Goal: Task Accomplishment & Management: Complete application form

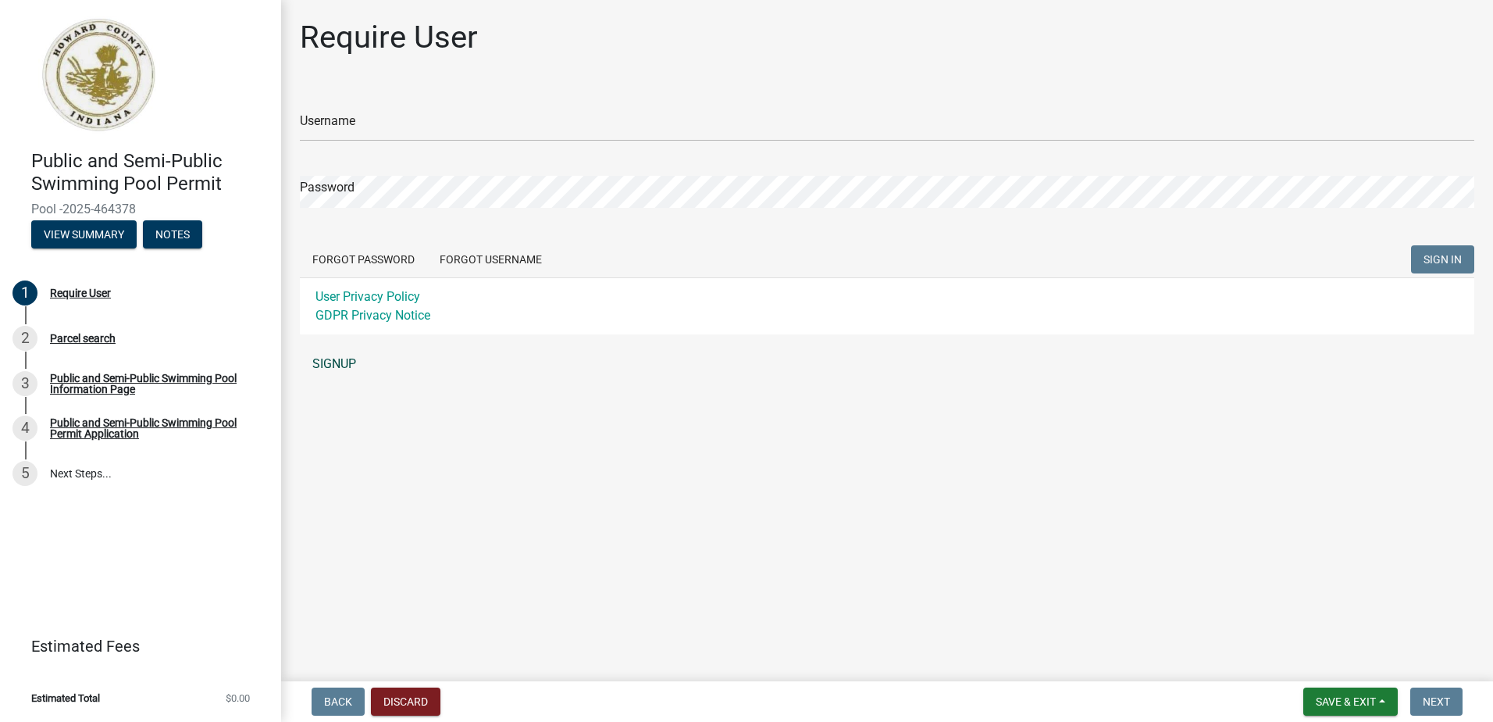
click at [341, 358] on link "SIGNUP" at bounding box center [887, 363] width 1175 height 31
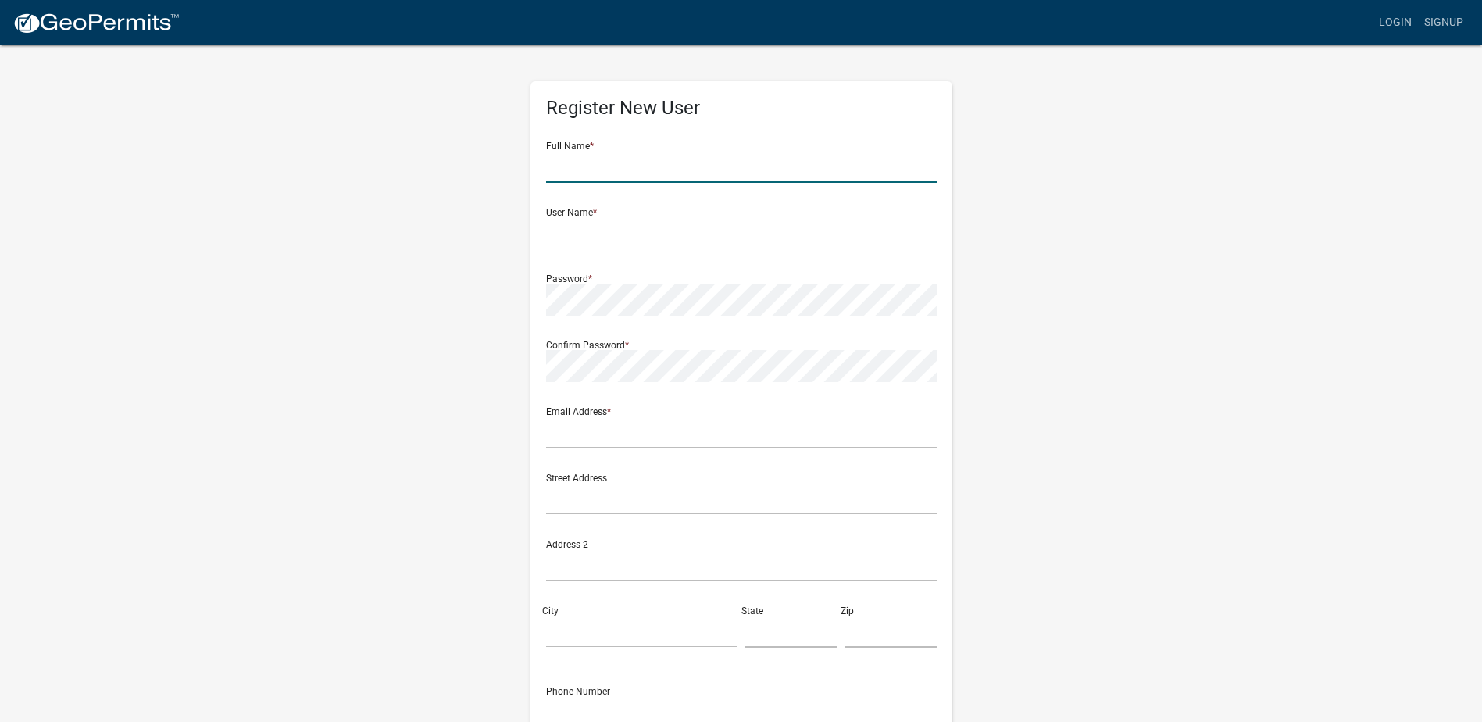
click at [637, 170] on input "text" at bounding box center [741, 167] width 390 height 32
click at [637, 170] on input "Richard" at bounding box center [741, 167] width 390 height 32
type input "[PERSON_NAME]"
click at [599, 232] on input "text" at bounding box center [741, 233] width 390 height 32
type input "L"
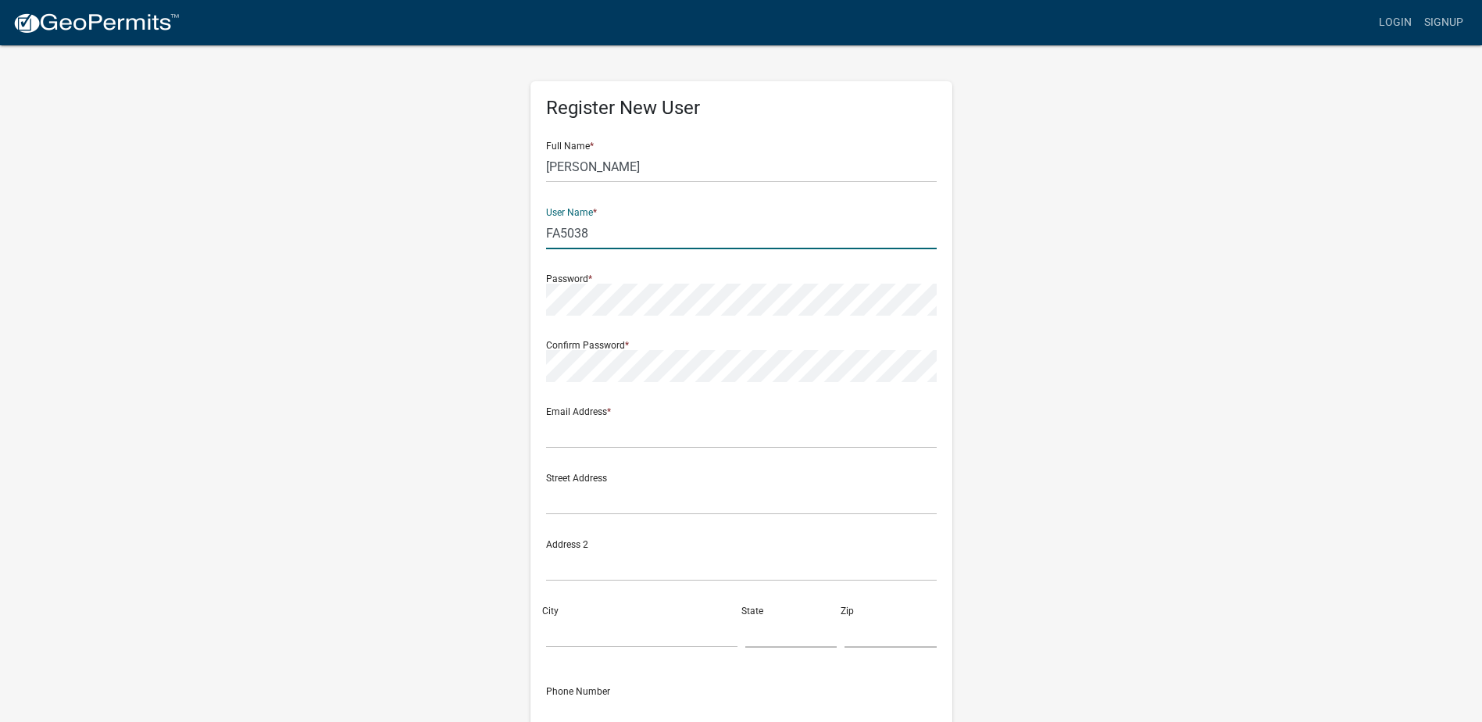
type input "FA5038"
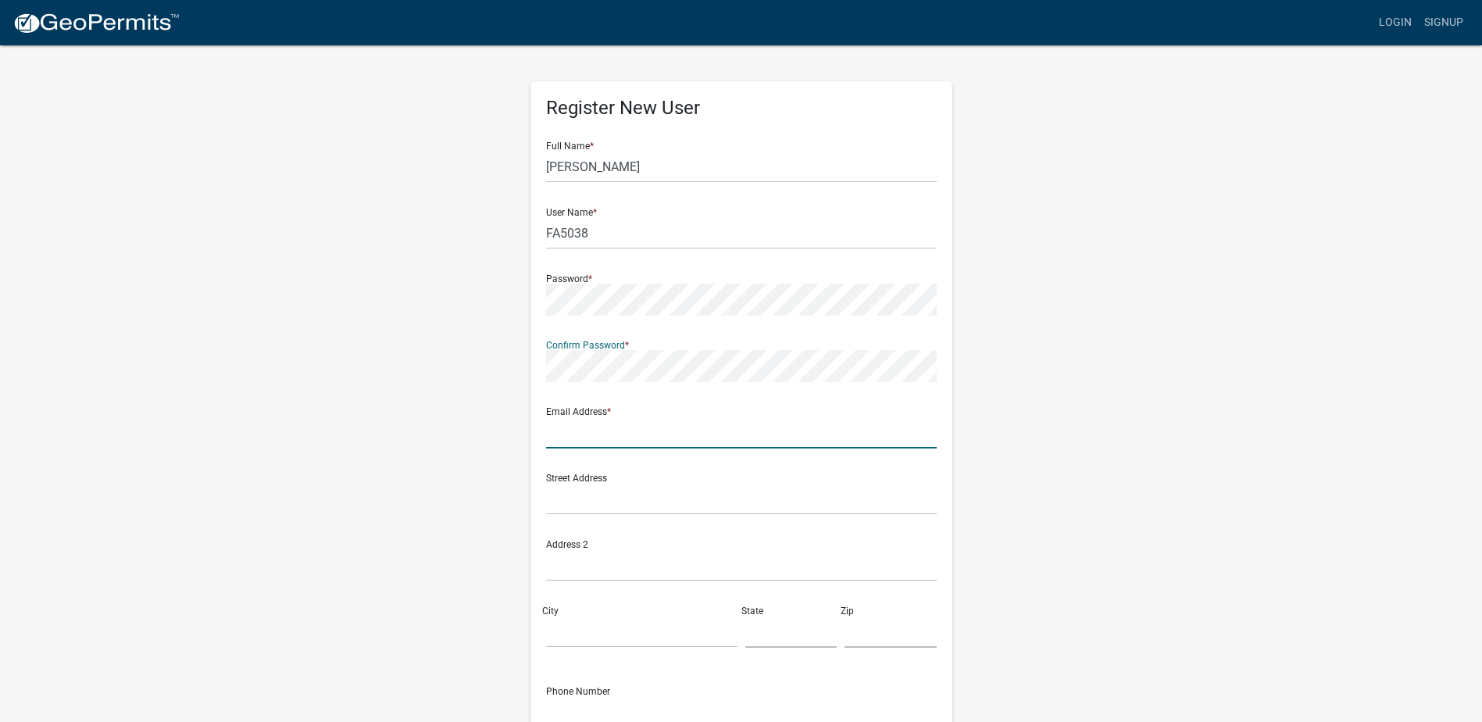
click at [701, 430] on input "text" at bounding box center [741, 432] width 390 height 32
type input "[EMAIL_ADDRESS][DOMAIN_NAME]"
type input "Western High School - Russiaville, IN (Public School)"
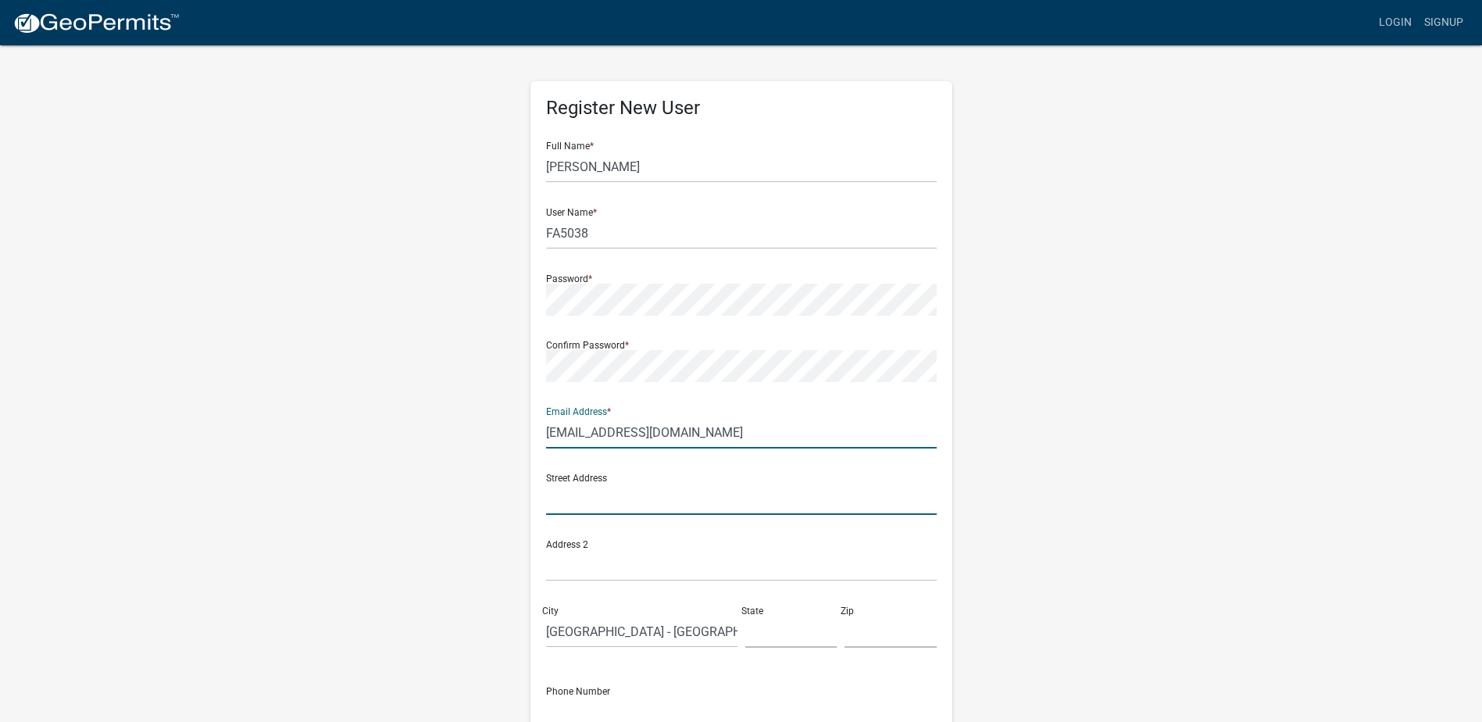
click at [608, 501] on input "text" at bounding box center [741, 499] width 390 height 32
type input "[STREET_ADDRESS][PERSON_NAME]"
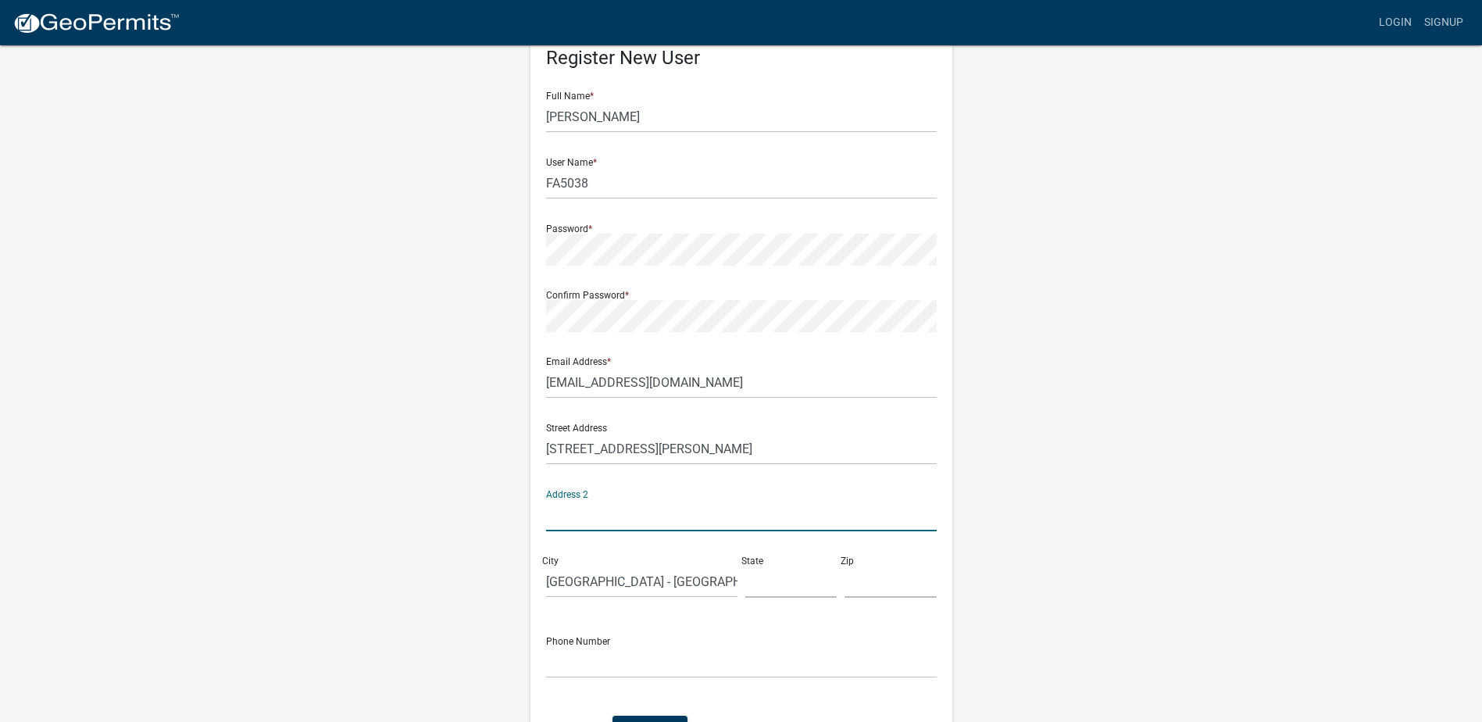
scroll to position [78, 0]
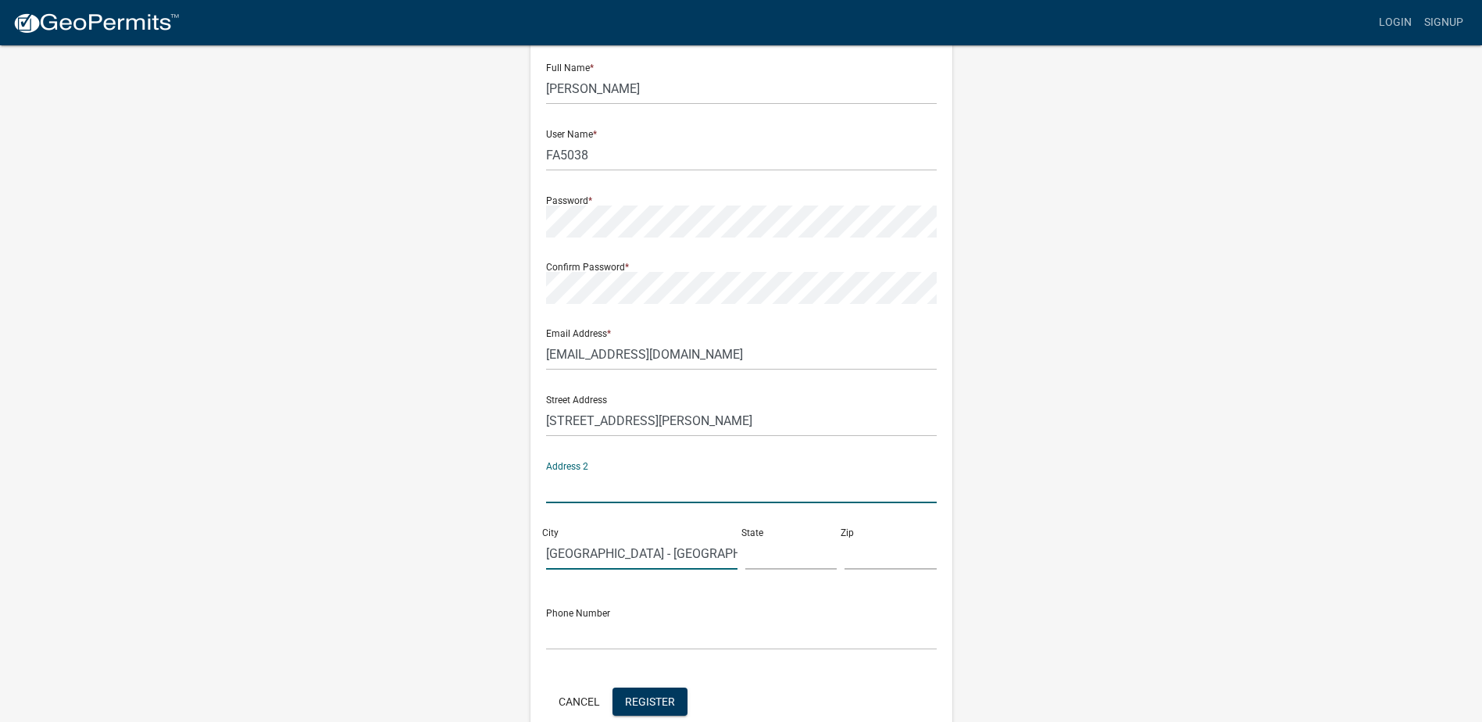
click at [665, 539] on input "Western High School - Russiaville, IN (Public School)" at bounding box center [641, 553] width 191 height 32
click at [601, 553] on input "Western High School - Russiaville, IN (Public School)" at bounding box center [641, 553] width 191 height 32
type input "k"
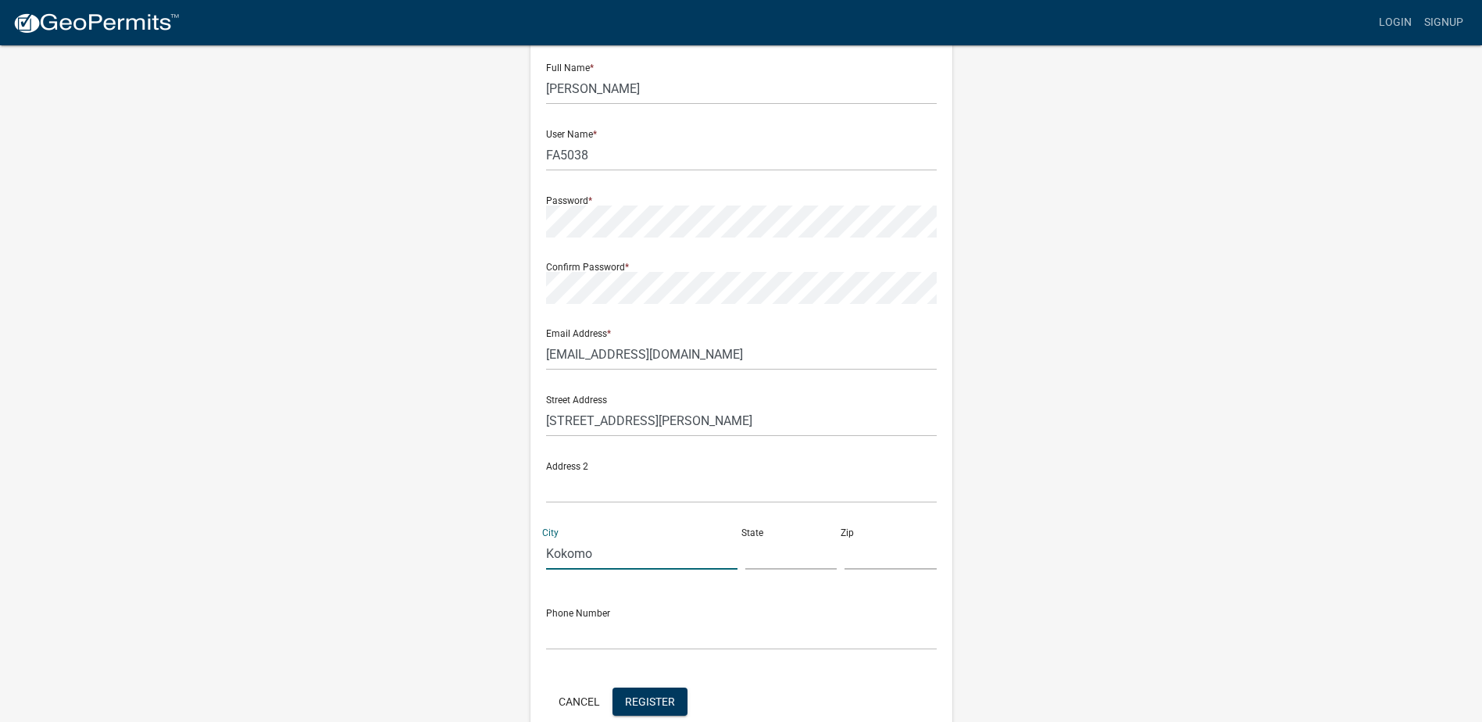
type input "Kokomo"
type input "in"
type input "46902"
click at [783, 554] on input "in" at bounding box center [791, 553] width 92 height 32
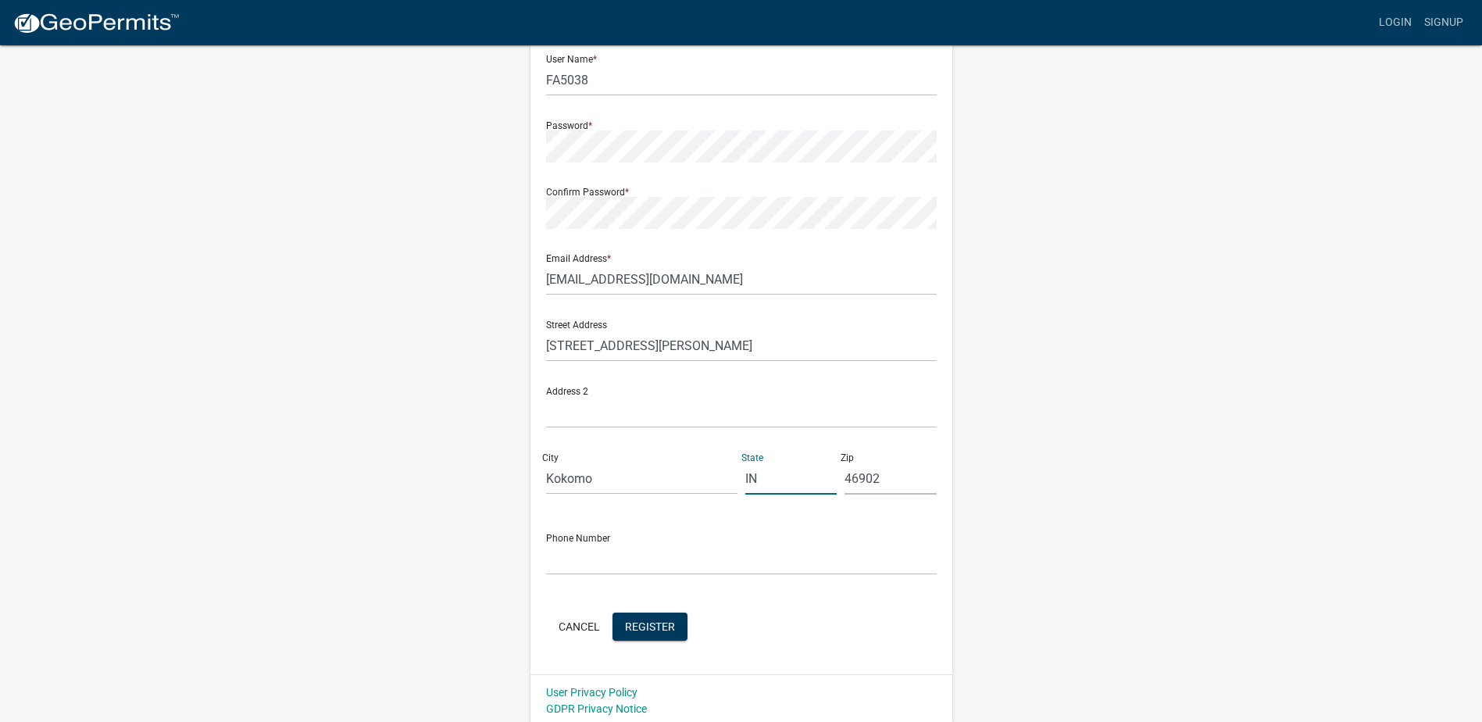
scroll to position [158, 0]
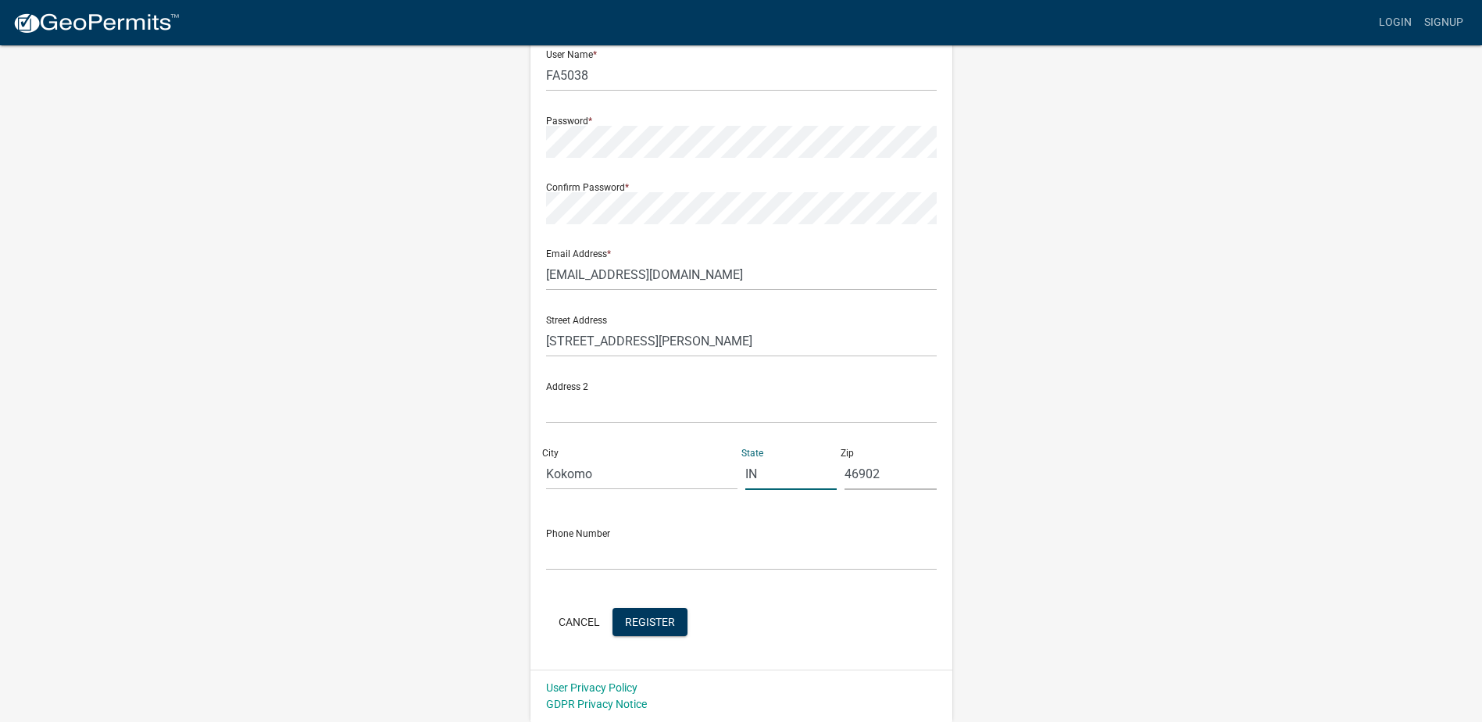
type input "IN"
click at [757, 553] on input "text" at bounding box center [741, 554] width 390 height 32
type input "7654550571"
click at [820, 591] on form "Full Name * Richard Vandall User Name * FA5038 Password * Confirm Password * Em…" at bounding box center [741, 305] width 390 height 669
click at [651, 629] on button "Register" at bounding box center [649, 622] width 75 height 28
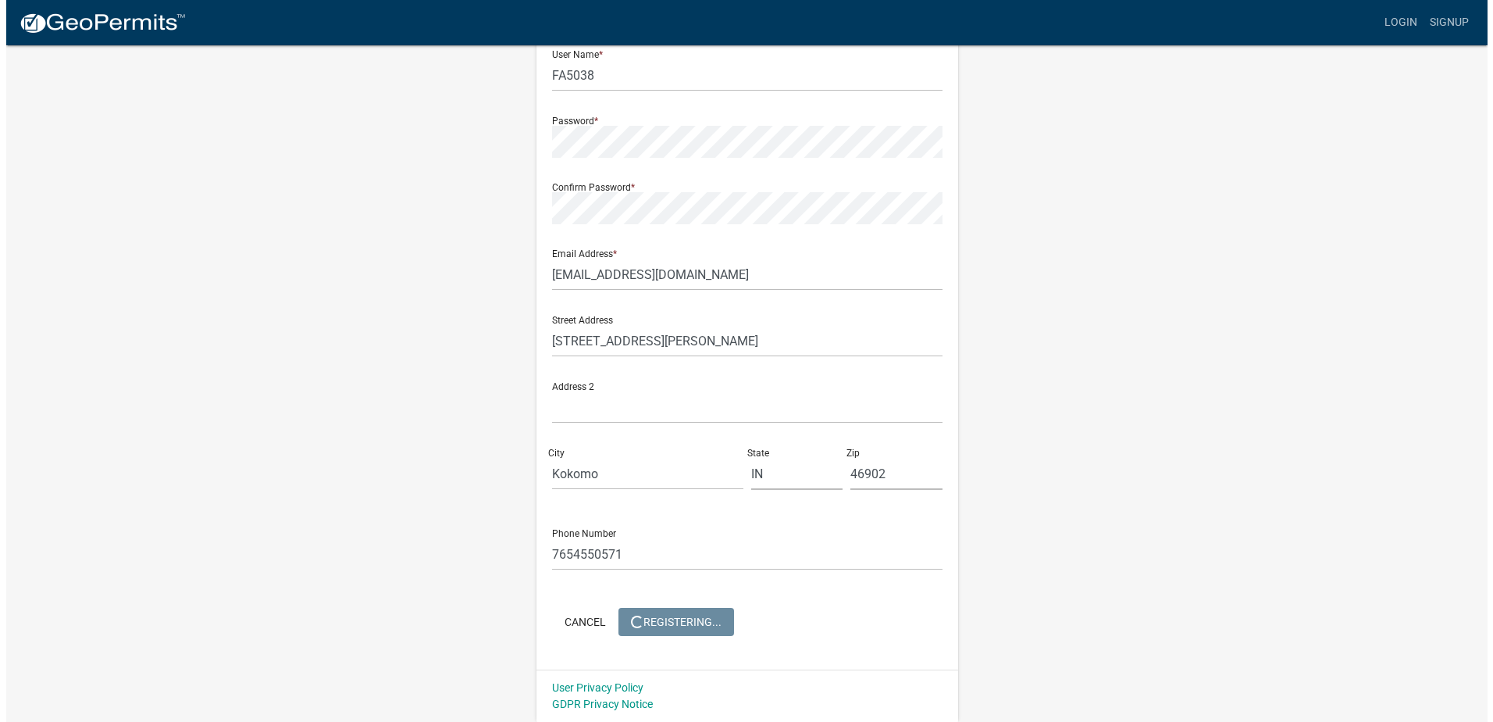
scroll to position [0, 0]
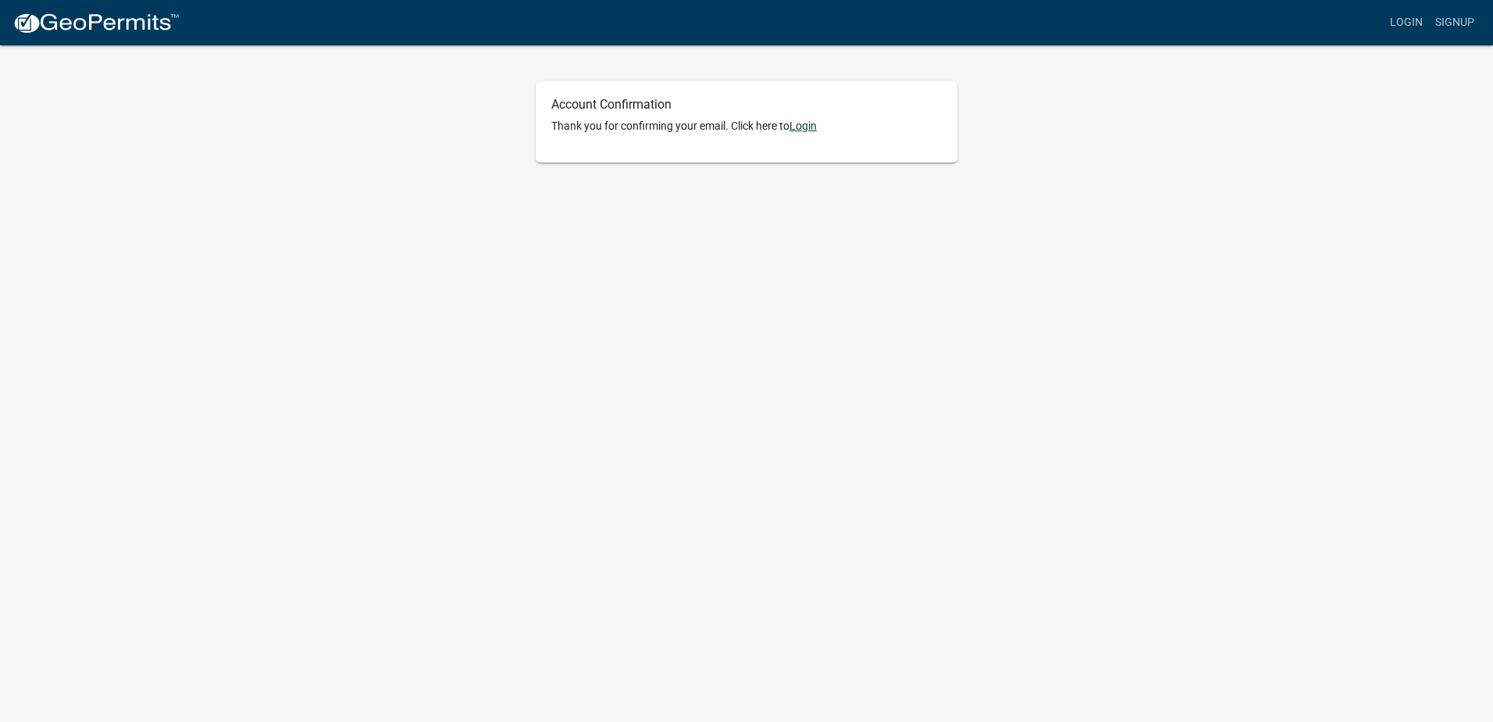
click at [813, 130] on link "Login" at bounding box center [803, 125] width 27 height 12
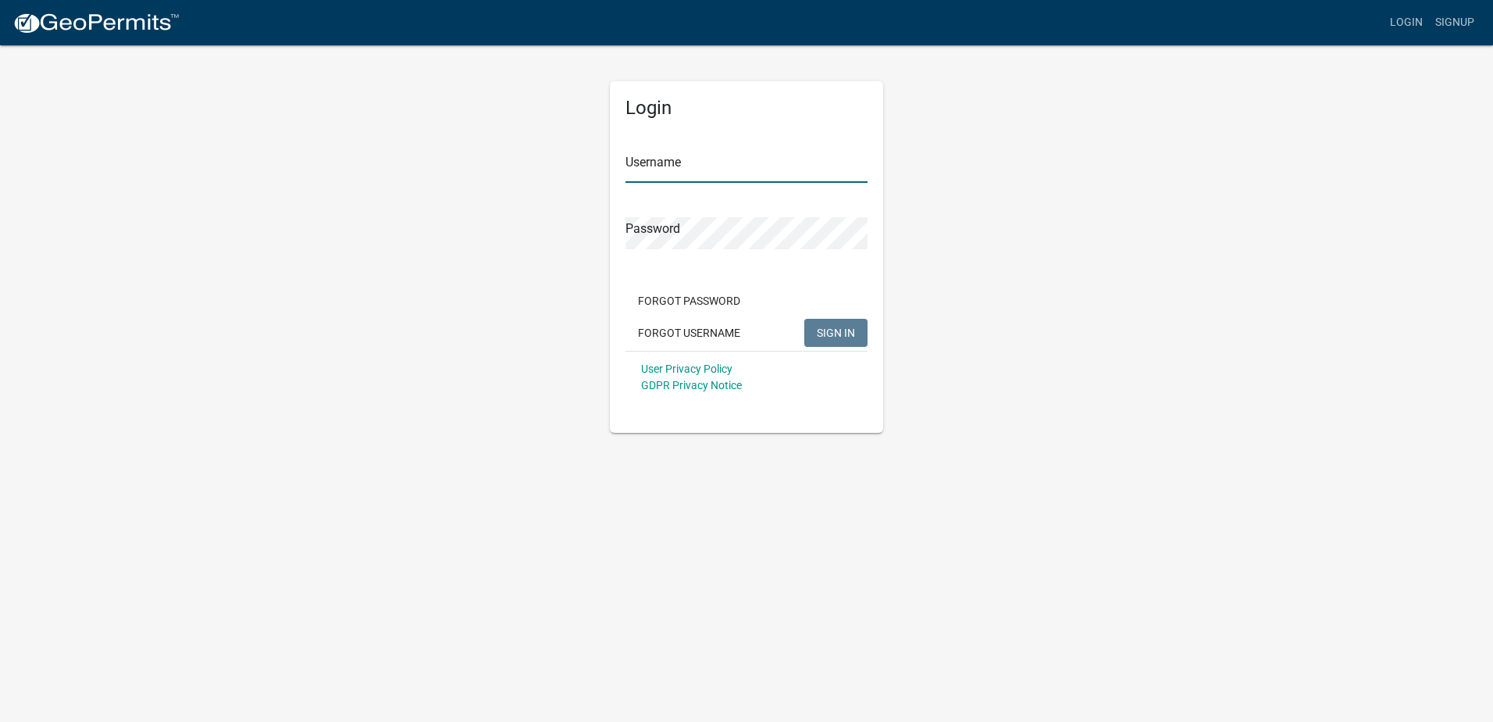
type input "FA5038"
click at [763, 158] on input "FA5038" at bounding box center [747, 167] width 242 height 32
click at [477, 281] on div "Login Username FA5038 Password Forgot Password Forgot Username SIGN IN User Pri…" at bounding box center [746, 238] width 890 height 389
click at [807, 323] on button "SIGN IN" at bounding box center [835, 333] width 63 height 28
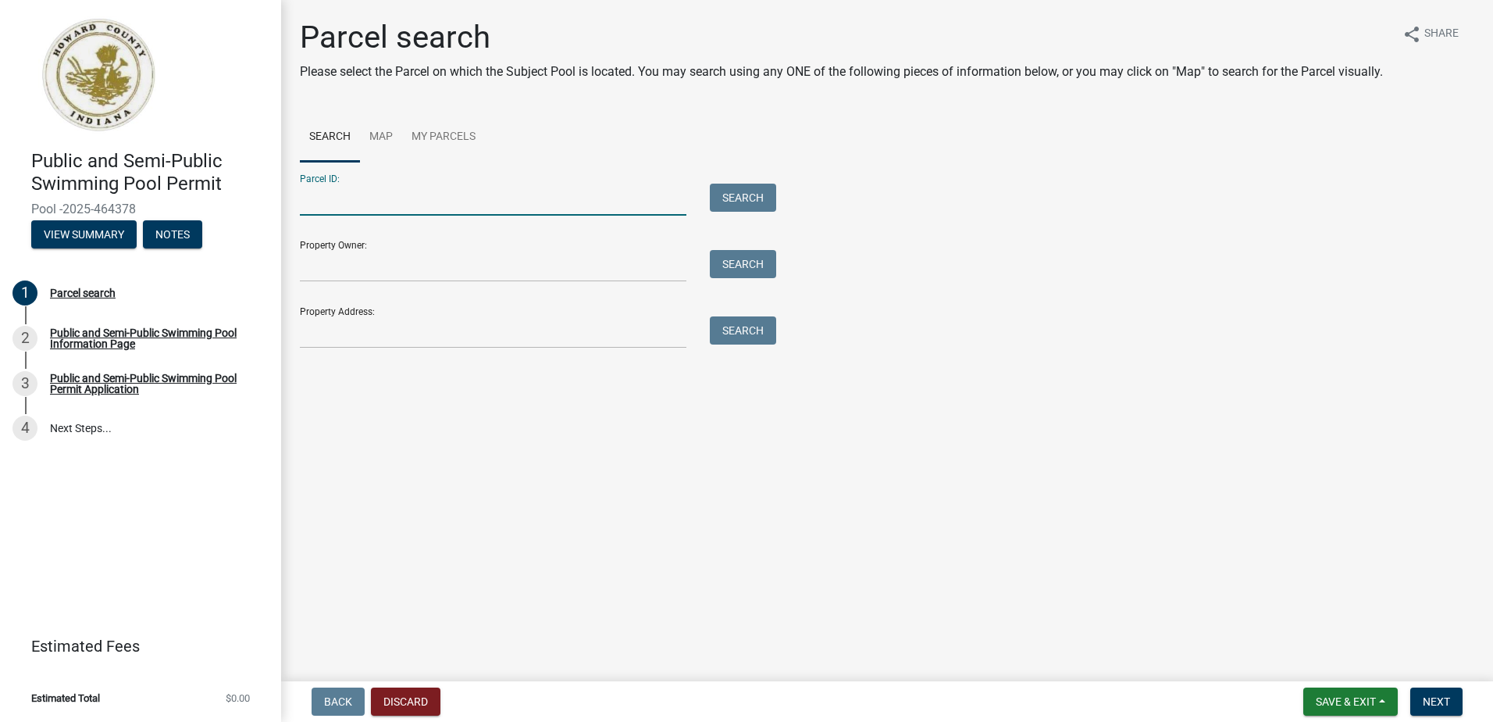
click at [363, 216] on input "Parcel ID:" at bounding box center [493, 200] width 387 height 32
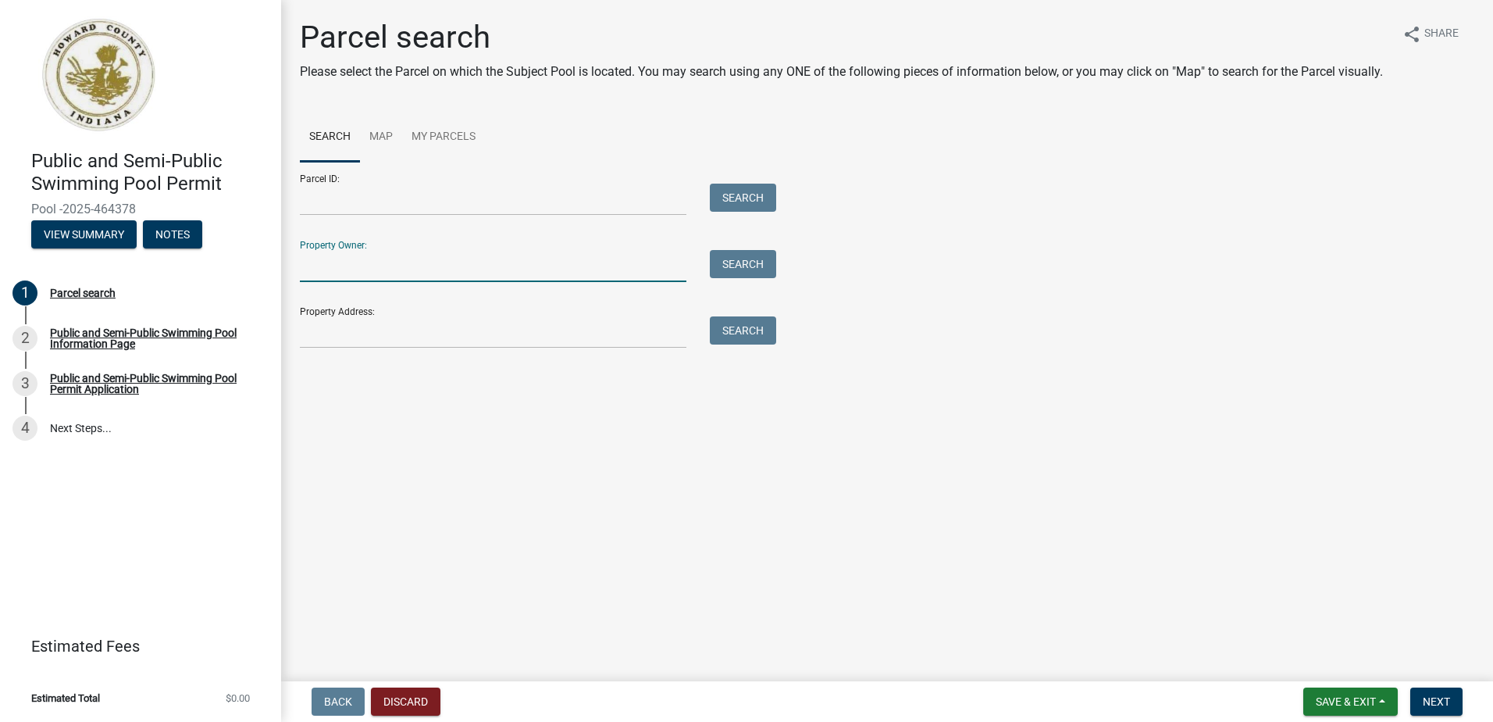
click at [362, 282] on input "Property Owner:" at bounding box center [493, 266] width 387 height 32
click at [307, 348] on input "Property Address:" at bounding box center [493, 332] width 387 height 32
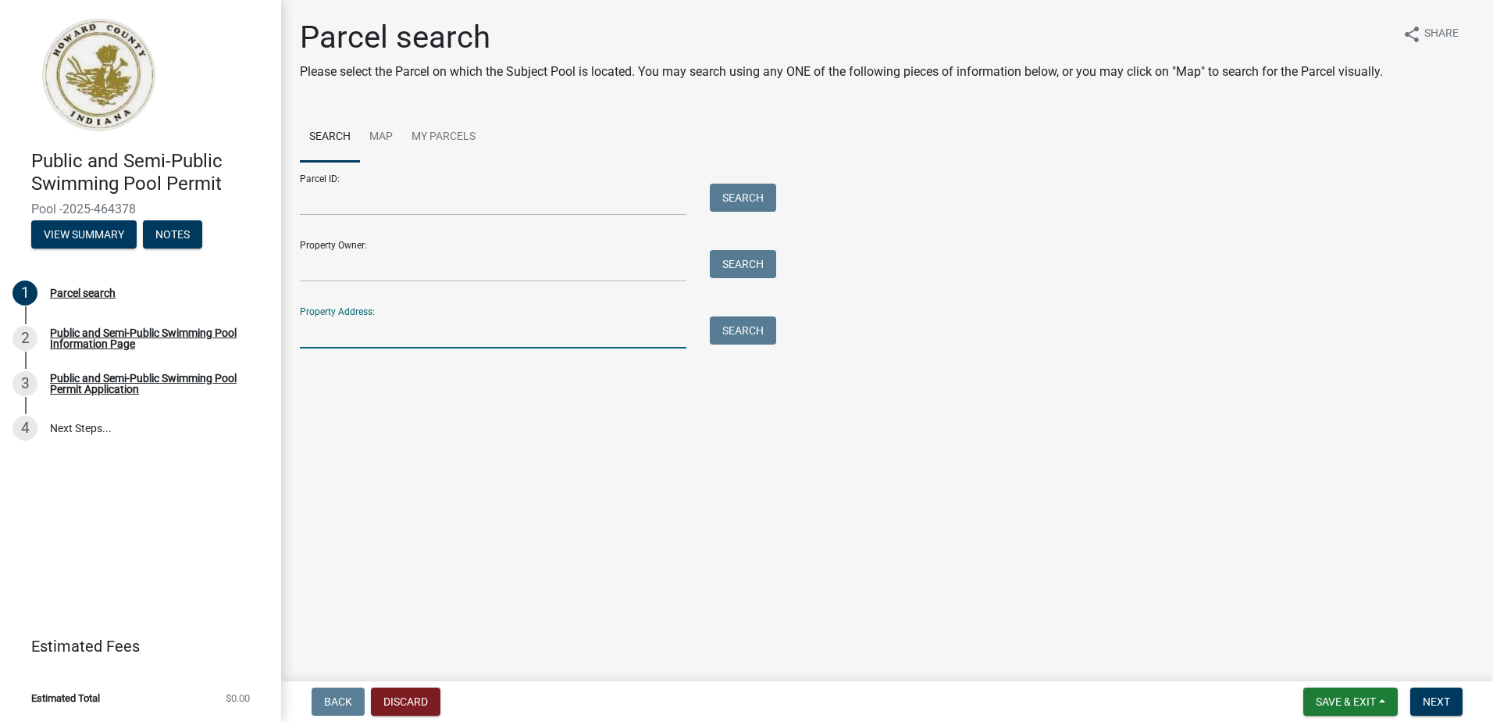
type input "[STREET_ADDRESS][PERSON_NAME]"
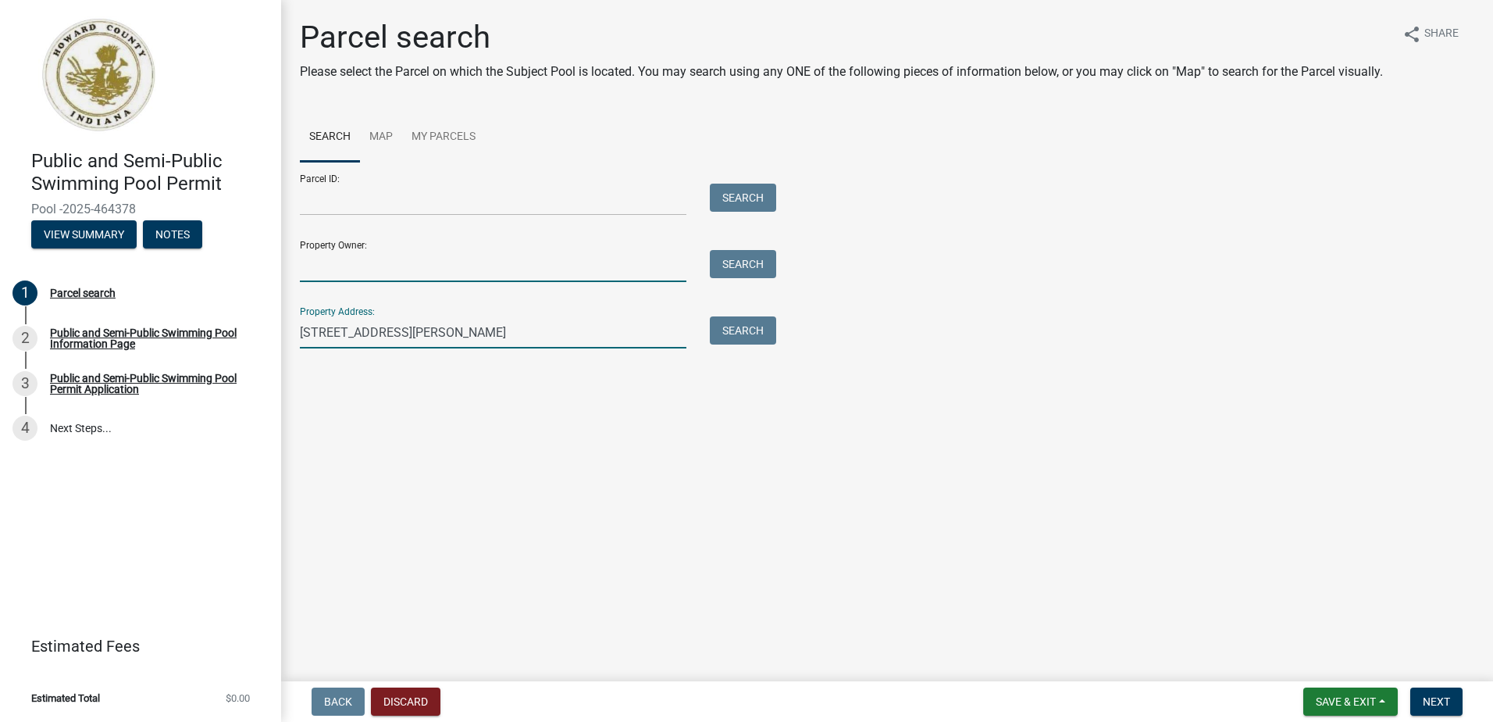
type input "[PERSON_NAME]"
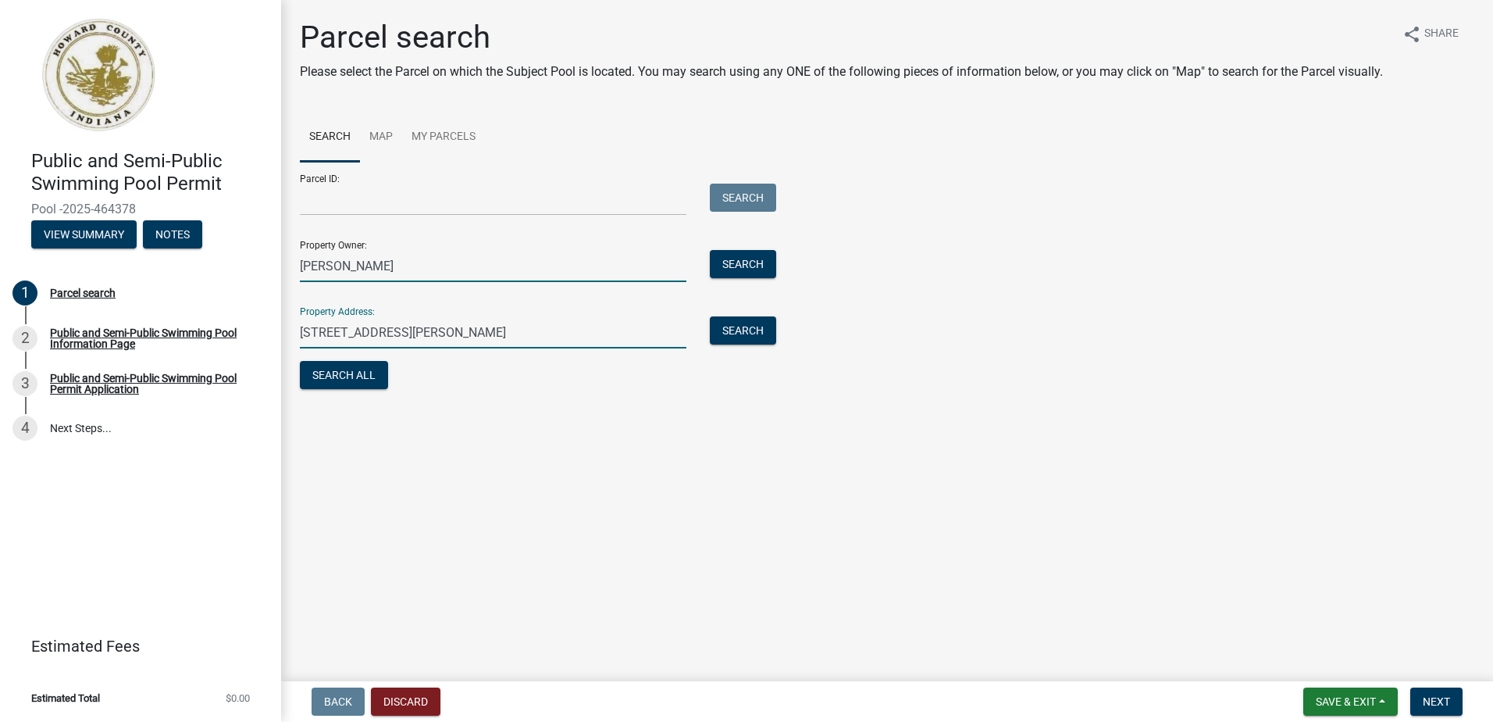
click at [450, 281] on input "[PERSON_NAME]" at bounding box center [493, 266] width 387 height 32
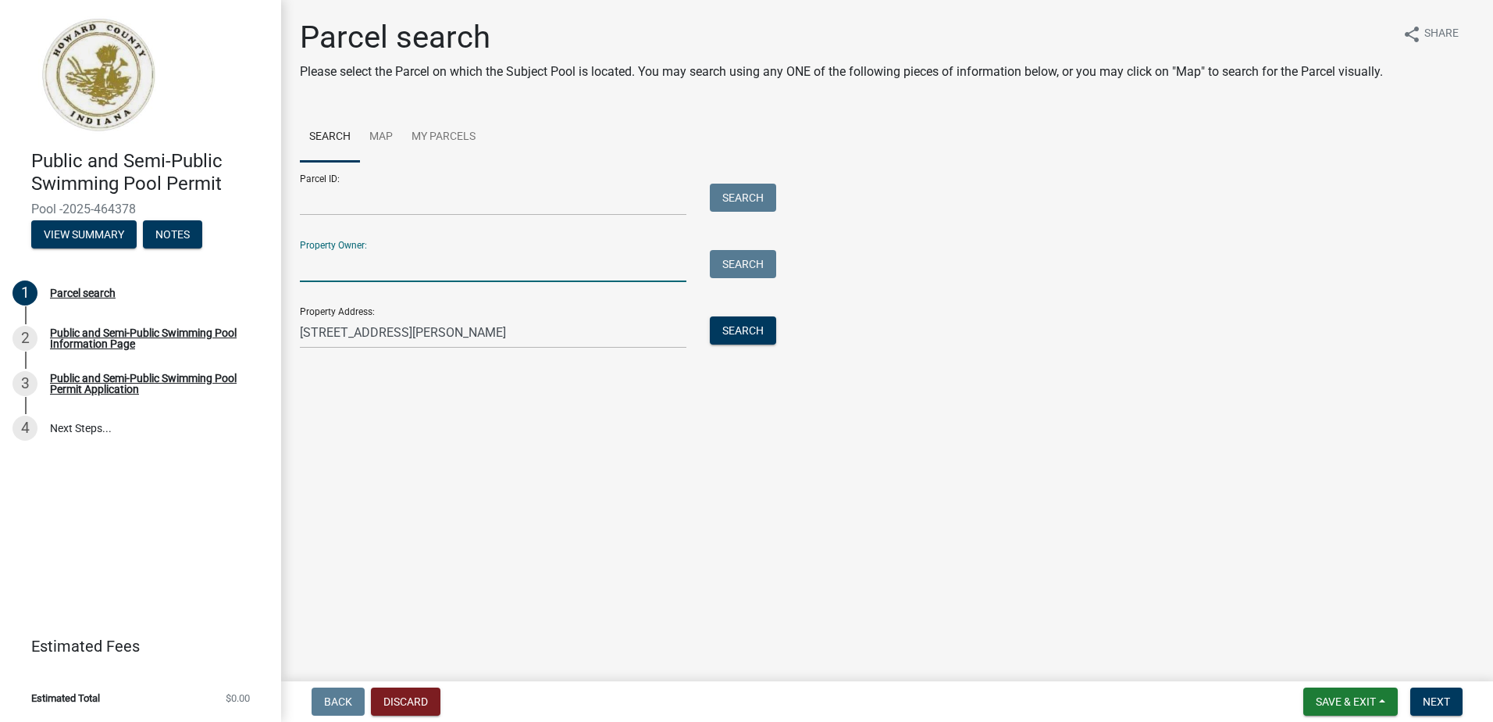
click at [728, 448] on main "Parcel search Please select the Parcel on which the Subject Pool is located. Yo…" at bounding box center [887, 337] width 1212 height 675
click at [745, 344] on button "Search" at bounding box center [743, 330] width 66 height 28
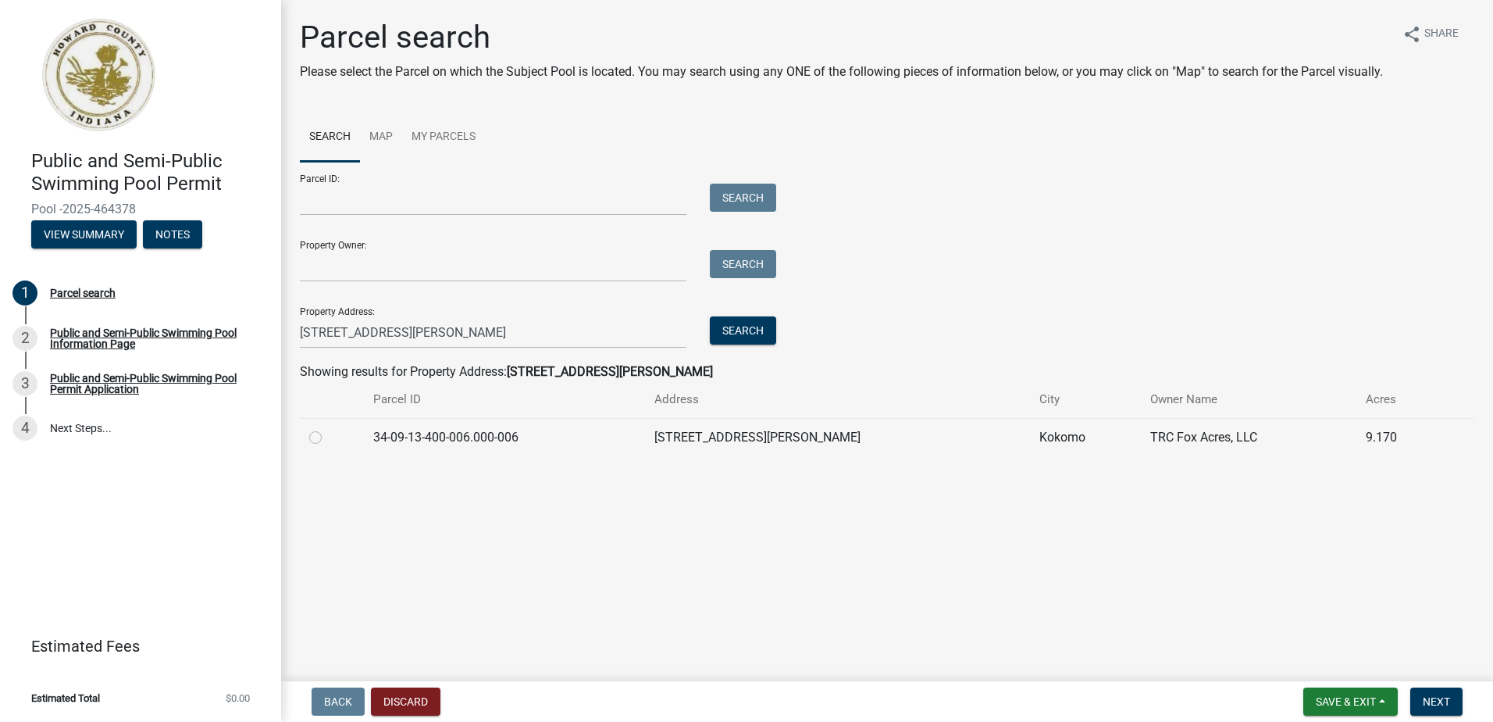
click at [328, 428] on label at bounding box center [328, 428] width 0 height 0
click at [328, 438] on input "radio" at bounding box center [333, 433] width 10 height 10
radio input "true"
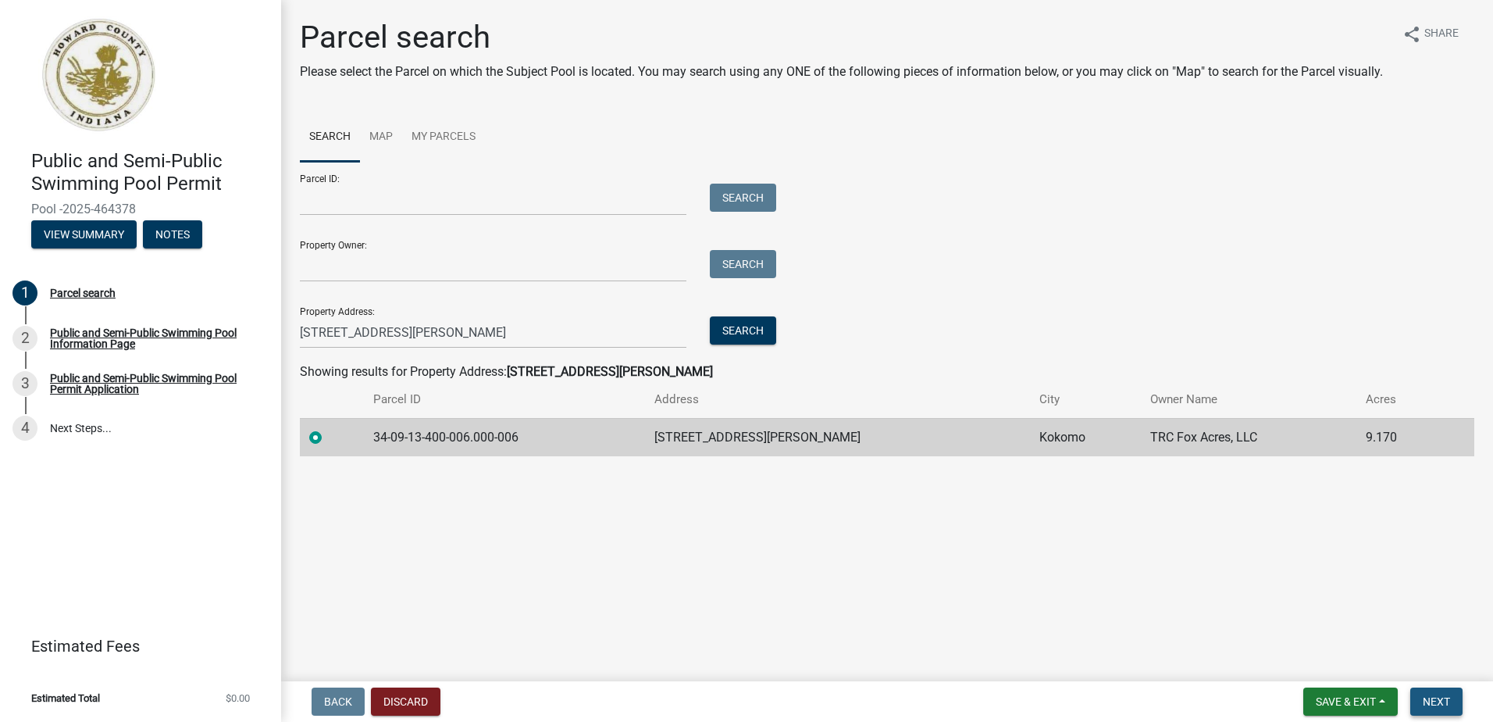
click at [1425, 698] on span "Next" at bounding box center [1436, 701] width 27 height 12
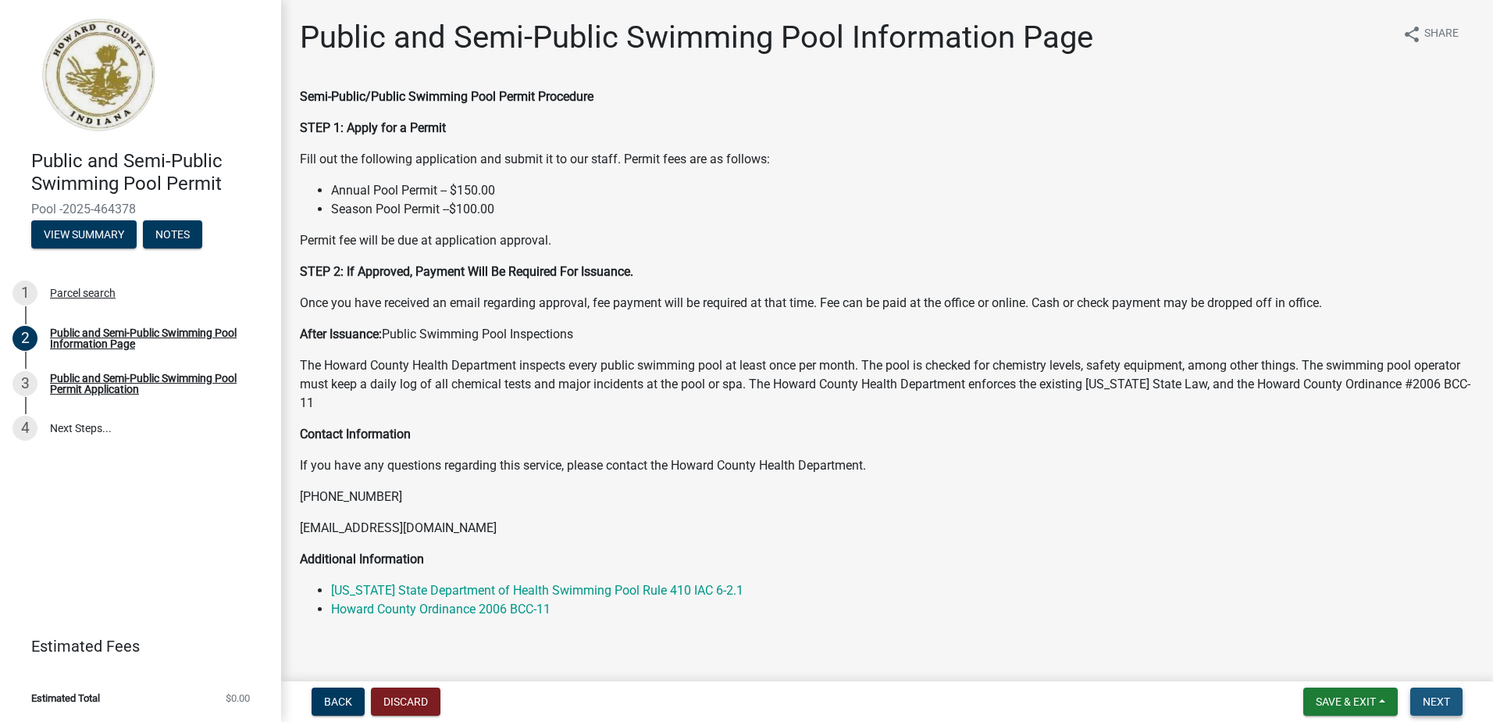
click at [1438, 695] on span "Next" at bounding box center [1436, 701] width 27 height 12
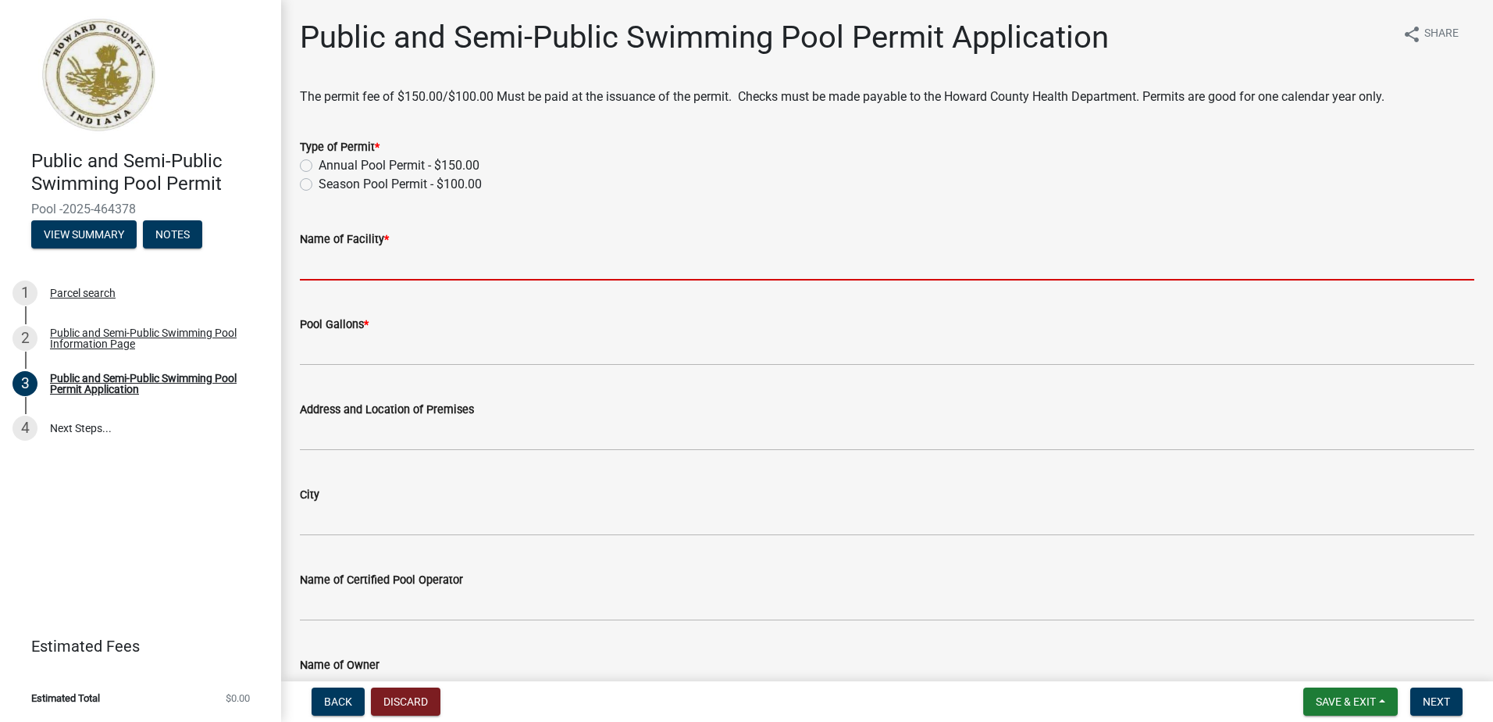
click at [437, 255] on input "Name of Facility *" at bounding box center [887, 264] width 1175 height 32
click at [574, 182] on div "Season Pool Permit - $100.00" at bounding box center [887, 184] width 1175 height 19
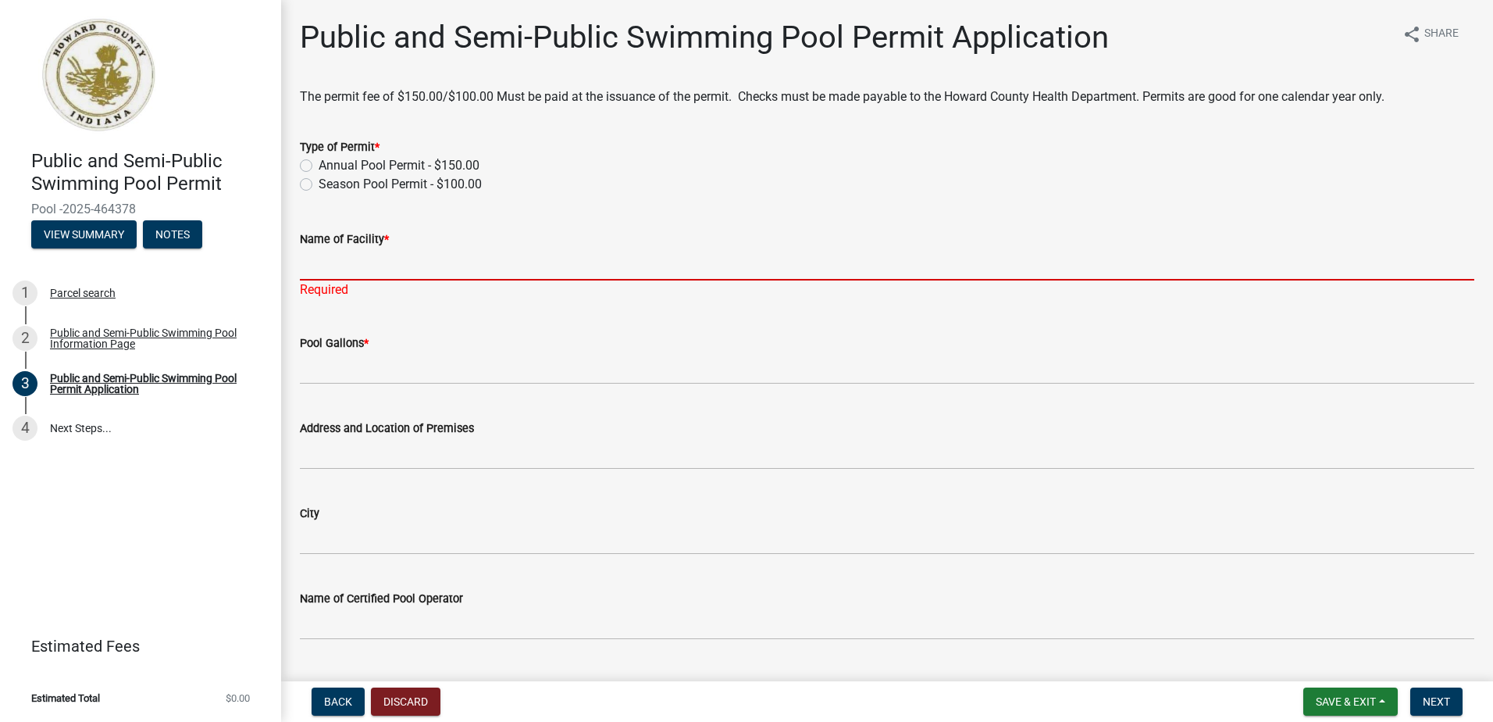
click at [452, 260] on input "Name of Facility *" at bounding box center [887, 264] width 1175 height 32
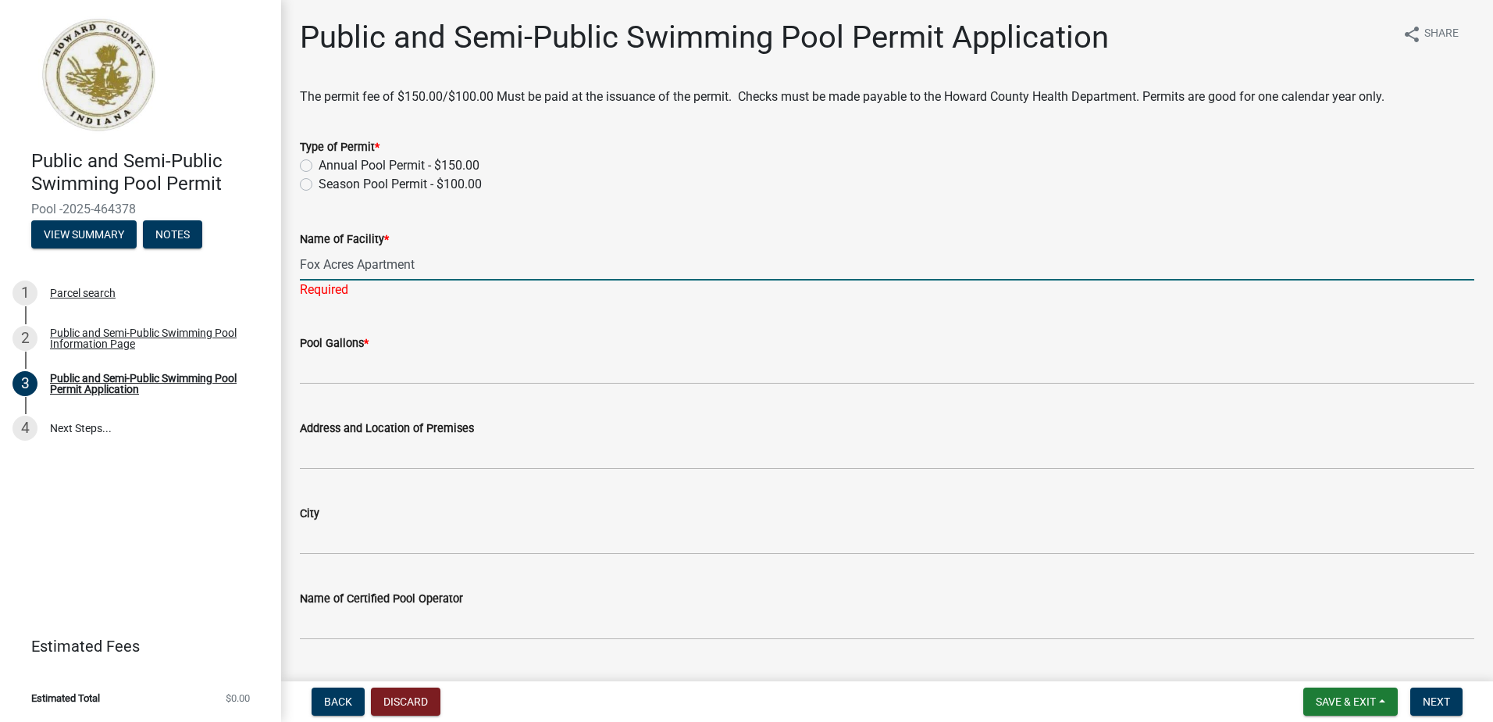
type input "Fox Acres Apartment"
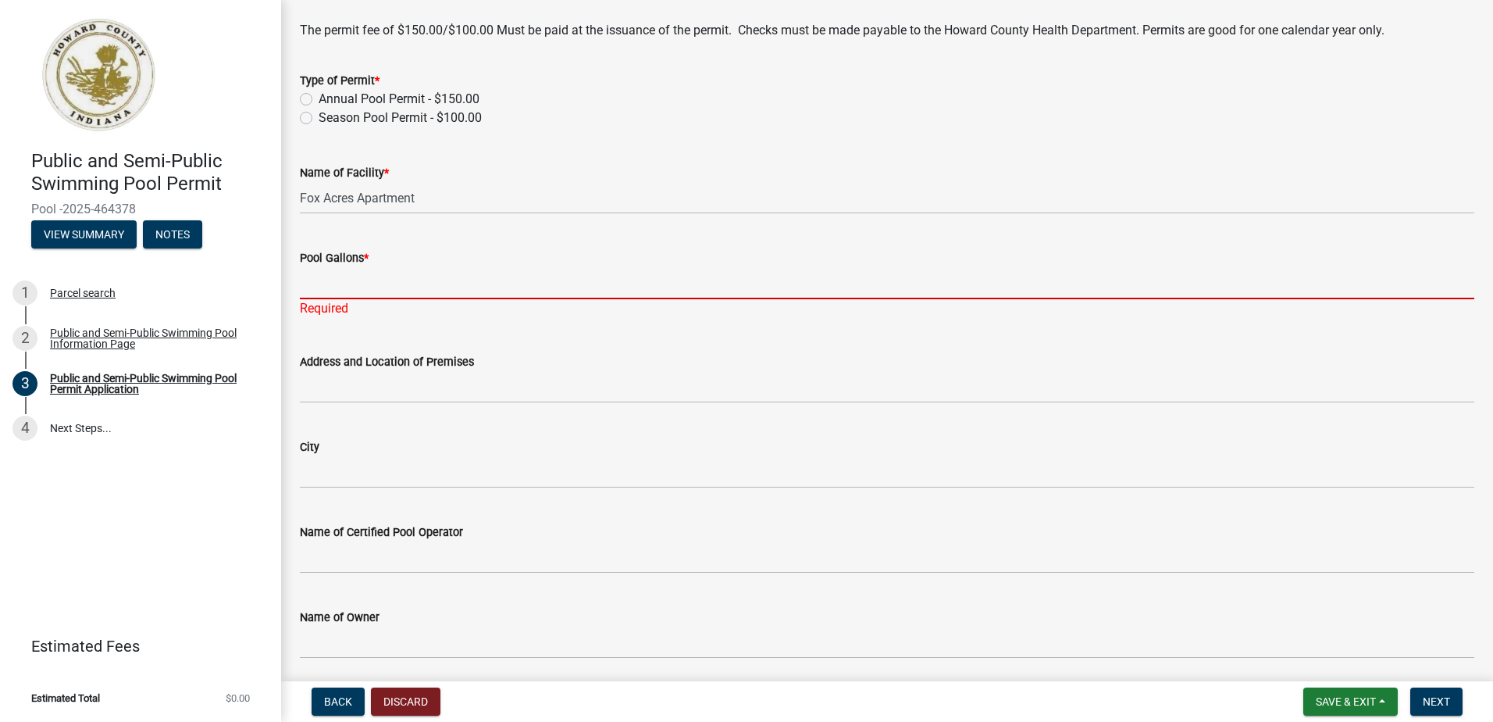
scroll to position [156, 0]
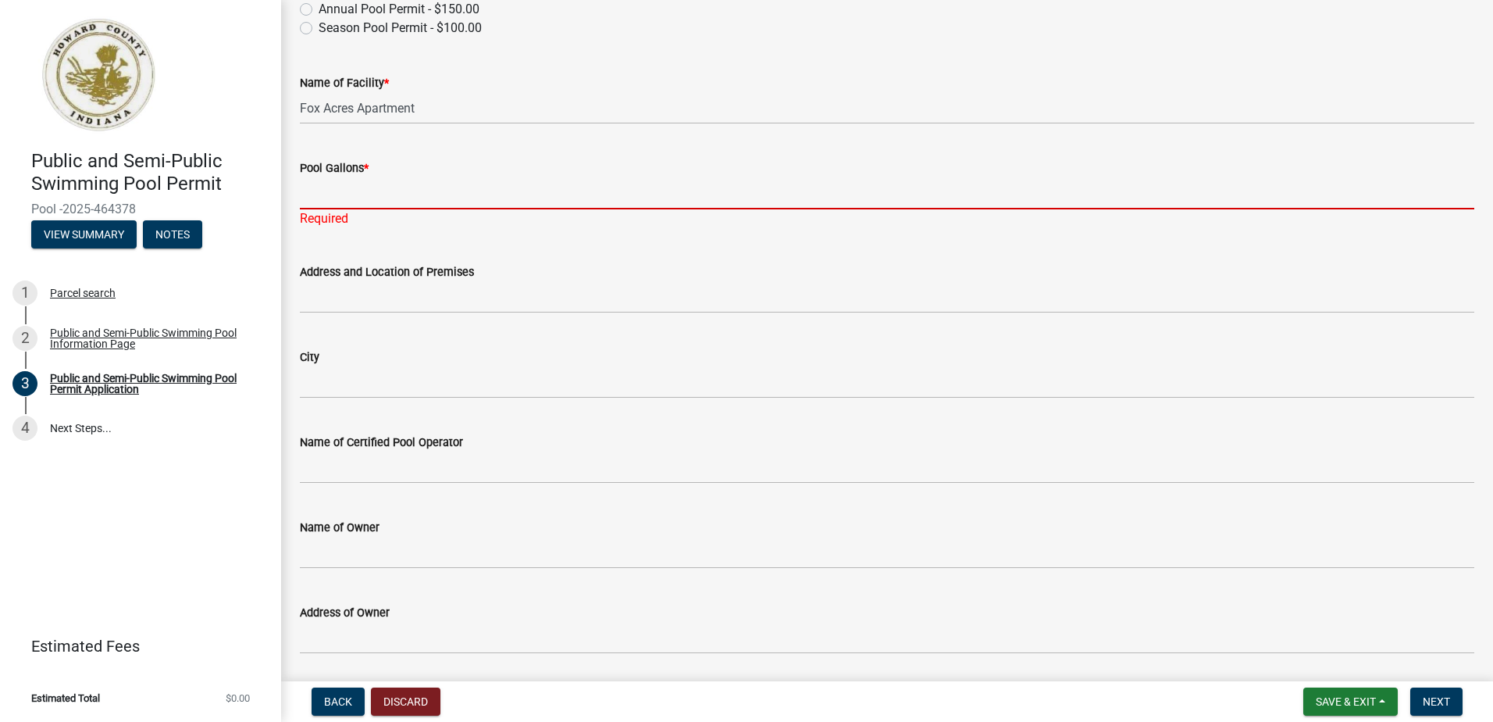
click at [472, 484] on wm-data-entity-input "Name of Certified Pool Operator" at bounding box center [887, 453] width 1175 height 85
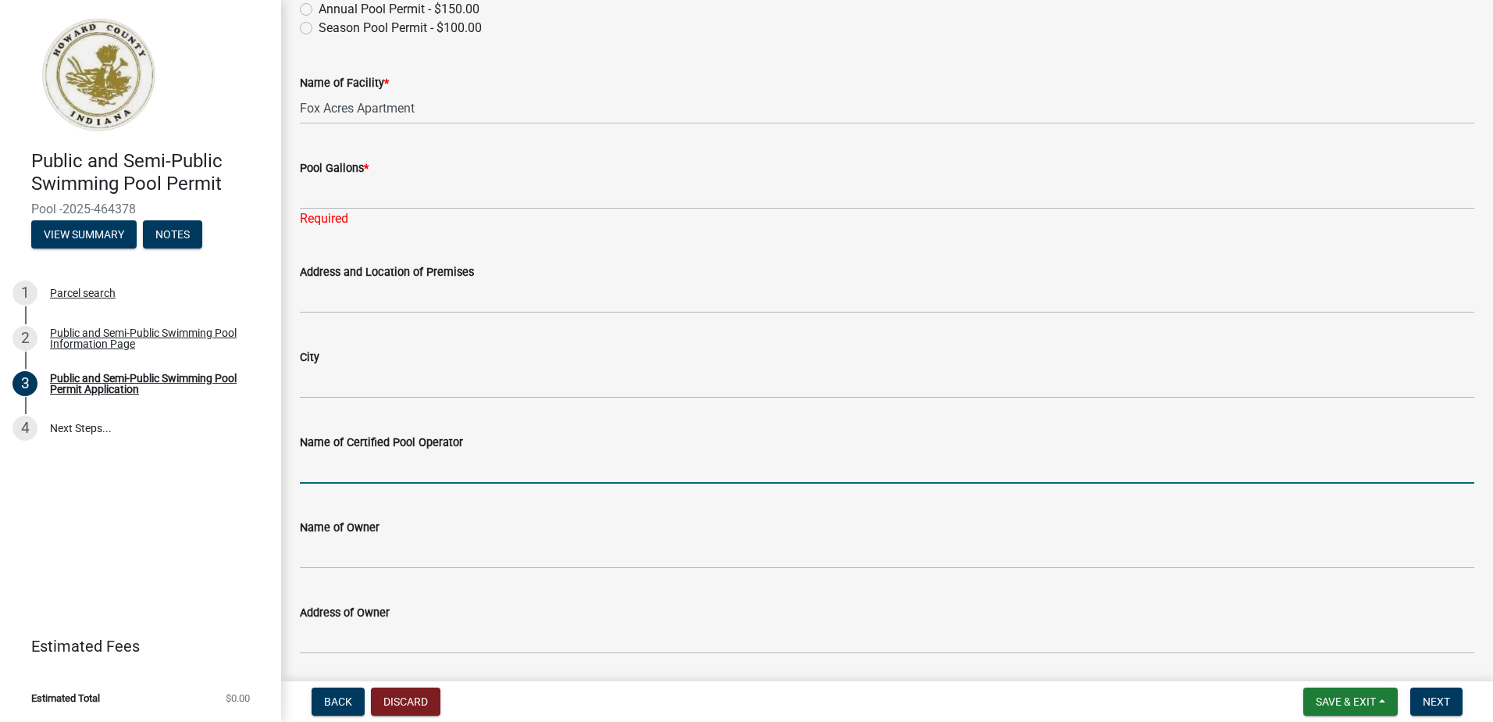
click at [452, 465] on input "Name of Certified Pool Operator" at bounding box center [887, 467] width 1175 height 32
click at [379, 464] on input "[PERSON_NAME]" at bounding box center [887, 467] width 1175 height 32
type input "[PERSON_NAME]"
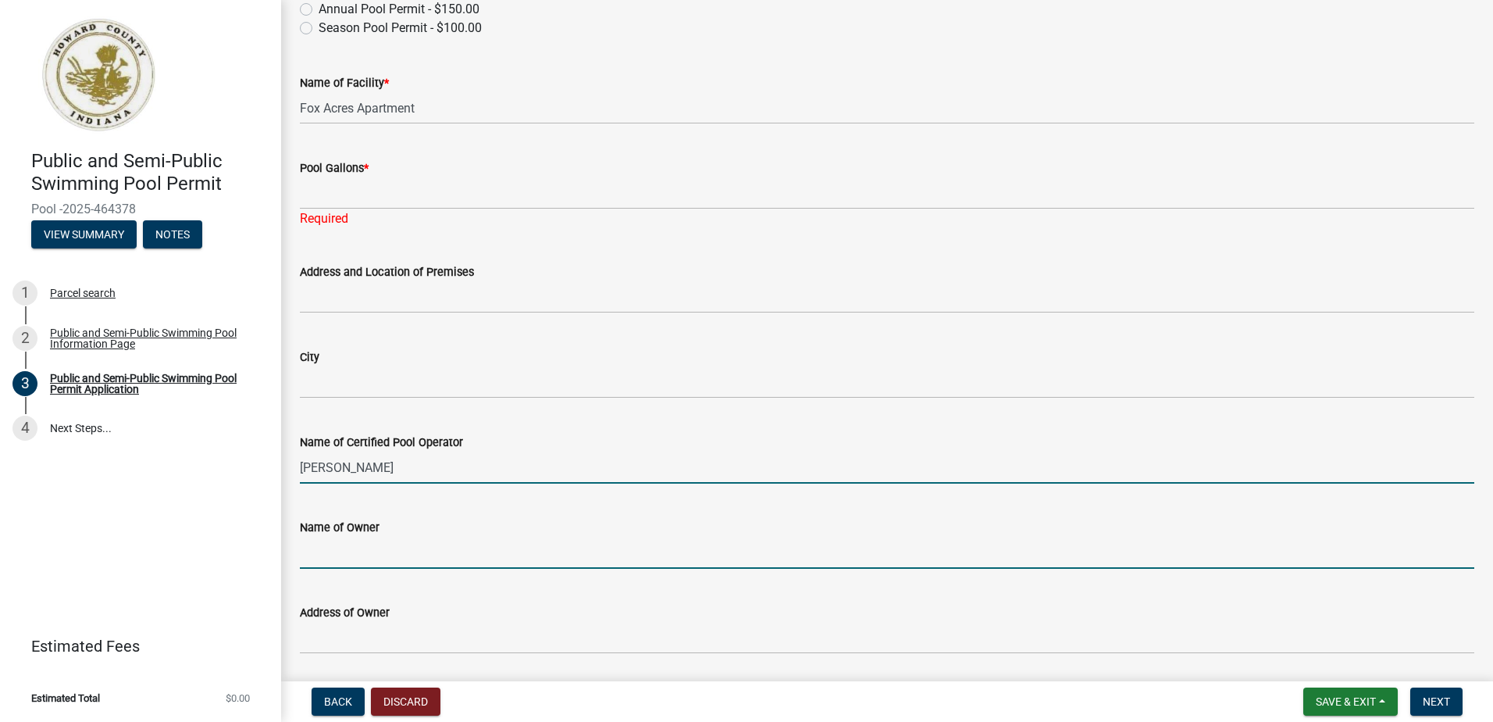
click at [360, 539] on input "Name of Owner" at bounding box center [887, 553] width 1175 height 32
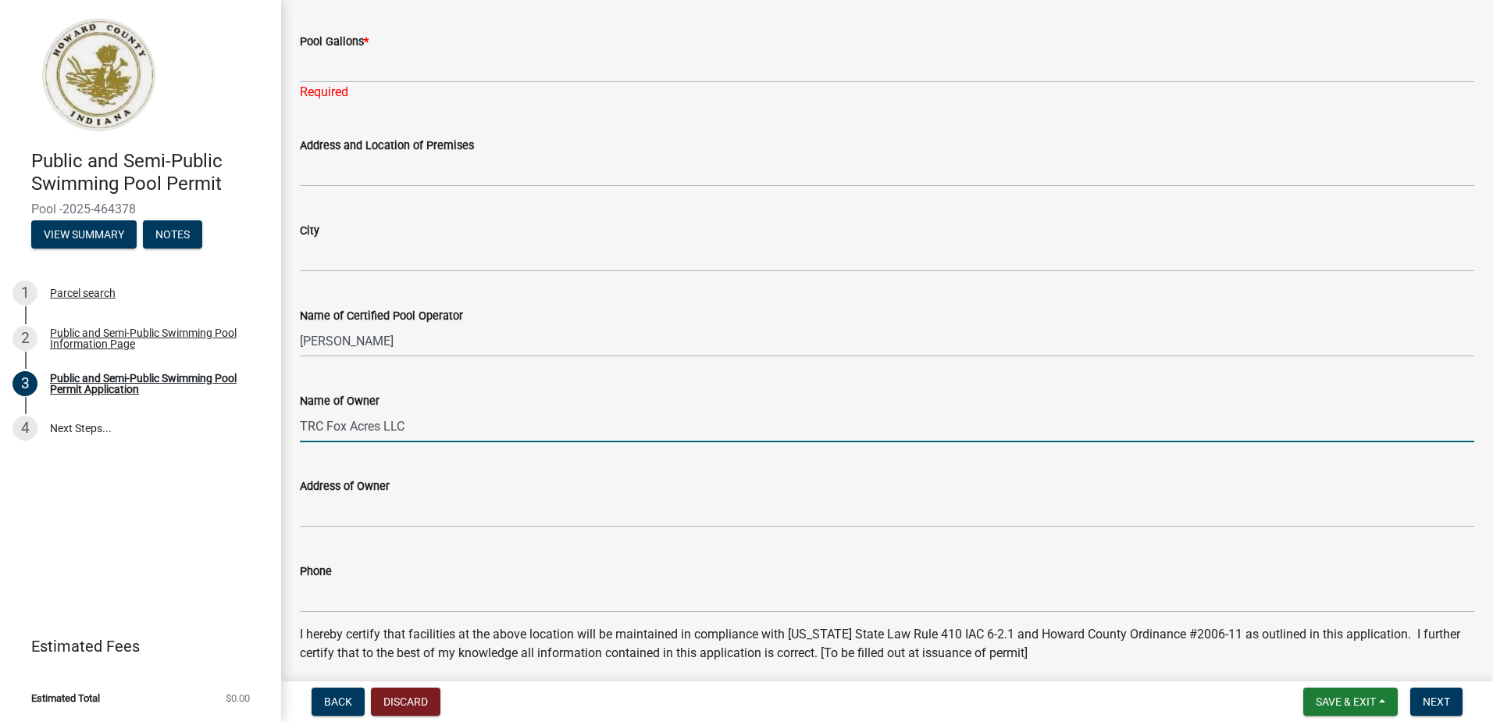
scroll to position [312, 0]
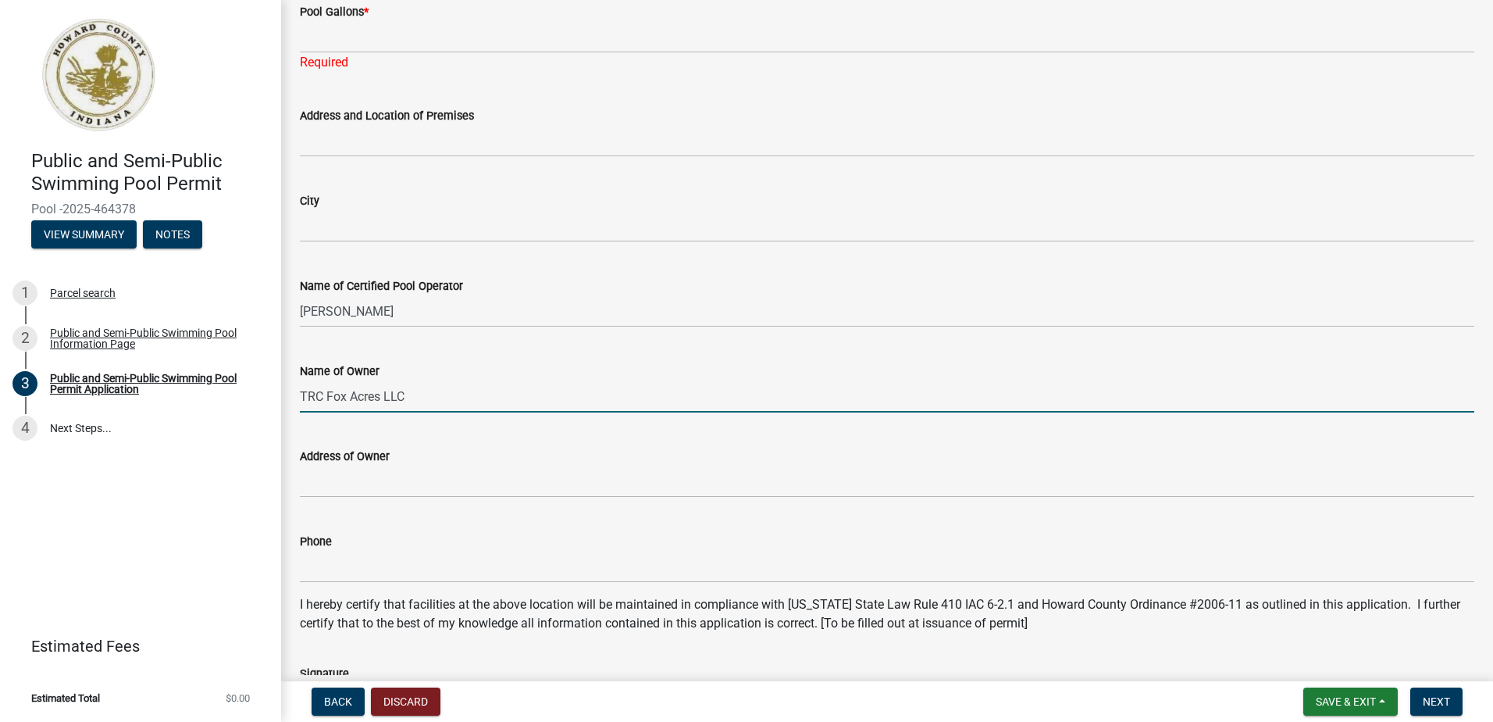
type input "TRC Fox Acres LLC"
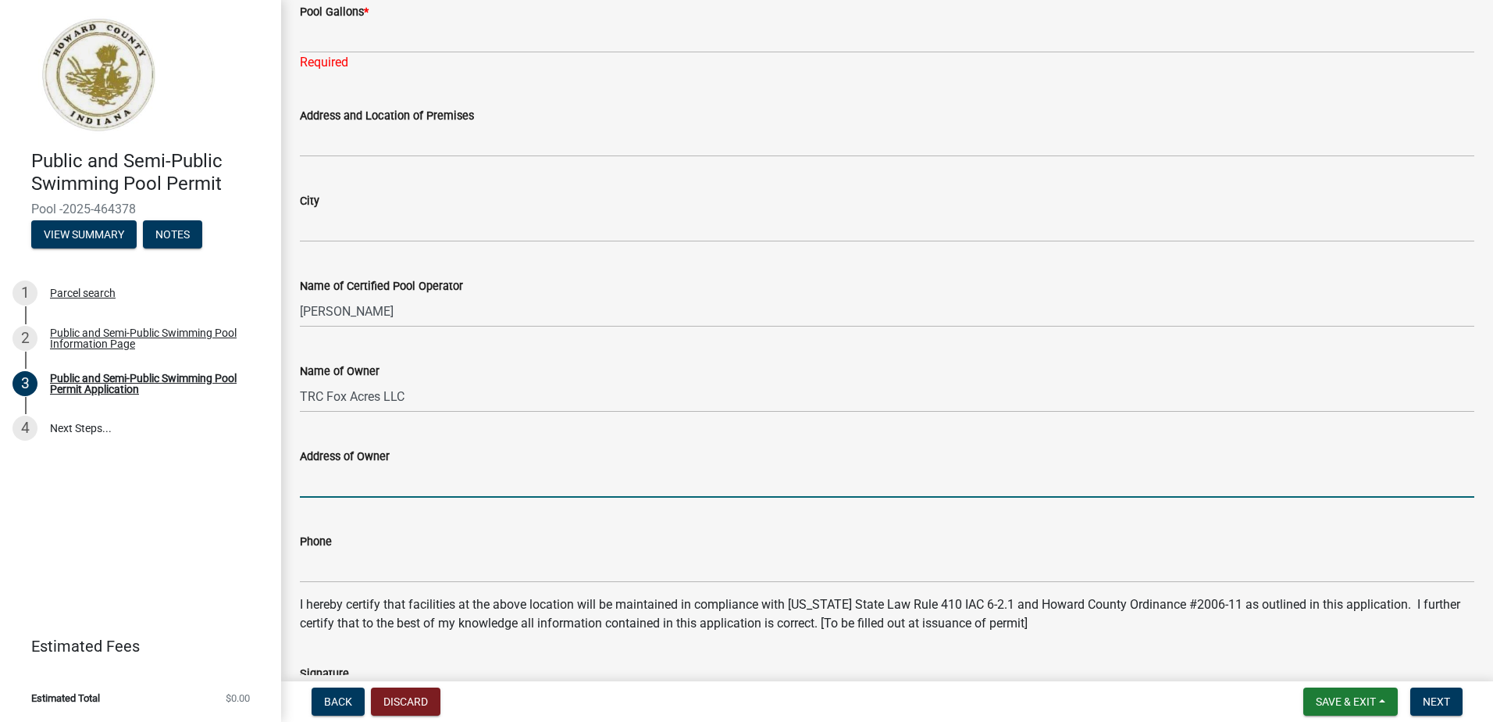
click at [362, 490] on input "Address of Owner" at bounding box center [887, 481] width 1175 height 32
type input "[STREET_ADDRESS][PERSON_NAME]"
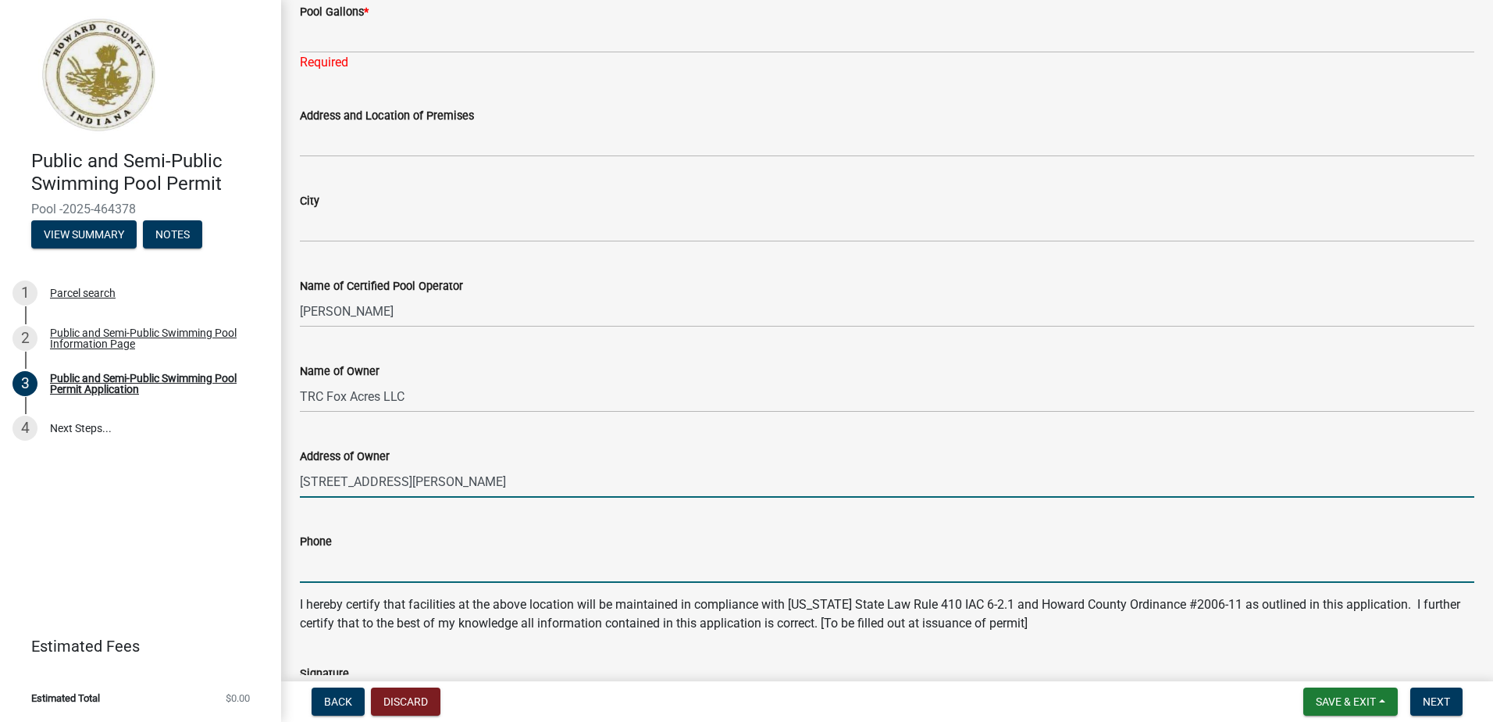
type input "7654550571"
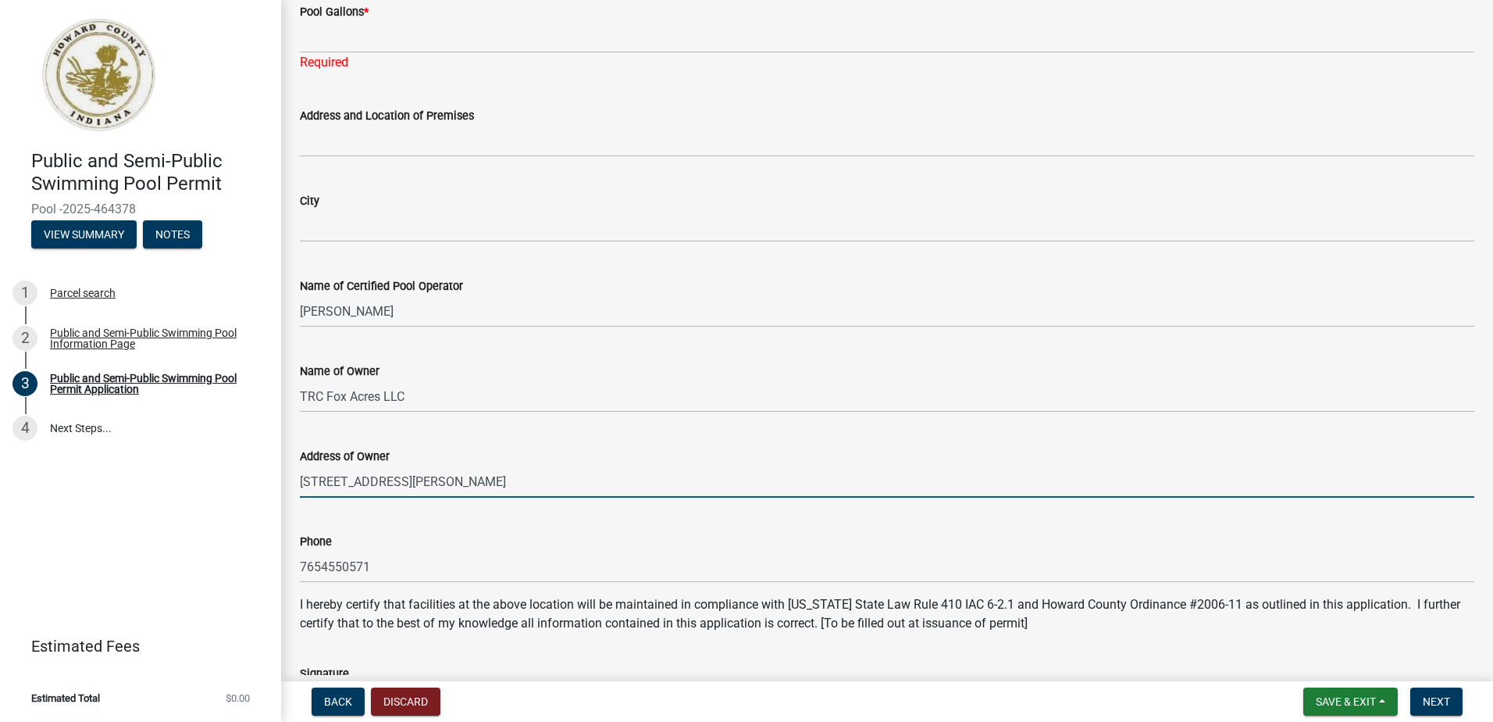
type input "[EMAIL_ADDRESS][DOMAIN_NAME]"
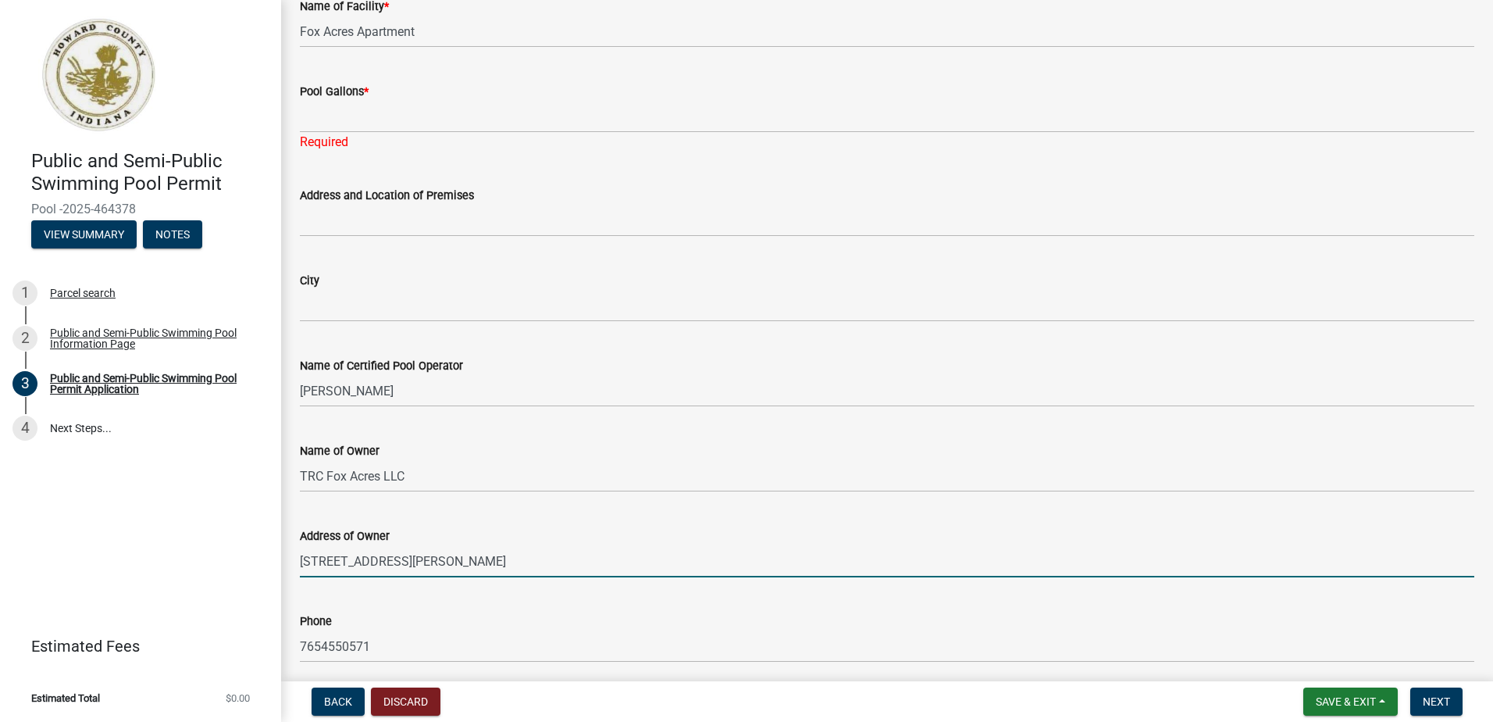
scroll to position [78, 0]
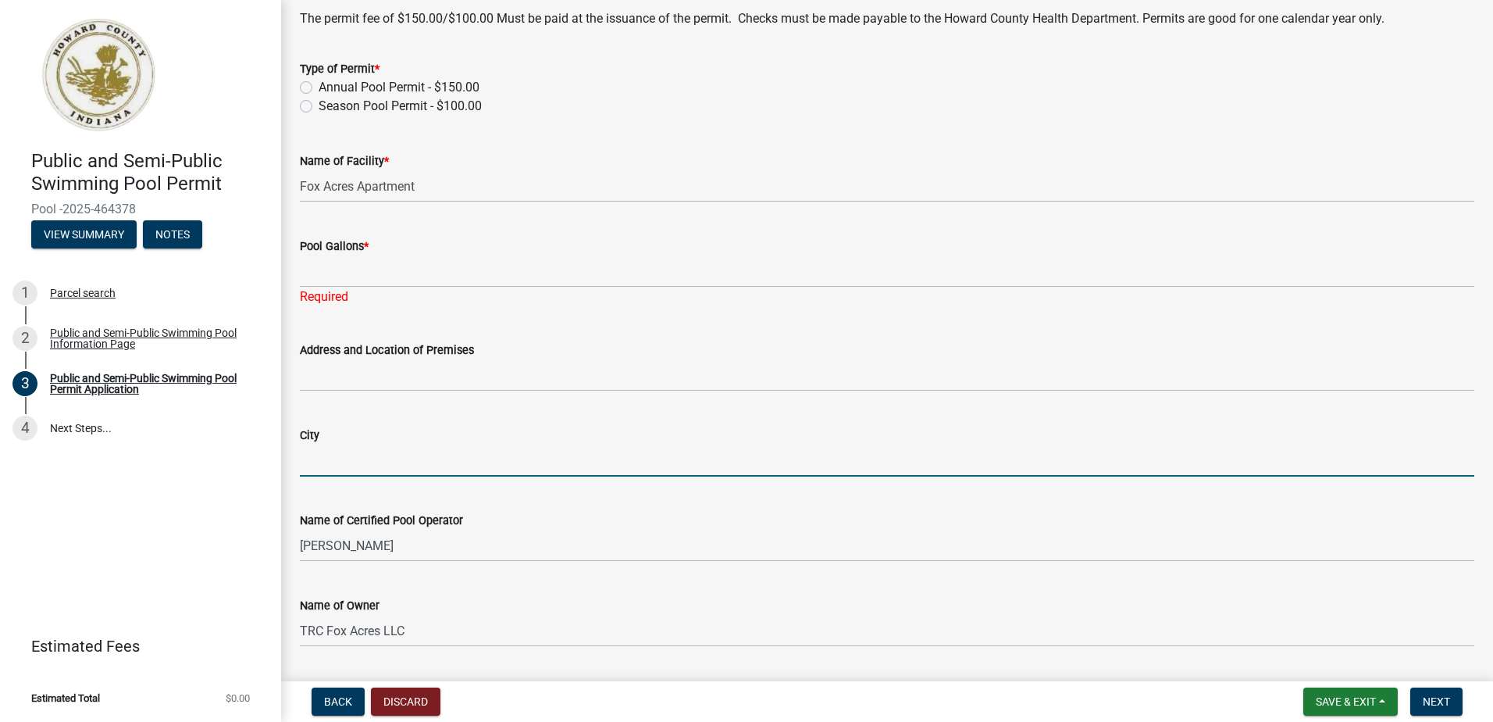
click at [384, 463] on input "City" at bounding box center [887, 460] width 1175 height 32
type input "k"
type input "Kokomo"
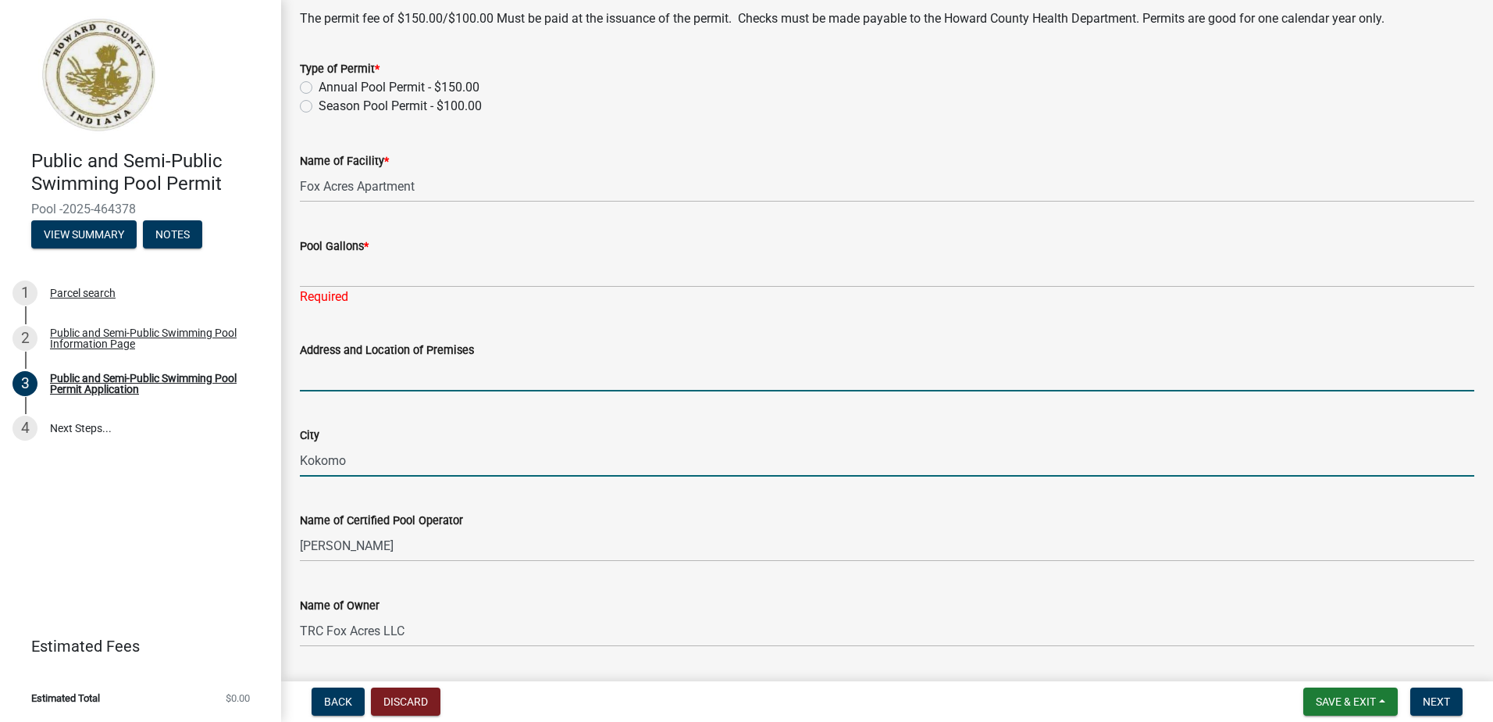
click at [371, 369] on input "Address and Location of Premises" at bounding box center [887, 375] width 1175 height 32
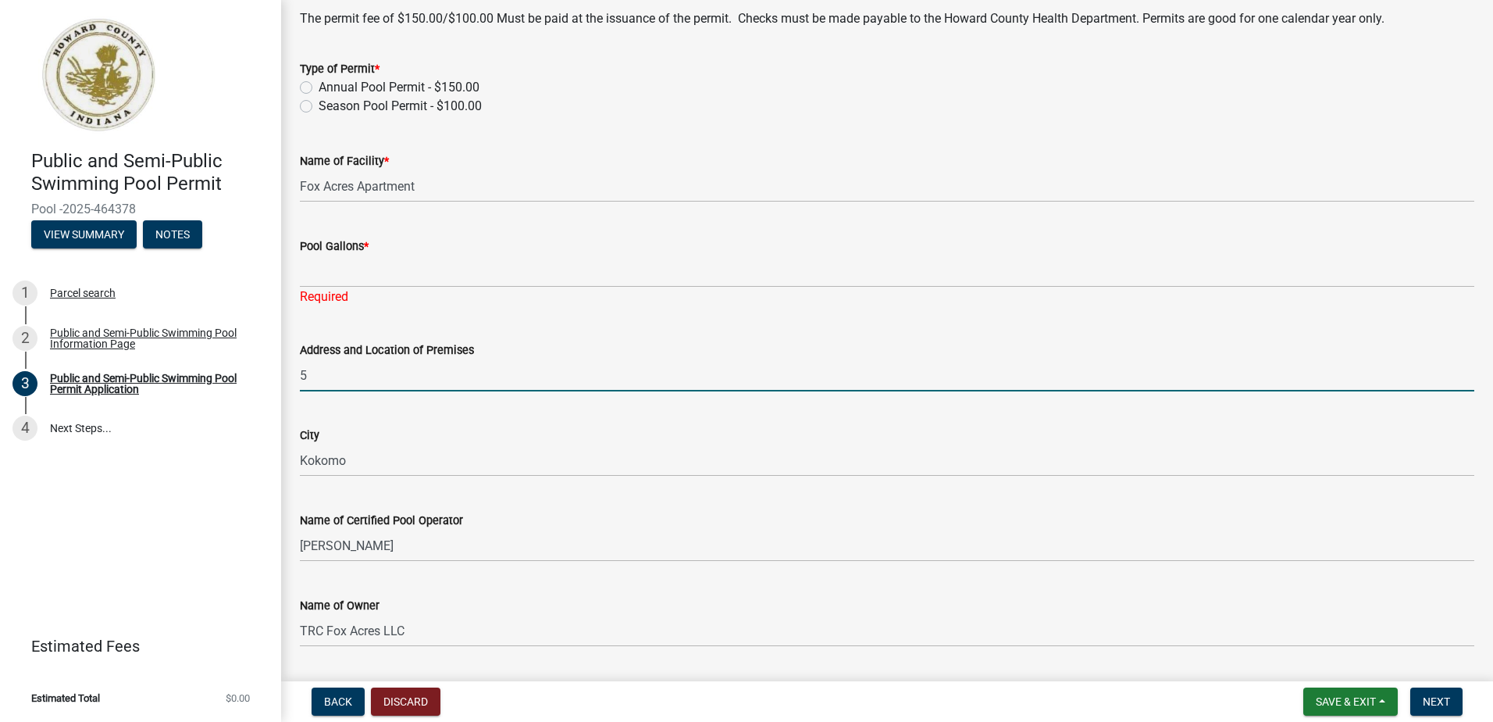
type input "[STREET_ADDRESS][PERSON_NAME]"
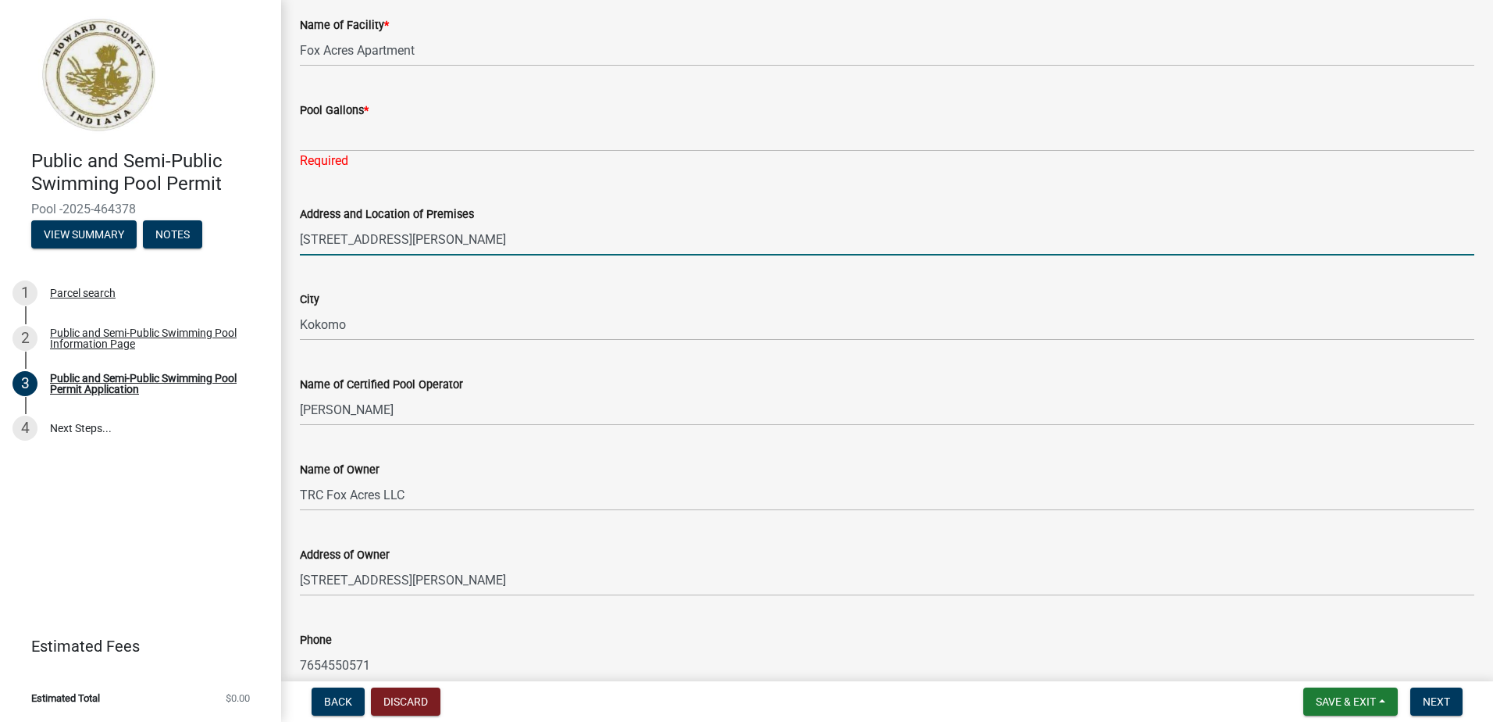
scroll to position [312, 0]
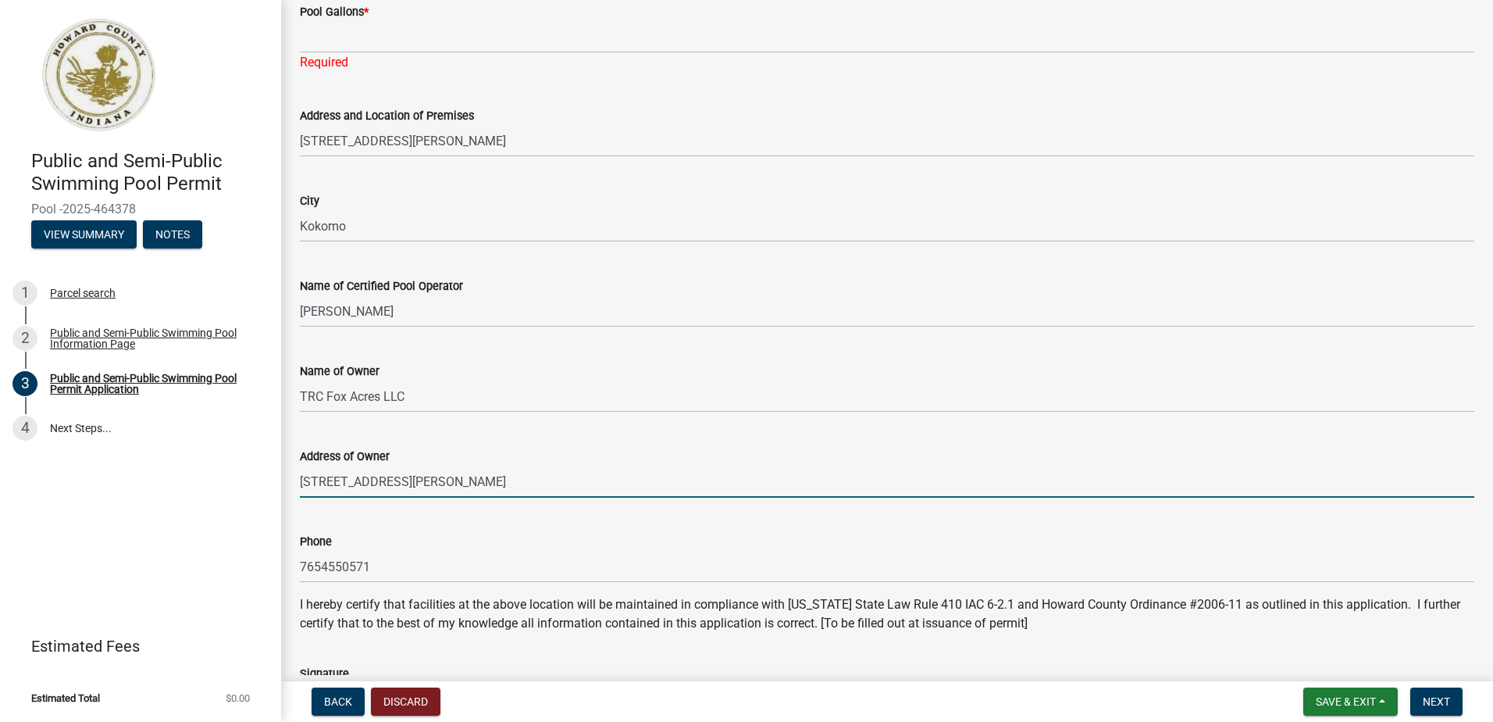
drag, startPoint x: 413, startPoint y: 480, endPoint x: 279, endPoint y: 482, distance: 134.4
click at [279, 482] on div "Public and Semi-Public Swimming Pool Permit Pool -2025-464378 View Summary Note…" at bounding box center [746, 361] width 1493 height 722
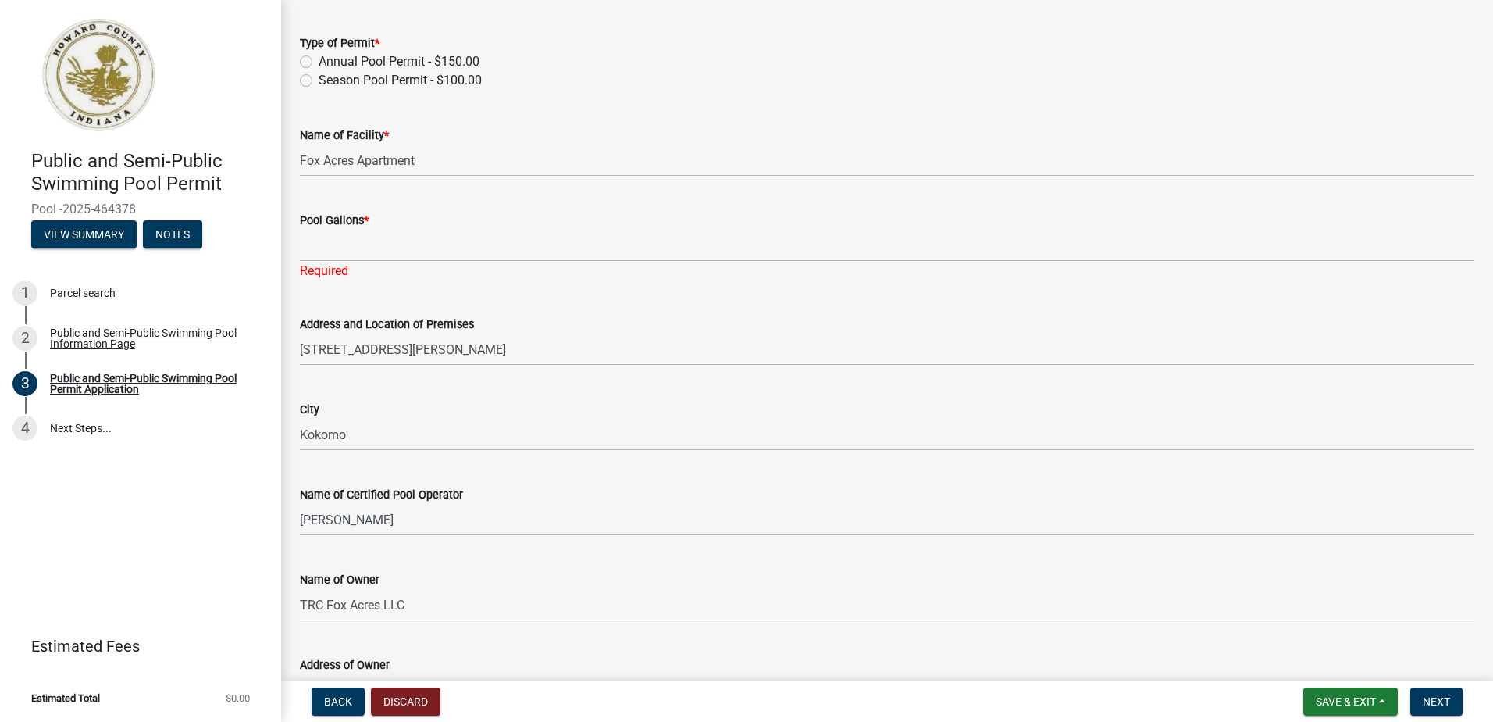
scroll to position [78, 0]
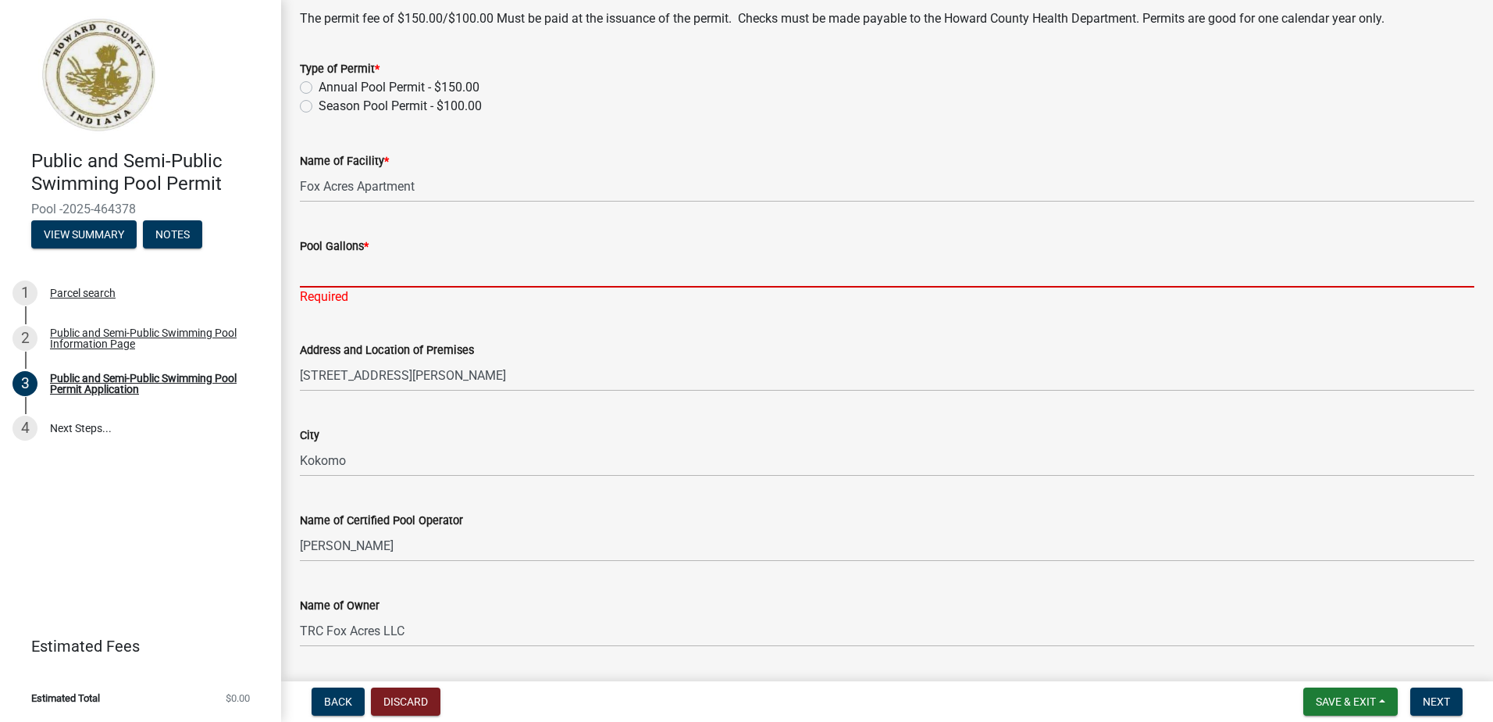
click at [434, 259] on input "Pool Gallons *" at bounding box center [887, 271] width 1175 height 32
click at [396, 274] on input "Pool Gallons *" at bounding box center [887, 271] width 1175 height 32
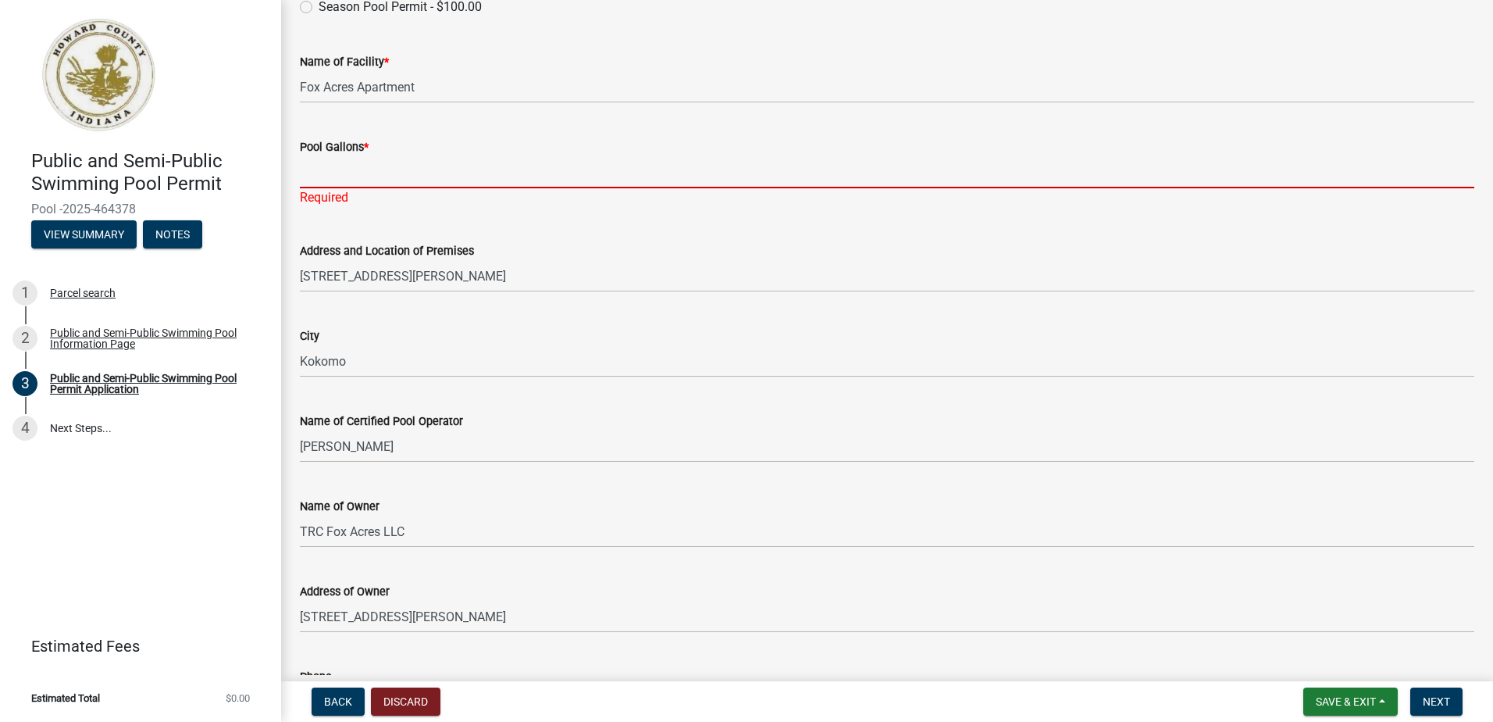
scroll to position [156, 0]
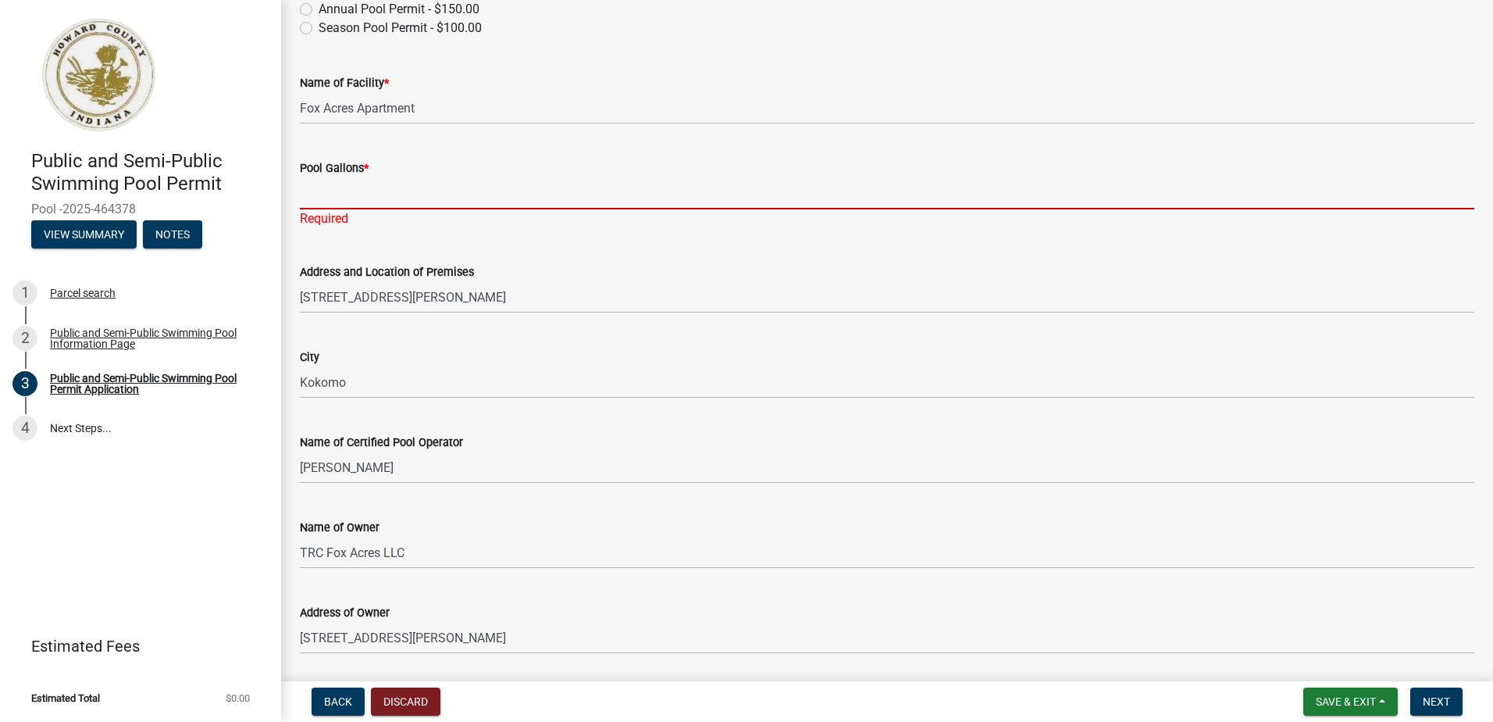
click at [337, 199] on input "Pool Gallons *" at bounding box center [887, 193] width 1175 height 32
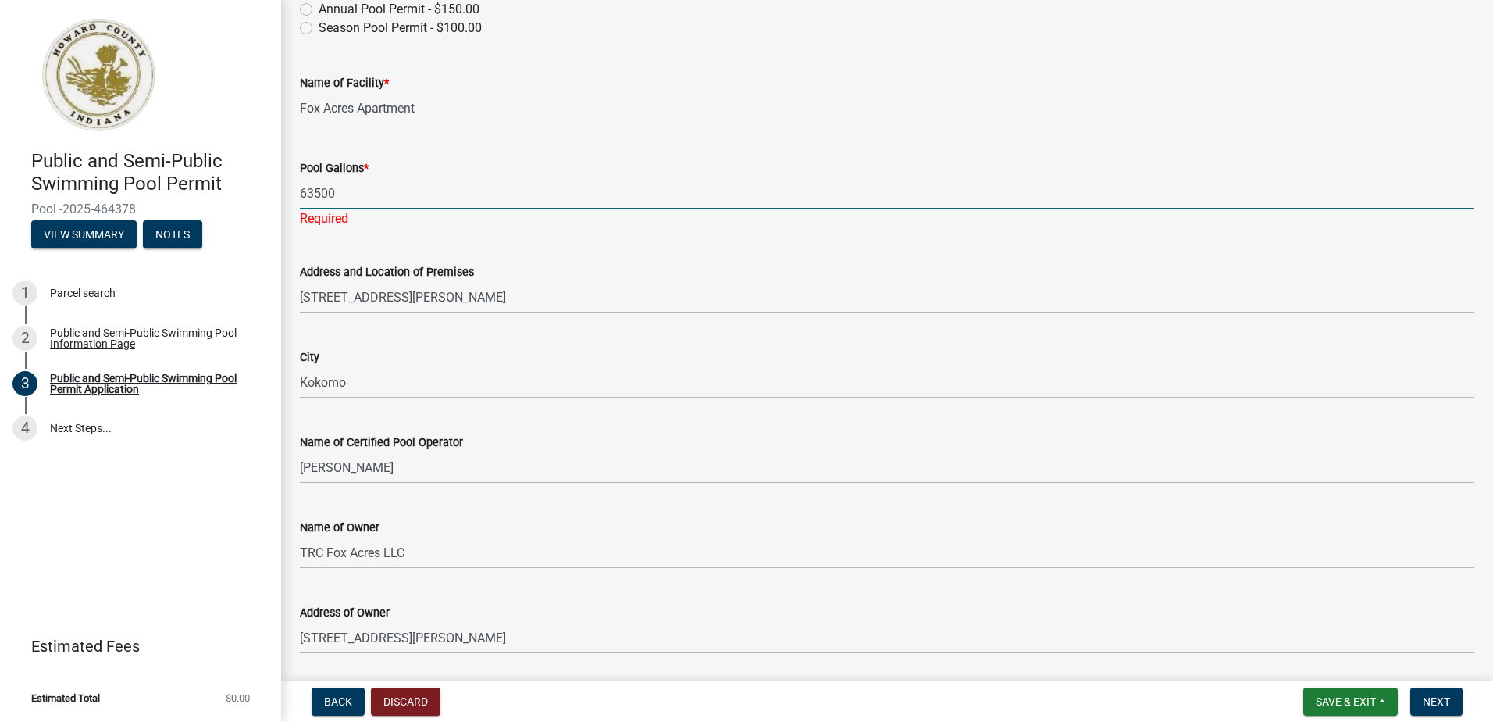
type input "63500"
click at [475, 362] on form "City Kokomo" at bounding box center [887, 373] width 1175 height 51
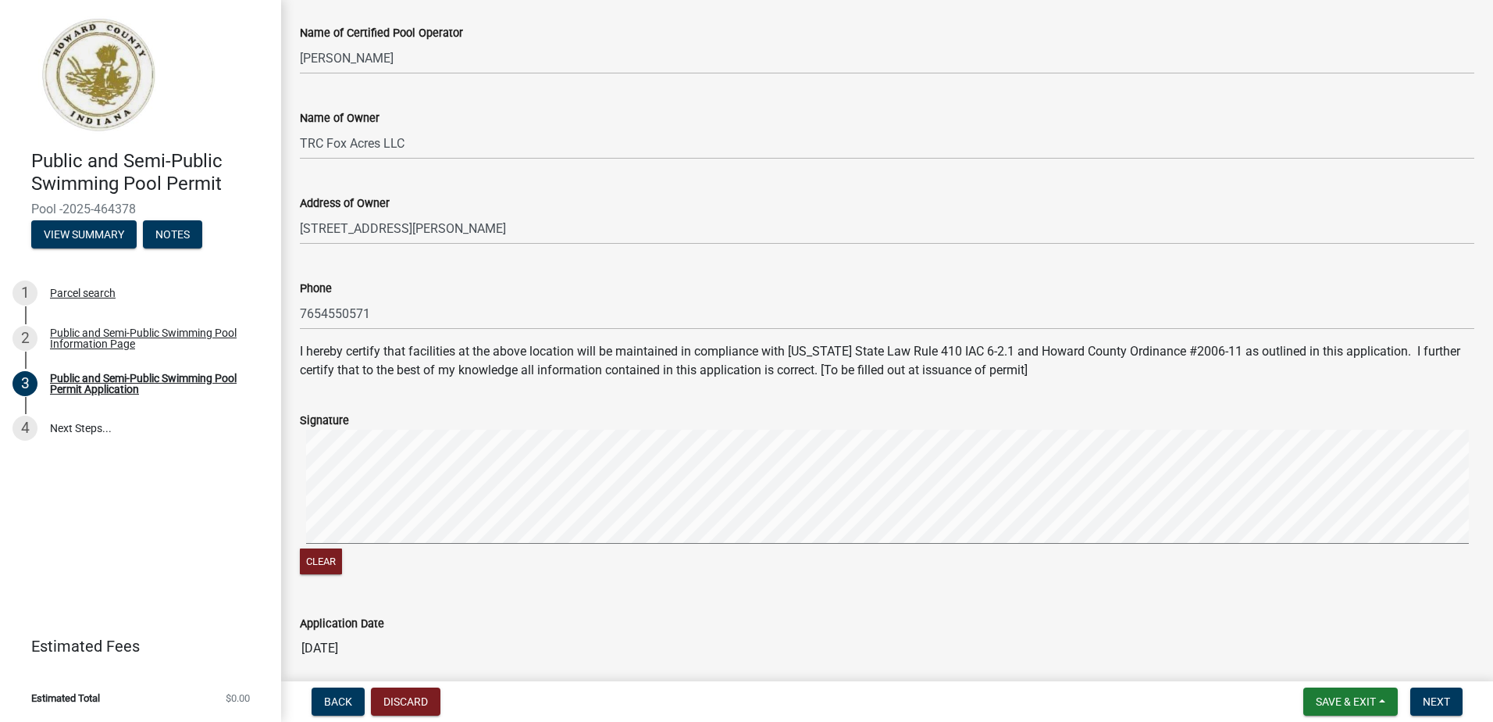
scroll to position [625, 0]
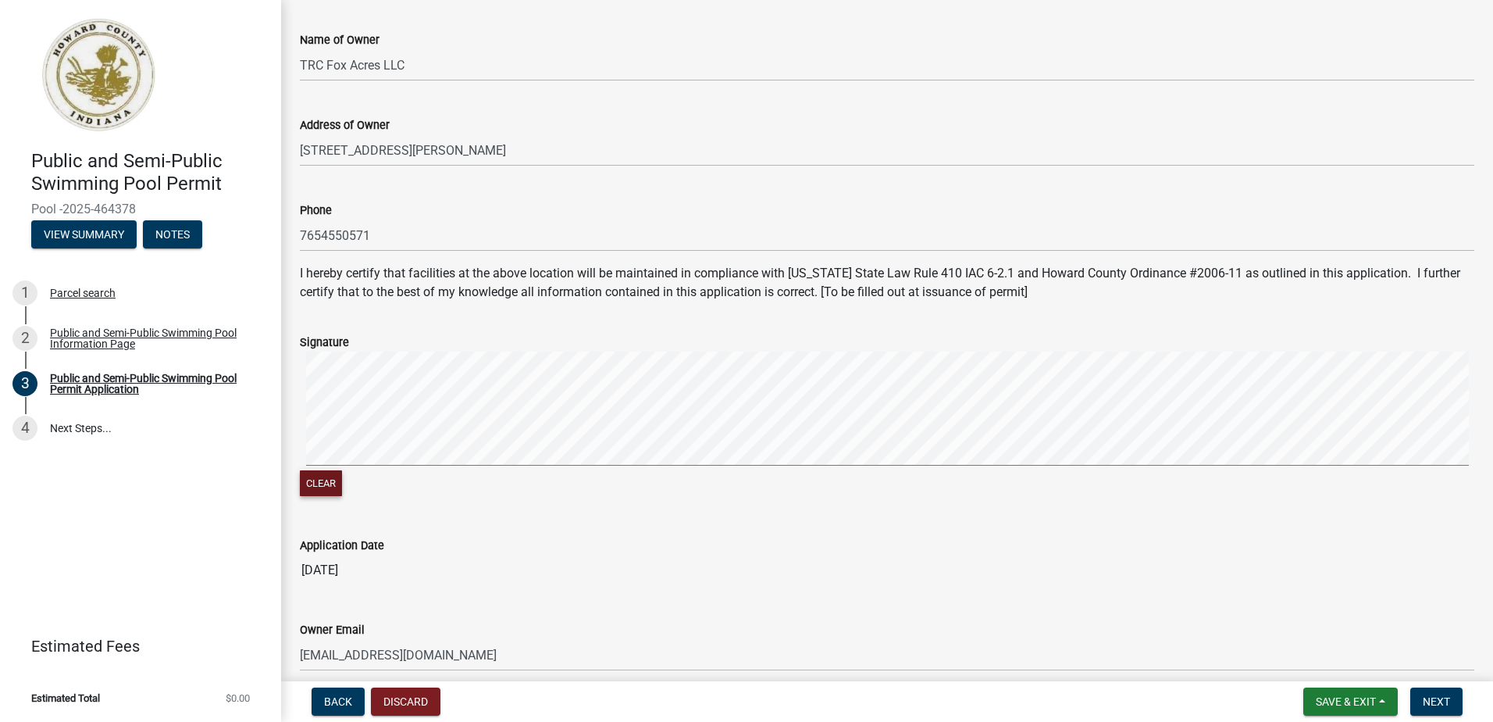
click at [313, 489] on button "Clear" at bounding box center [321, 483] width 42 height 26
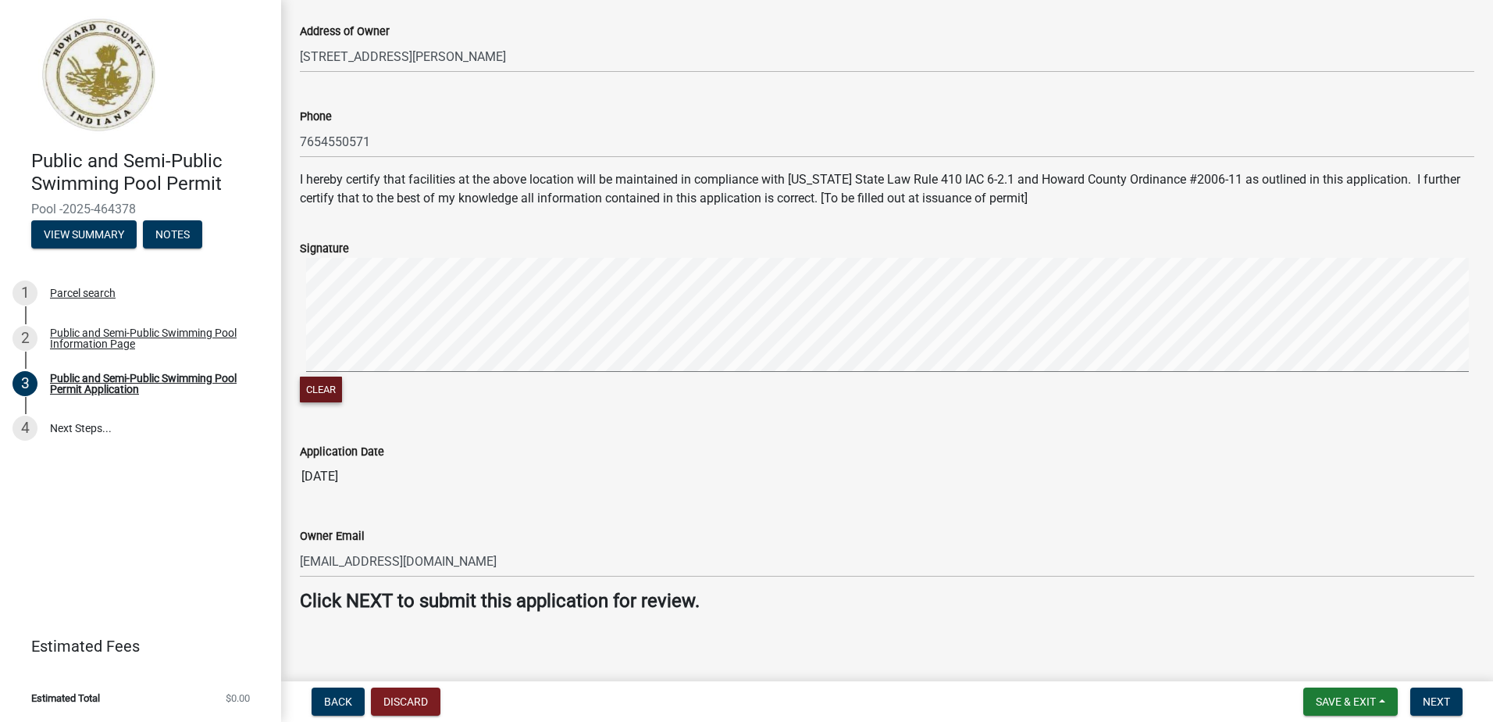
scroll to position [729, 0]
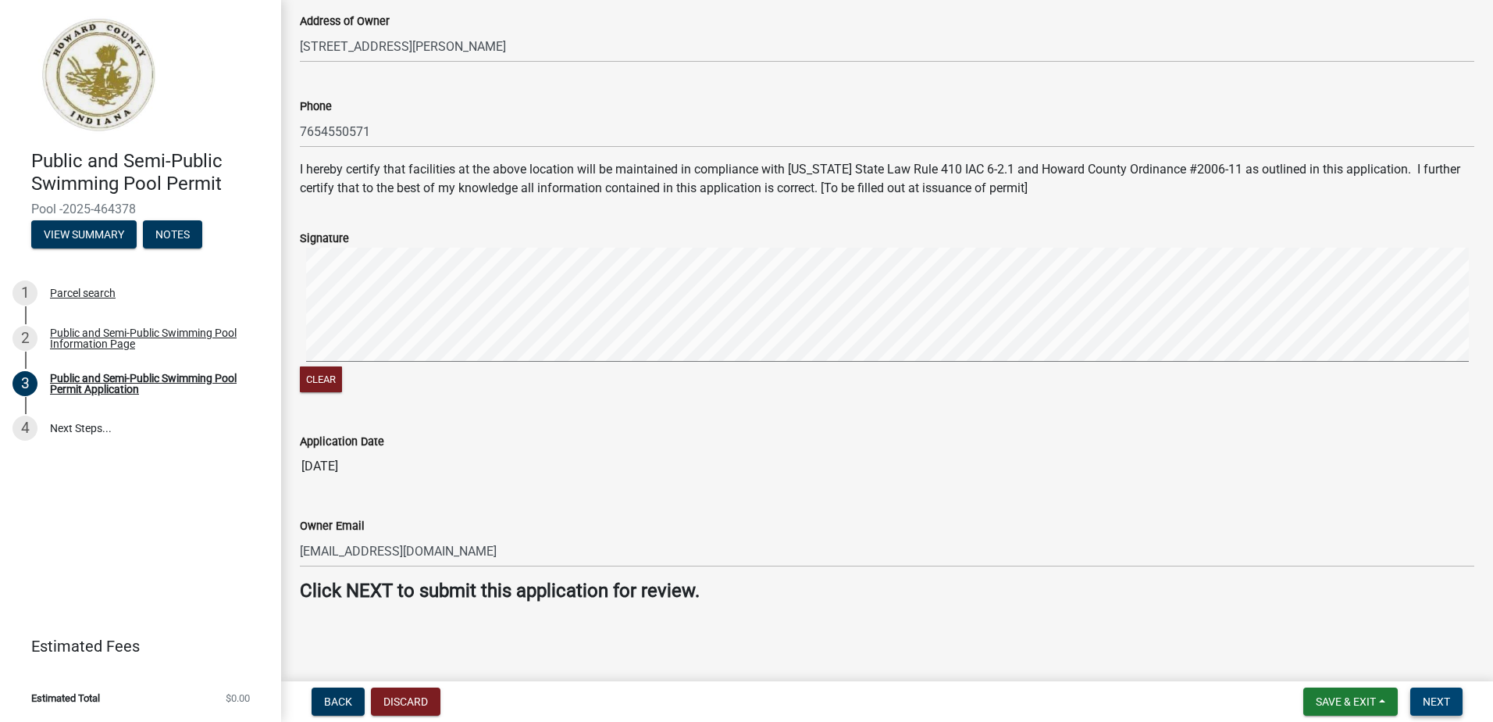
click at [1444, 702] on span "Next" at bounding box center [1436, 701] width 27 height 12
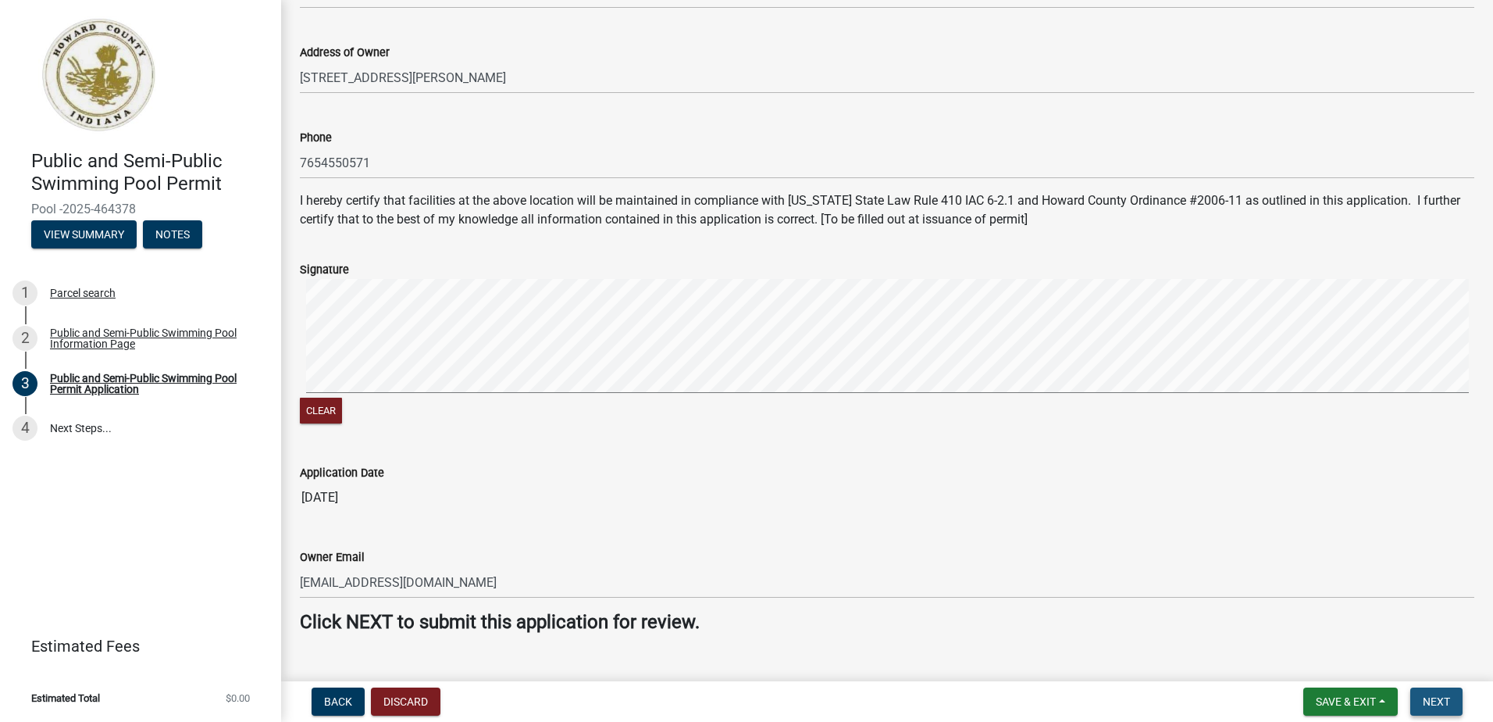
scroll to position [760, 0]
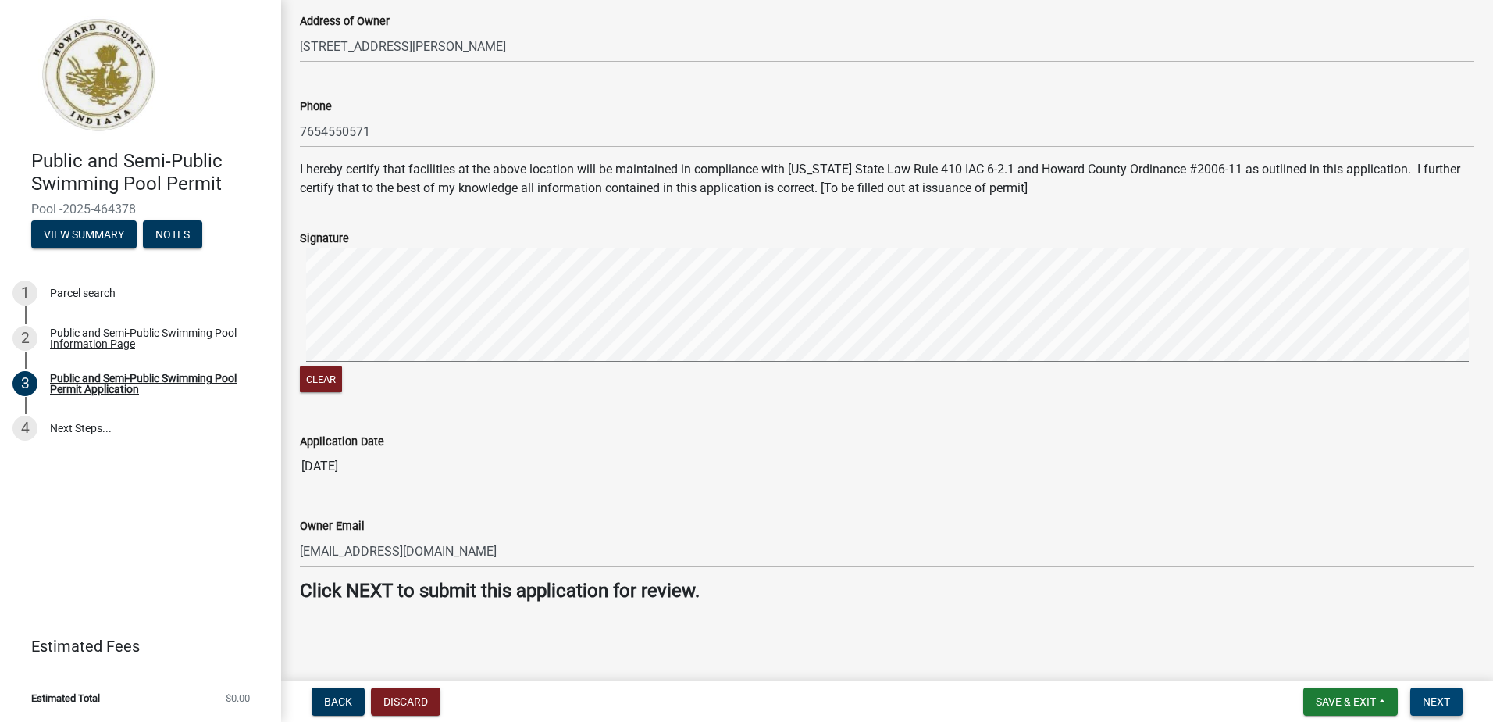
click at [1432, 708] on span "Next" at bounding box center [1436, 701] width 27 height 12
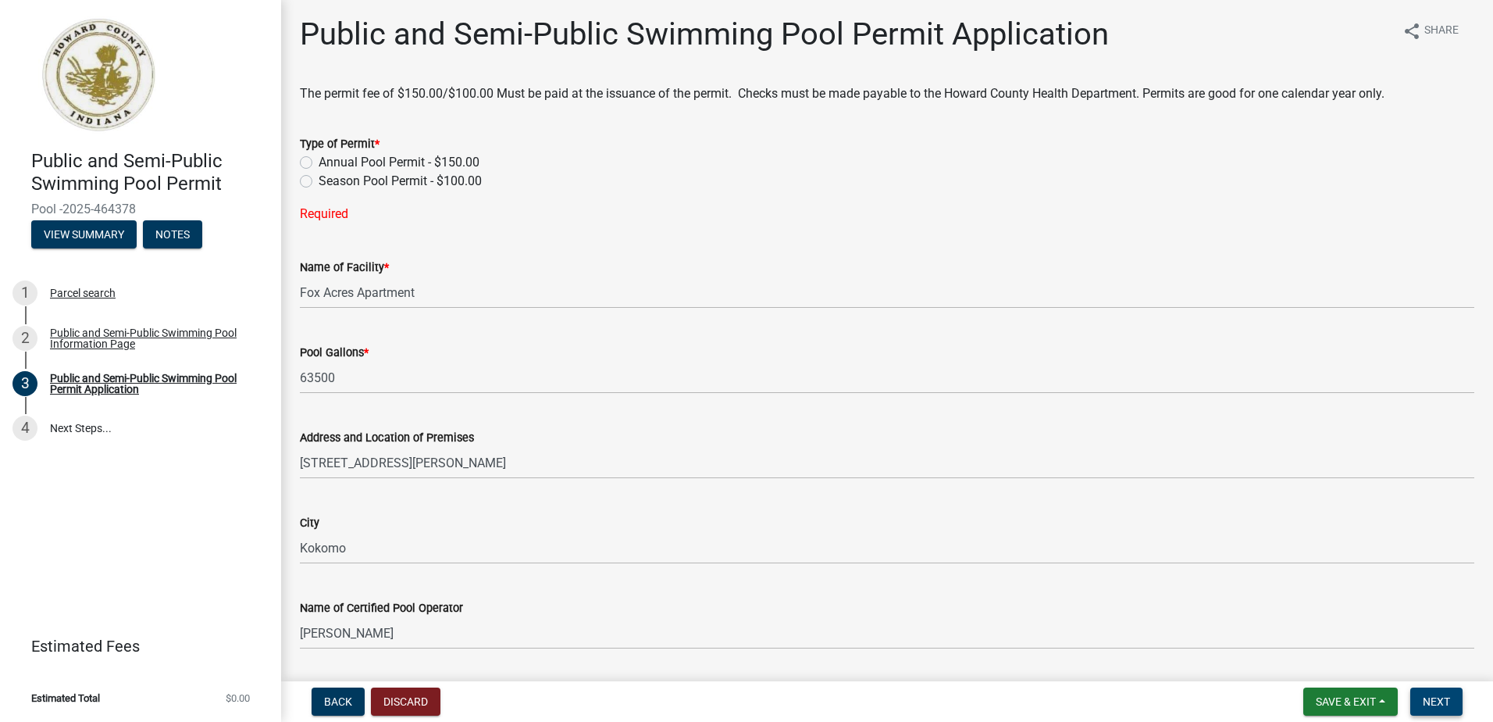
scroll to position [0, 0]
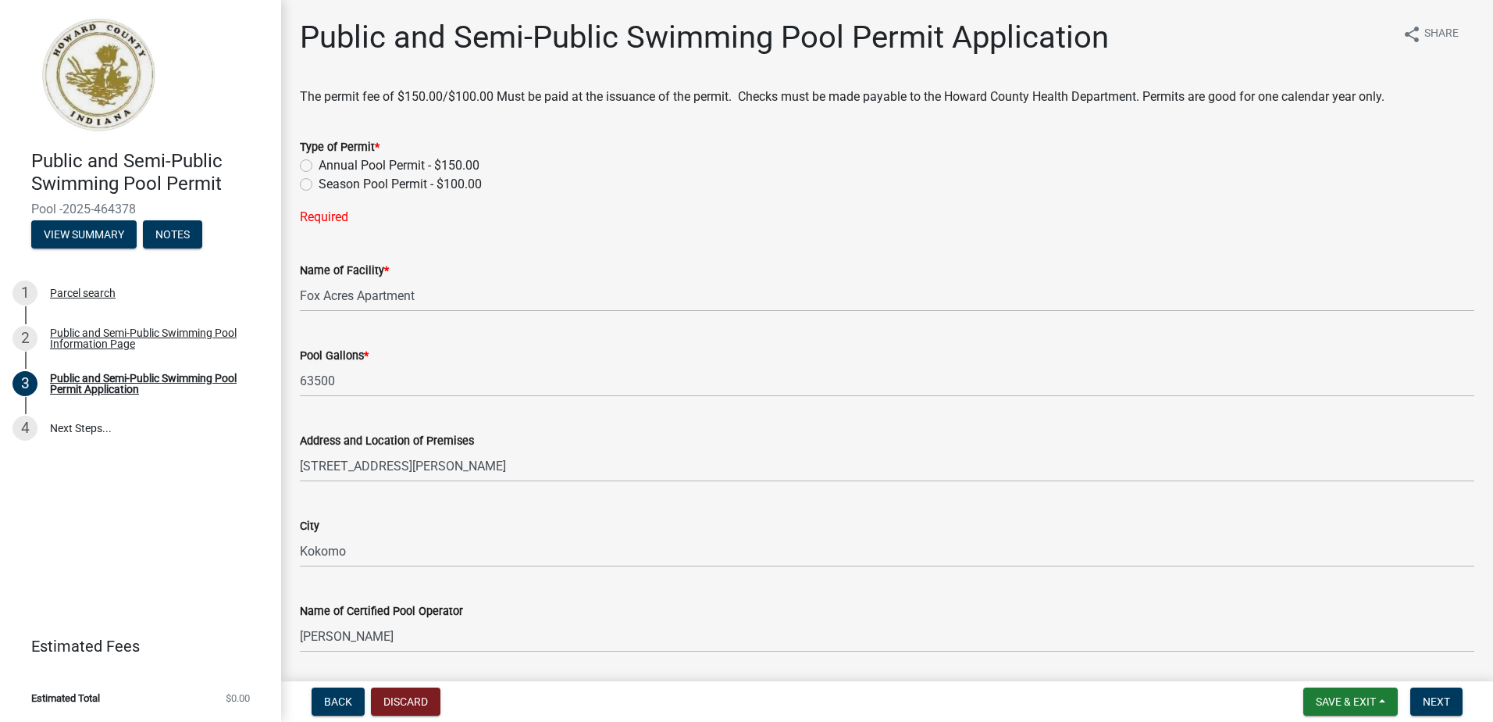
click at [319, 180] on label "Season Pool Permit - $100.00" at bounding box center [400, 184] width 163 height 19
click at [319, 180] on input "Season Pool Permit - $100.00" at bounding box center [324, 180] width 10 height 10
radio input "true"
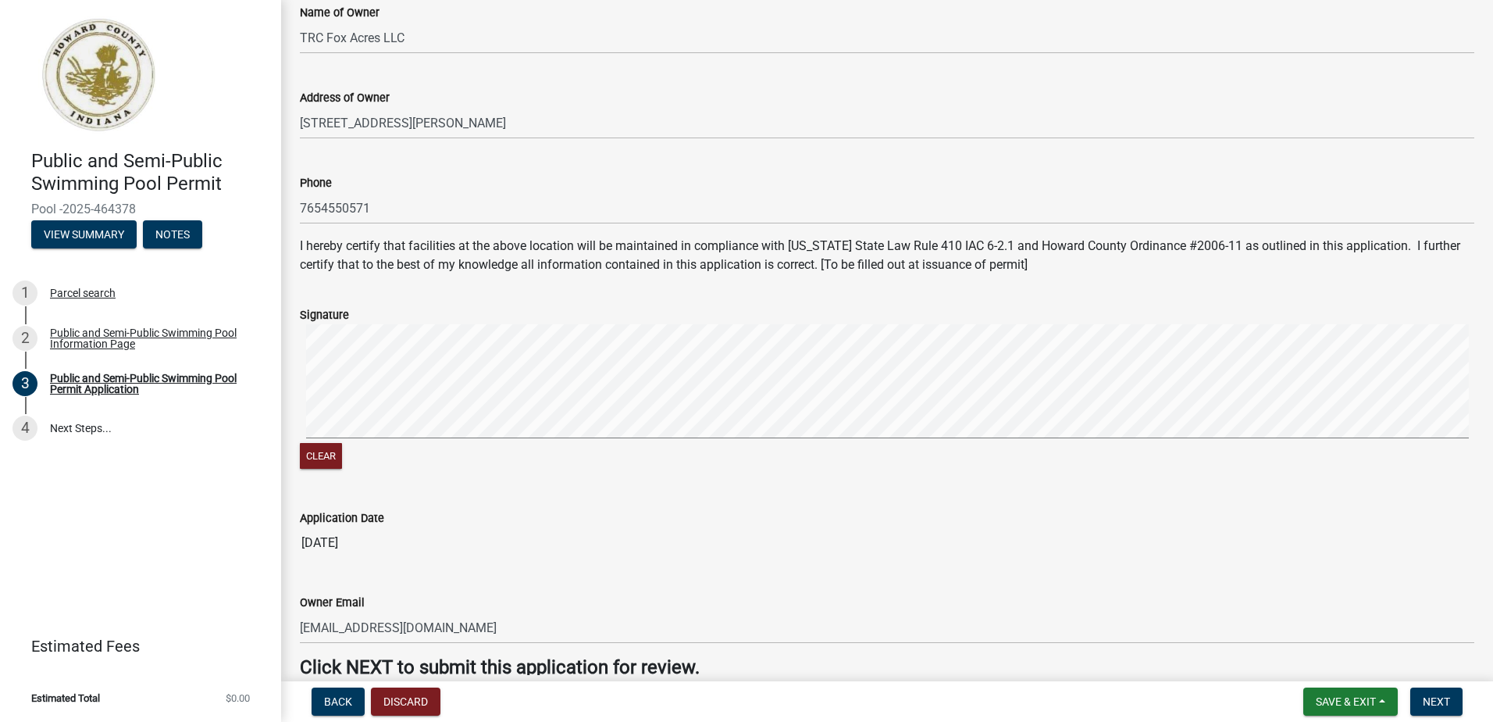
scroll to position [729, 0]
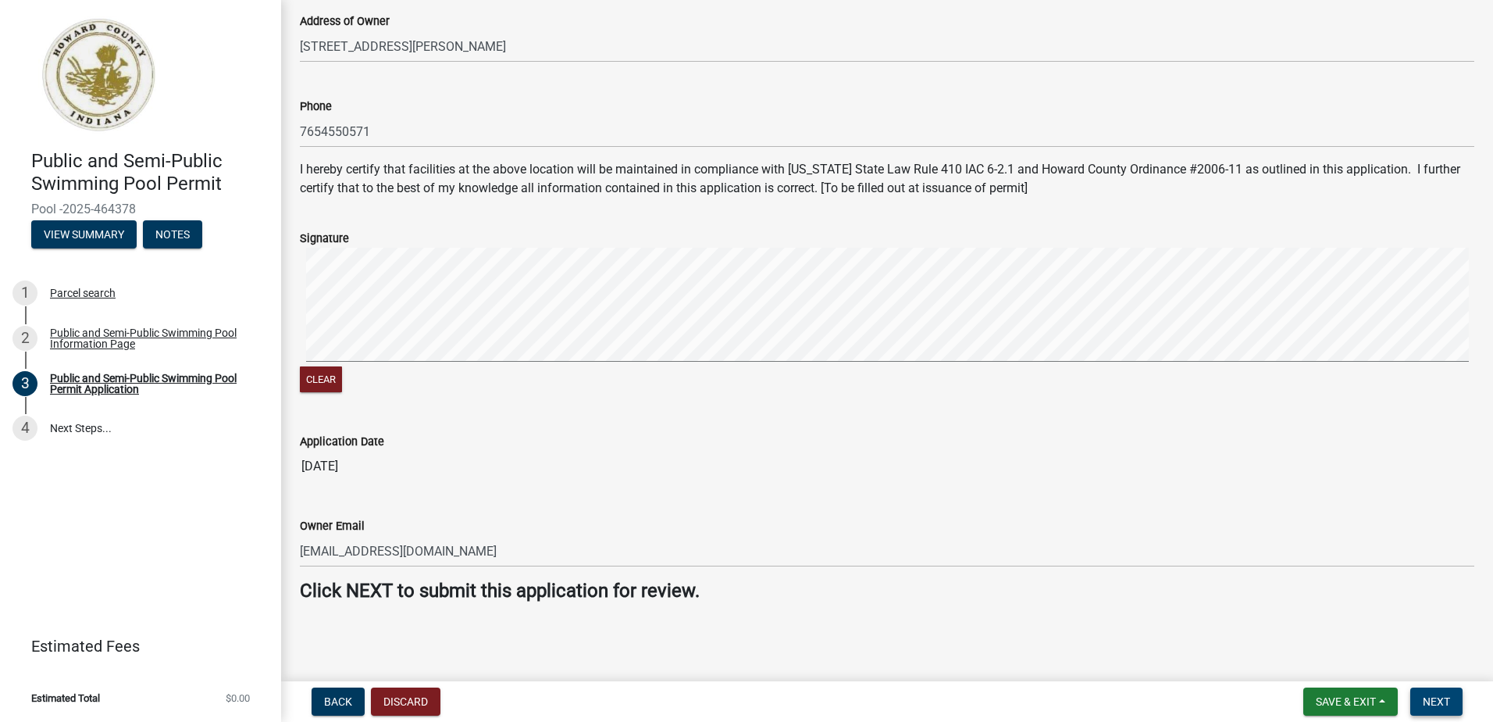
click at [1439, 693] on button "Next" at bounding box center [1436, 701] width 52 height 28
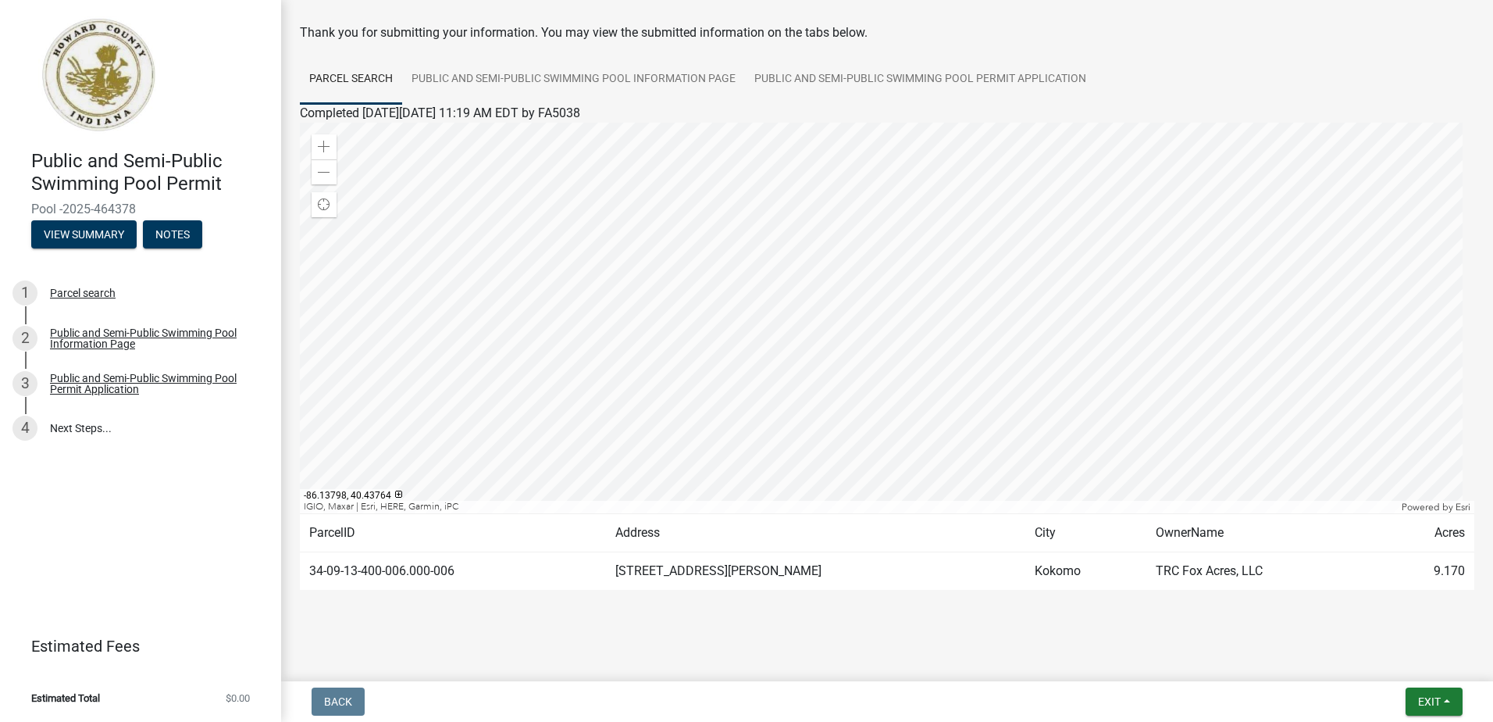
scroll to position [71, 0]
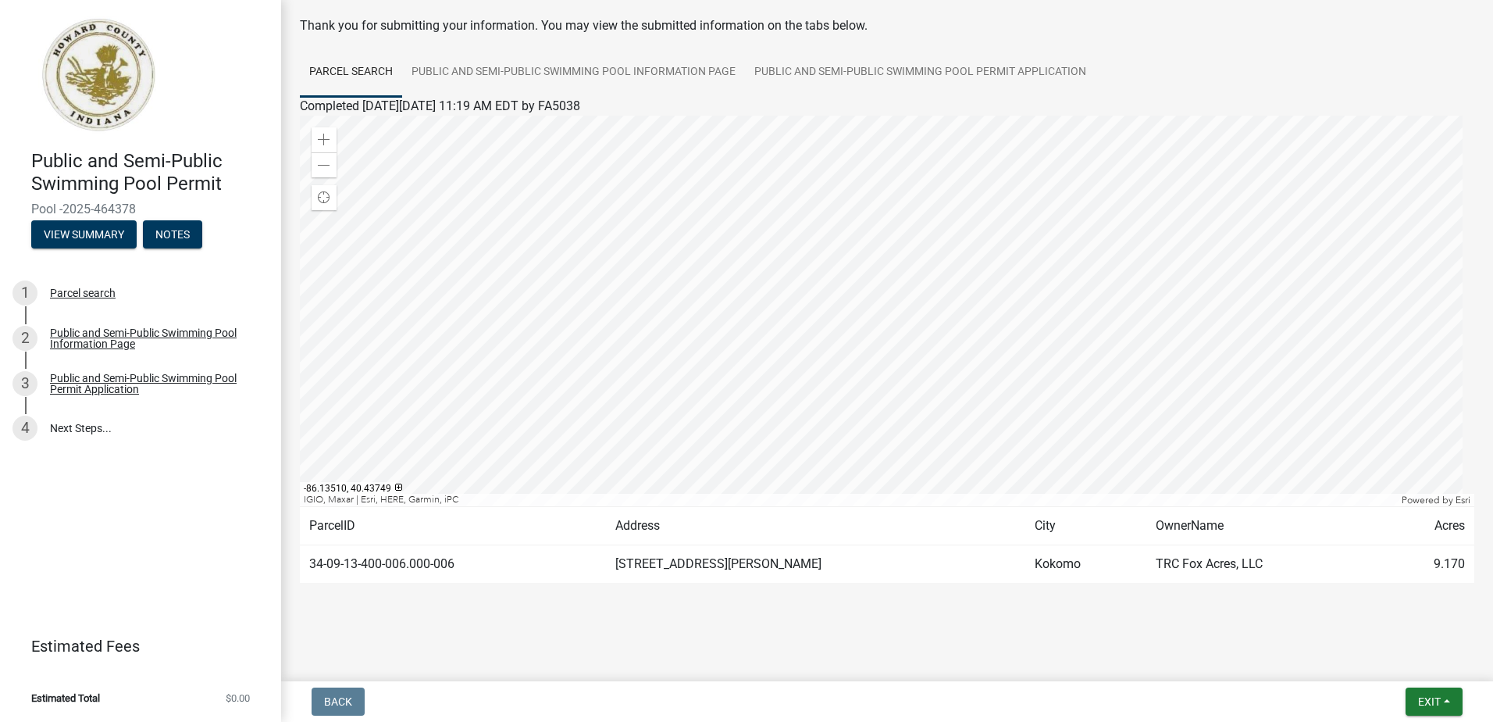
click at [895, 354] on div at bounding box center [887, 311] width 1175 height 390
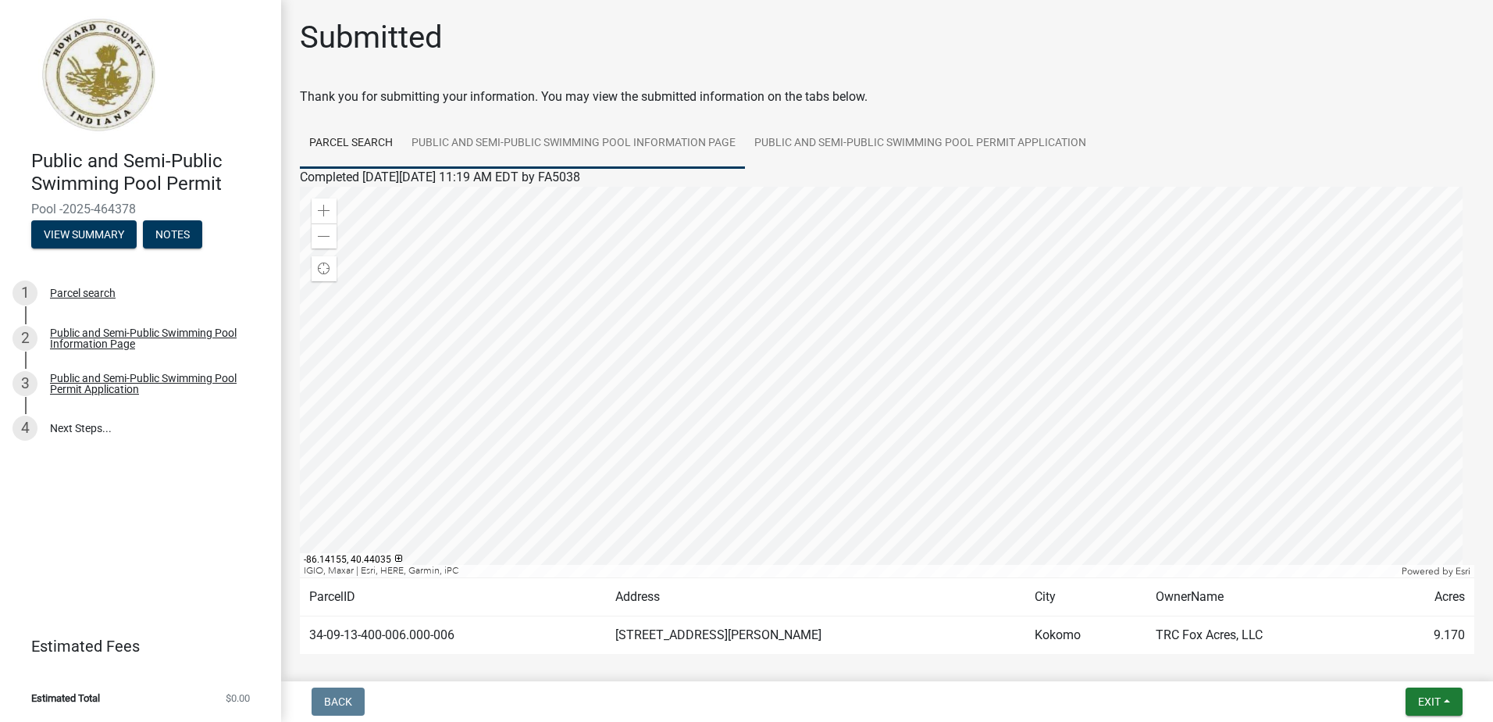
click at [533, 144] on link "Public and Semi-Public Swimming Pool Information Page" at bounding box center [573, 144] width 343 height 50
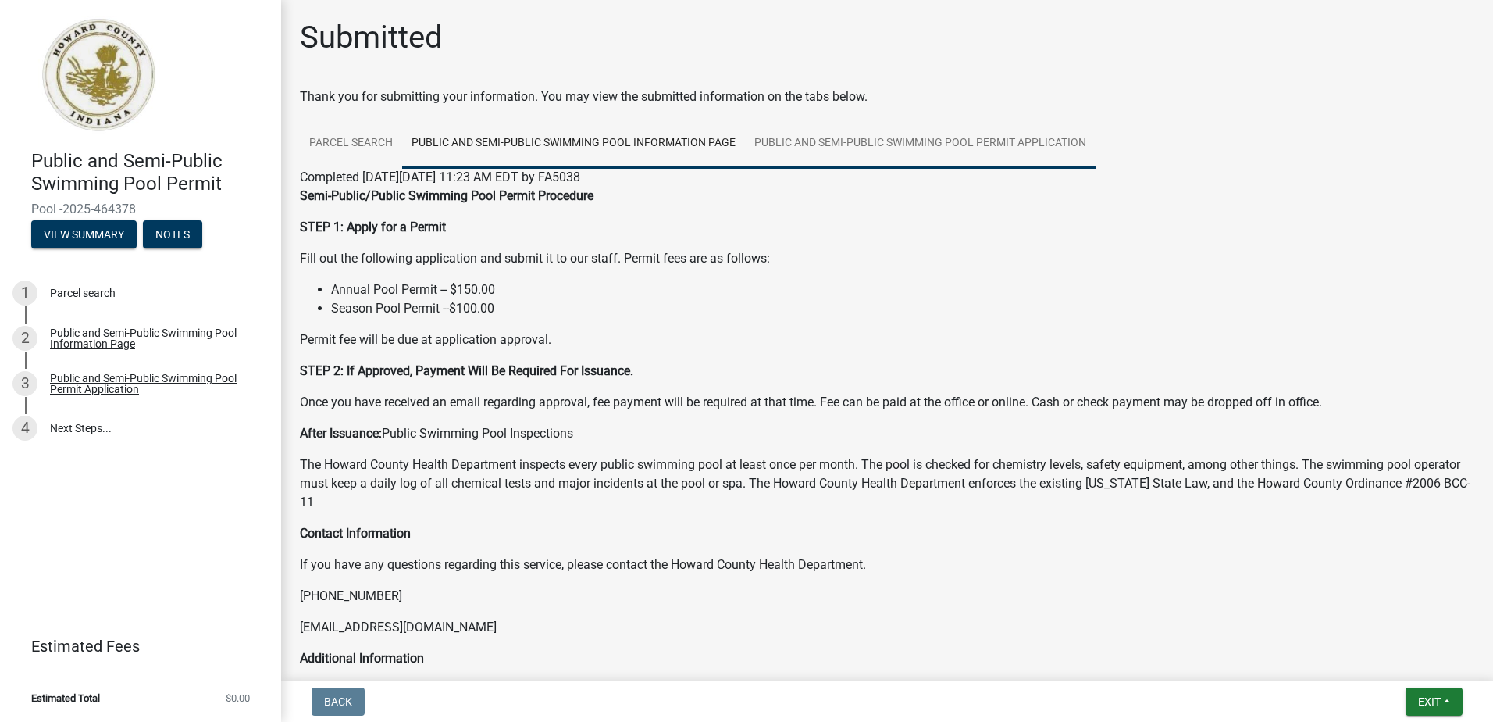
click at [798, 141] on link "Public and Semi-Public Swimming Pool Permit Application" at bounding box center [920, 144] width 351 height 50
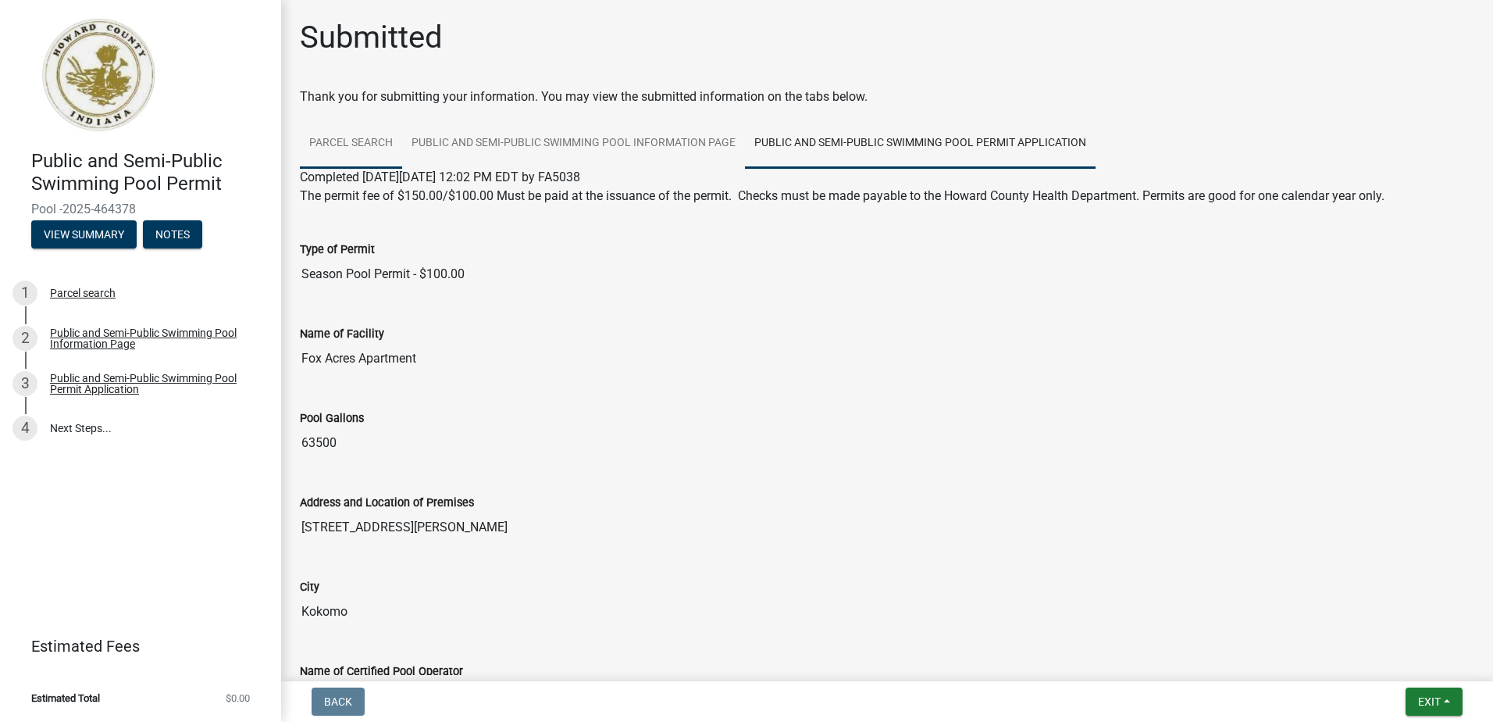
click at [369, 137] on link "Parcel search" at bounding box center [351, 144] width 102 height 50
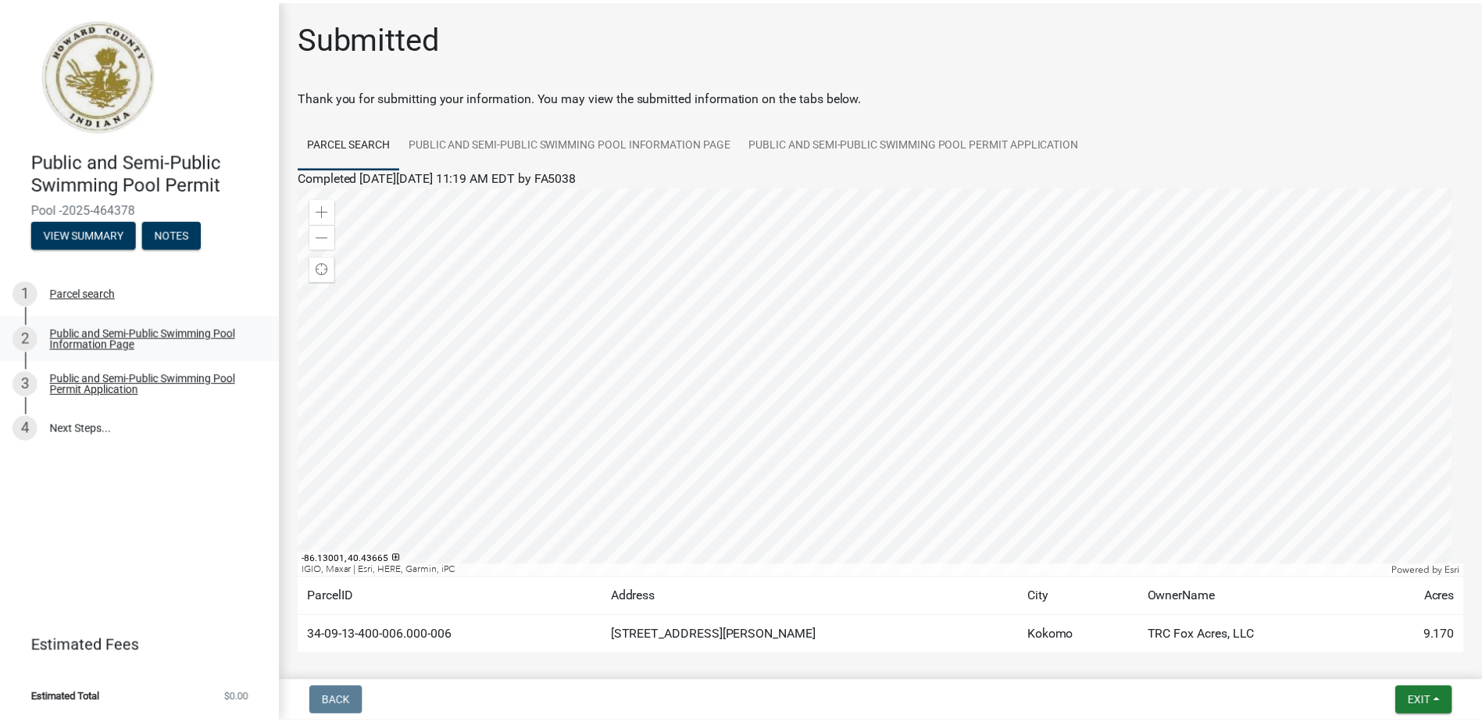
scroll to position [71, 0]
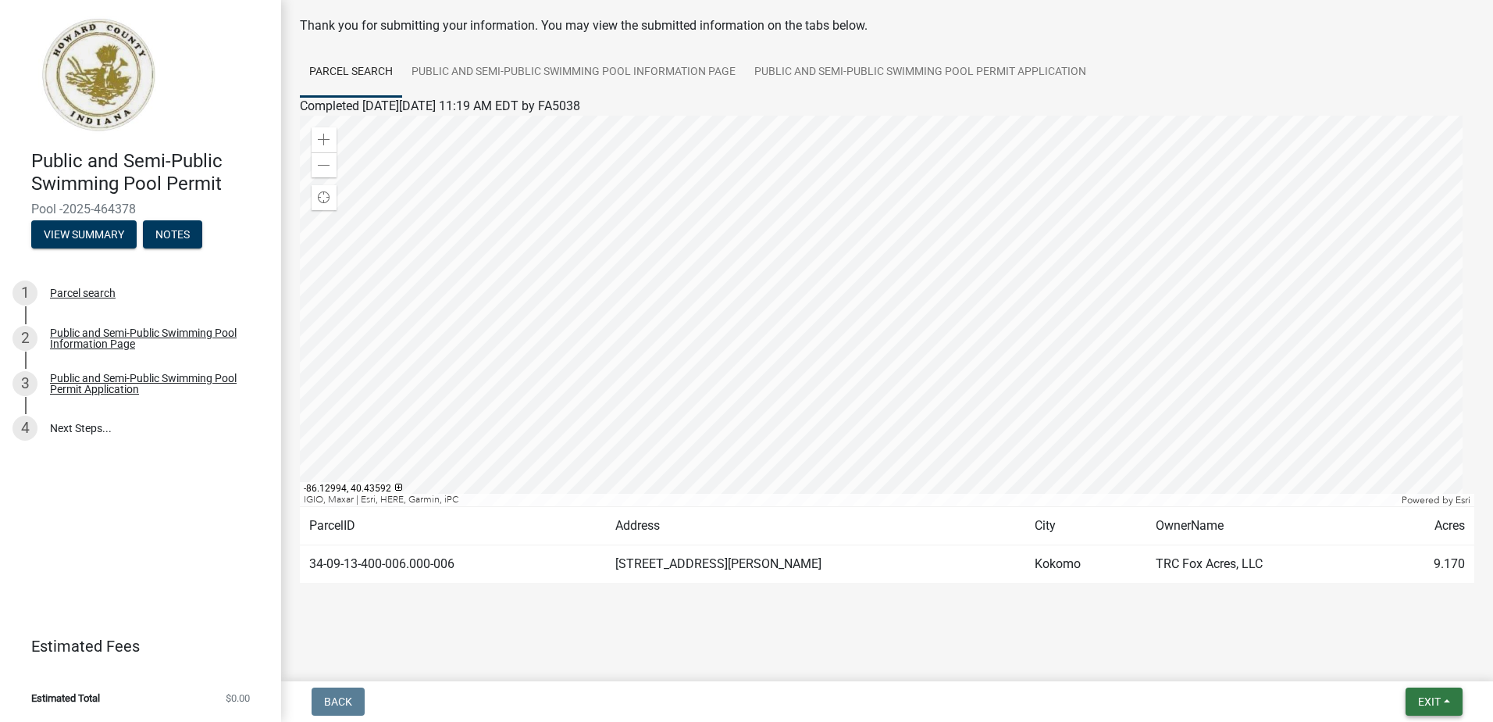
click at [1439, 696] on span "Exit" at bounding box center [1429, 701] width 23 height 12
click at [1373, 658] on button "Save & Exit" at bounding box center [1400, 660] width 125 height 37
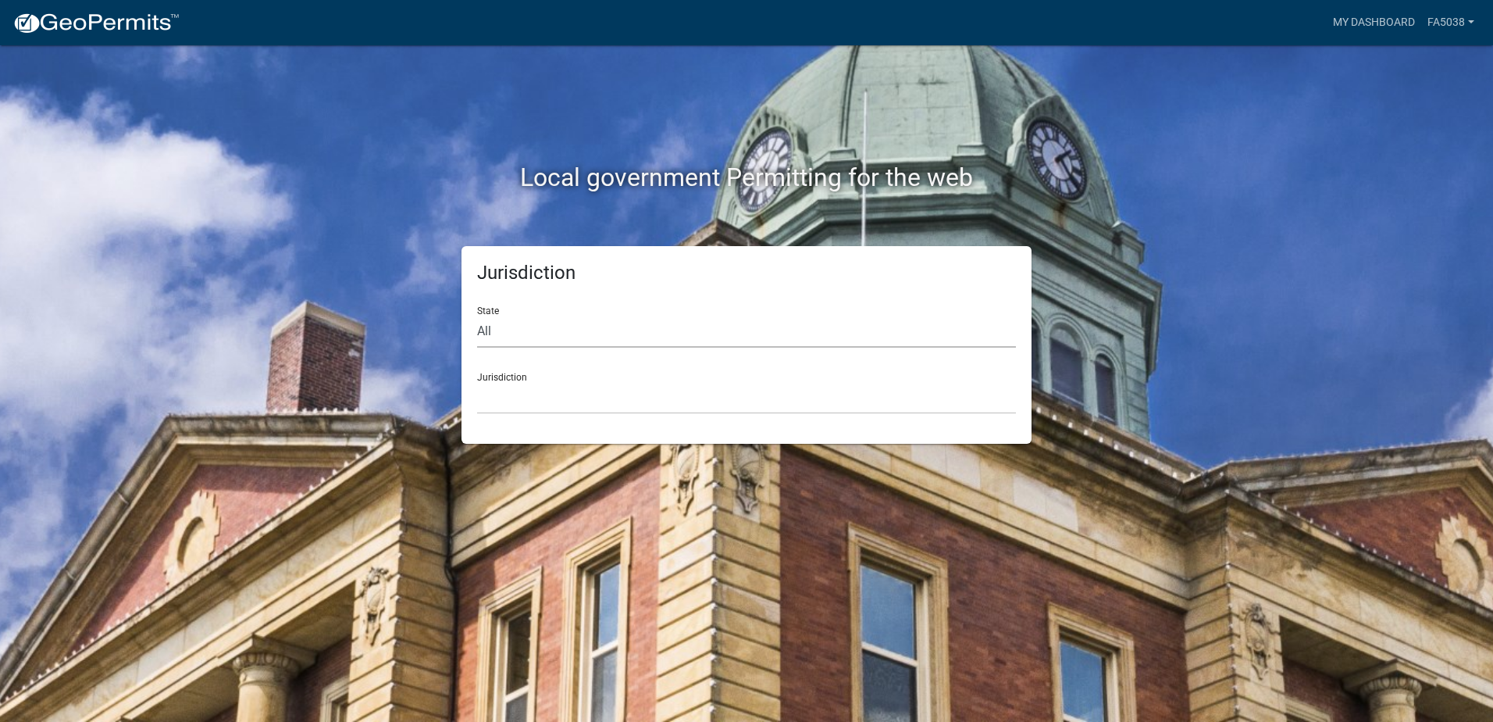
click at [561, 330] on select "All [US_STATE] [US_STATE] [US_STATE] [US_STATE] [US_STATE] [US_STATE] [US_STATE…" at bounding box center [746, 332] width 539 height 32
click at [1449, 23] on link "FA5038" at bounding box center [1450, 23] width 59 height 30
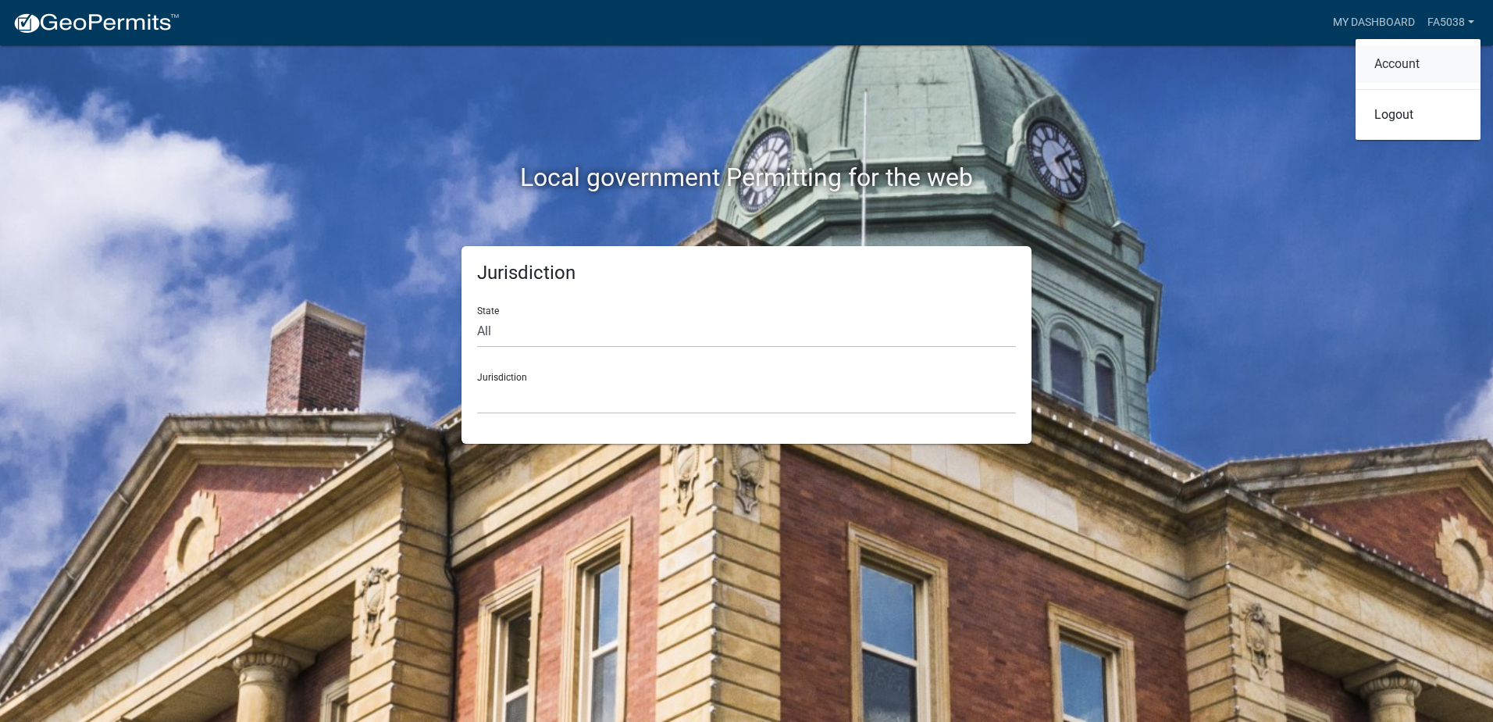
click at [1410, 67] on link "Account" at bounding box center [1418, 63] width 125 height 37
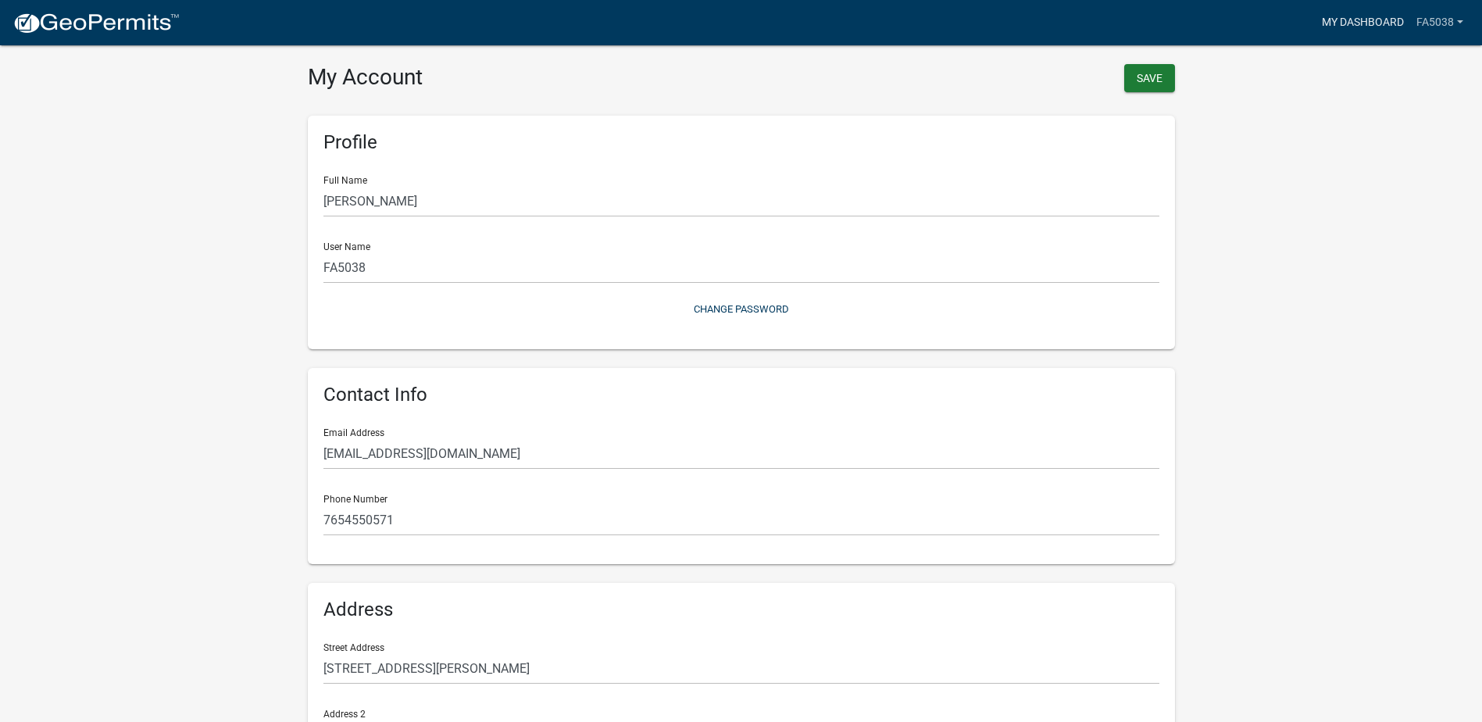
click at [1340, 12] on link "My Dashboard" at bounding box center [1362, 23] width 94 height 30
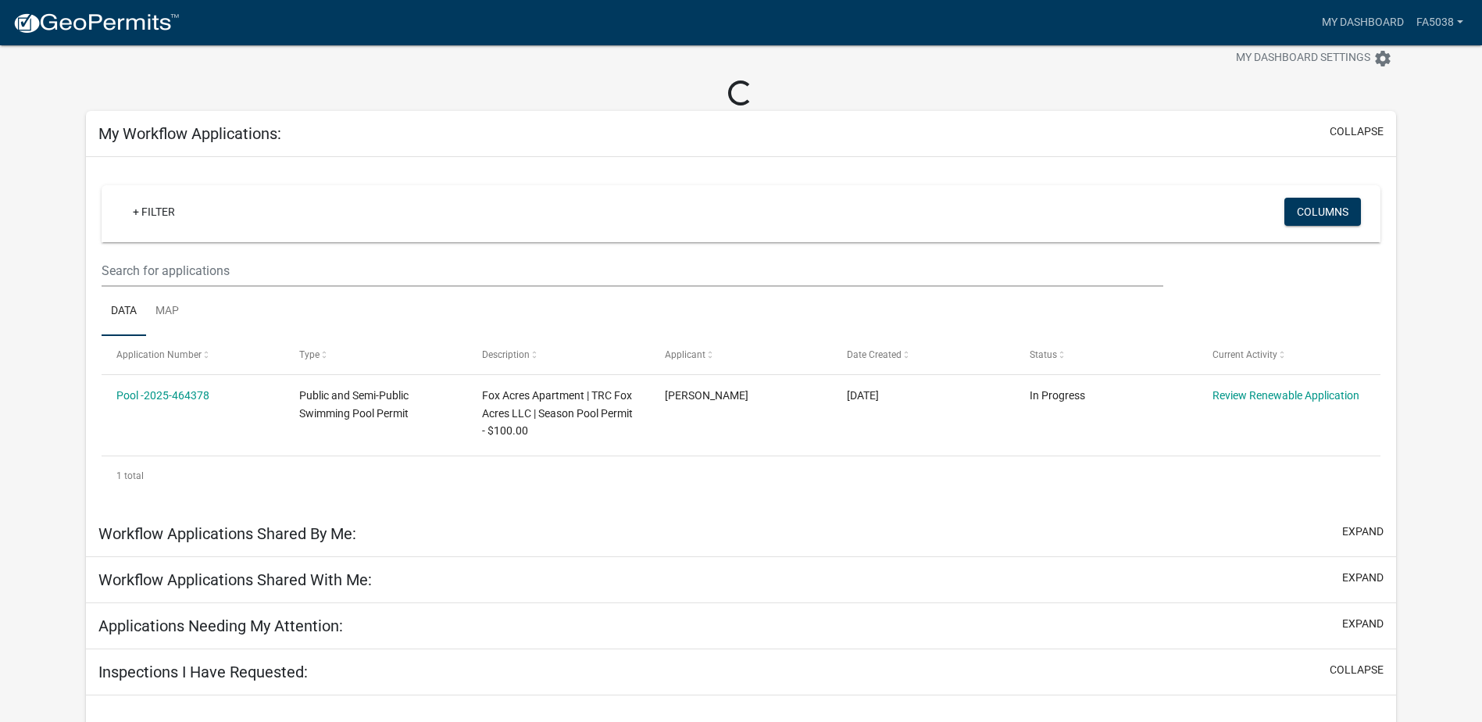
scroll to position [78, 0]
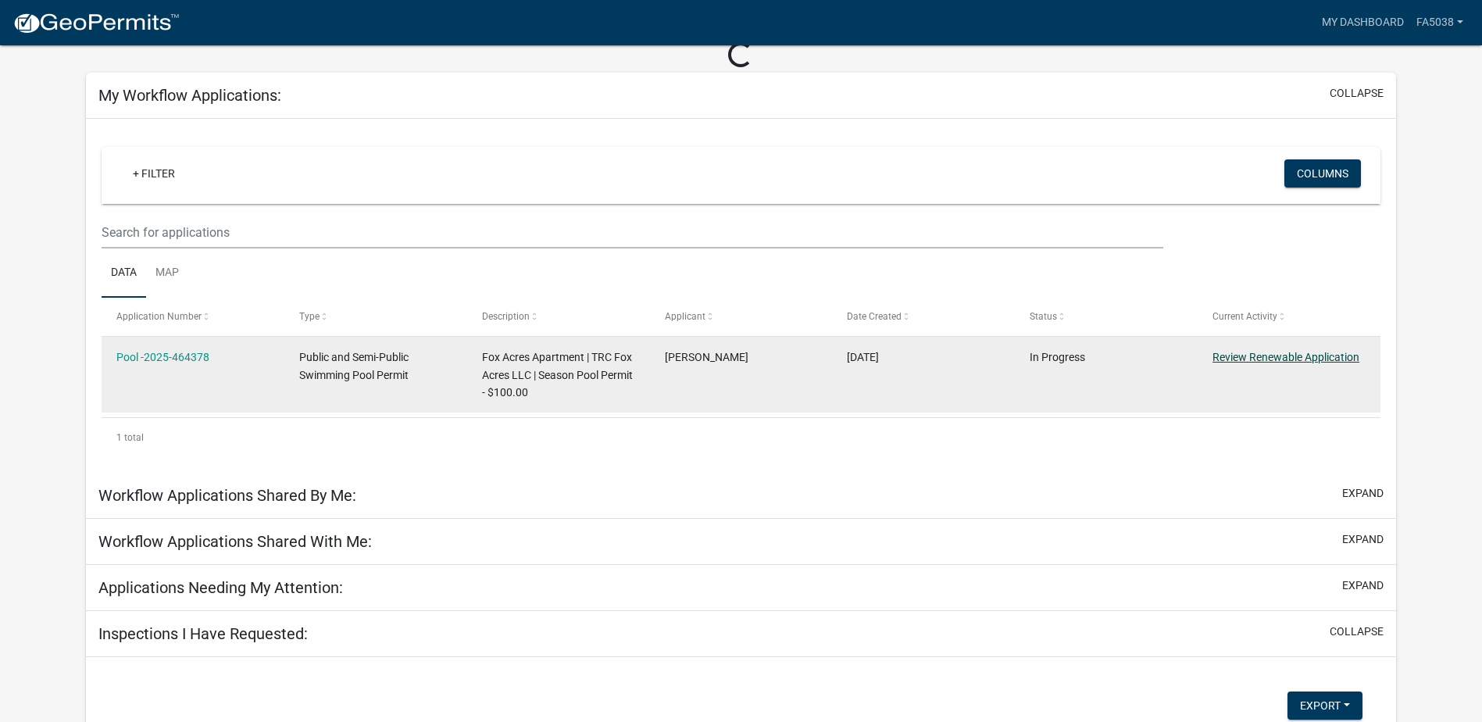
click at [1287, 353] on link "Review Renewable Application" at bounding box center [1285, 357] width 147 height 12
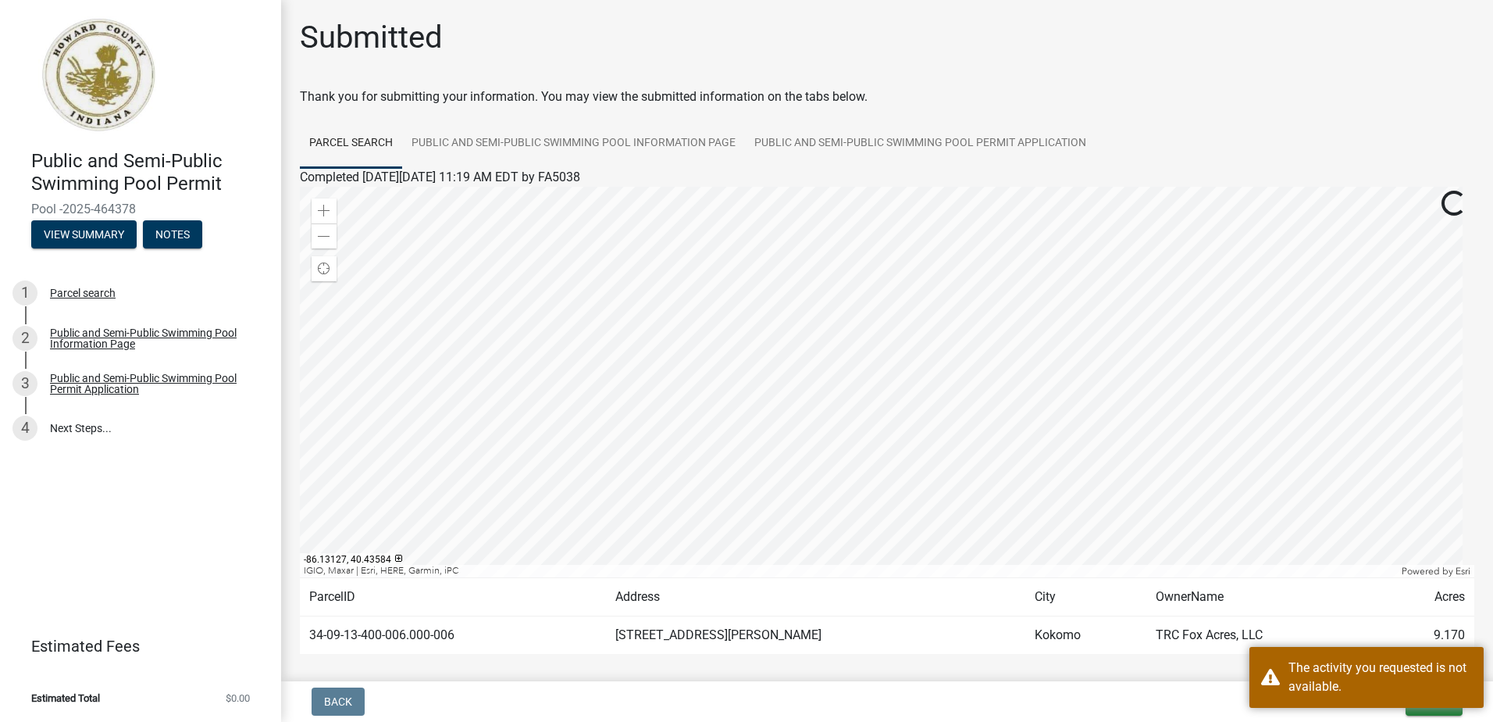
scroll to position [71, 0]
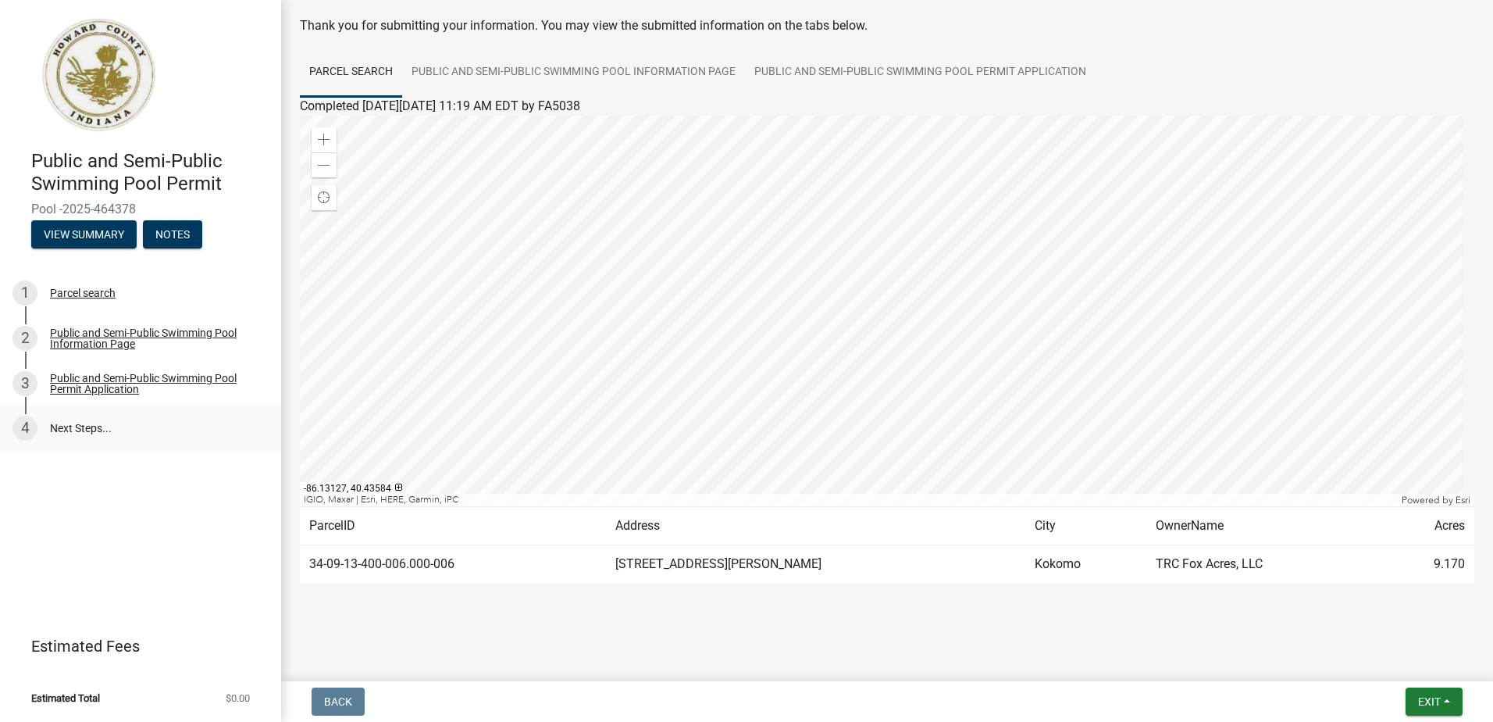
click at [154, 426] on link "4 Next Steps..." at bounding box center [140, 427] width 281 height 45
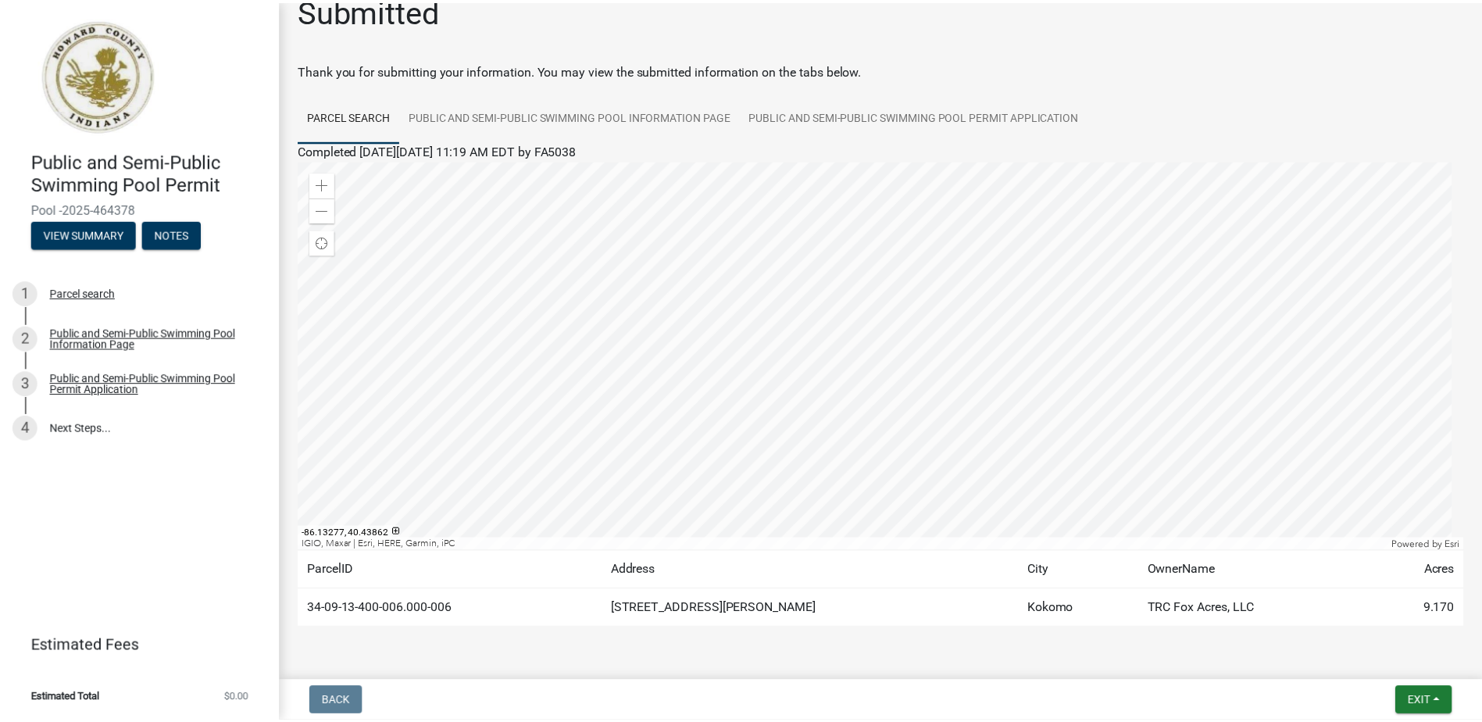
scroll to position [0, 0]
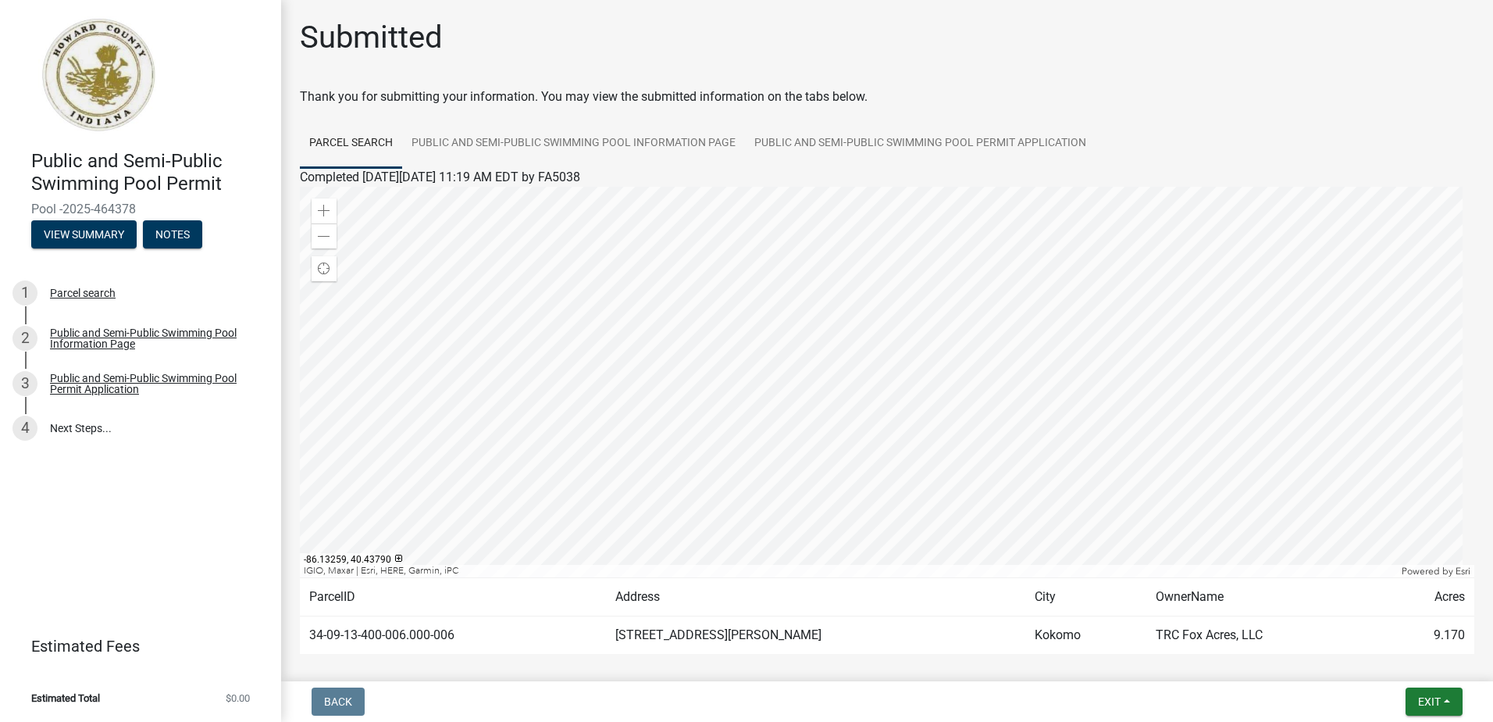
click at [1054, 390] on div at bounding box center [887, 382] width 1175 height 390
click at [328, 237] on span at bounding box center [324, 236] width 12 height 12
click at [326, 212] on span at bounding box center [324, 211] width 12 height 12
click at [932, 362] on div at bounding box center [887, 382] width 1175 height 390
click at [319, 208] on span at bounding box center [324, 211] width 12 height 12
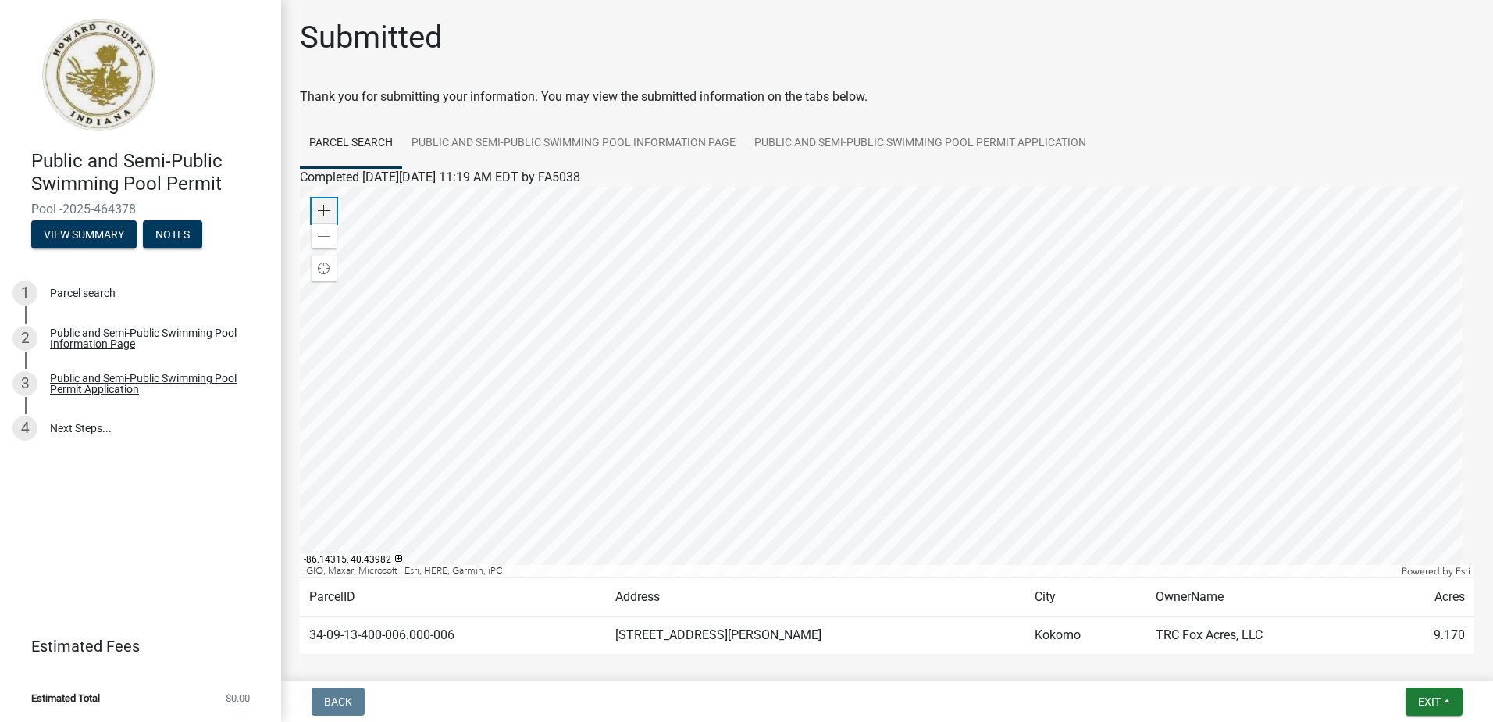
click at [319, 208] on span at bounding box center [324, 211] width 12 height 12
click at [163, 230] on button "Notes" at bounding box center [172, 234] width 59 height 28
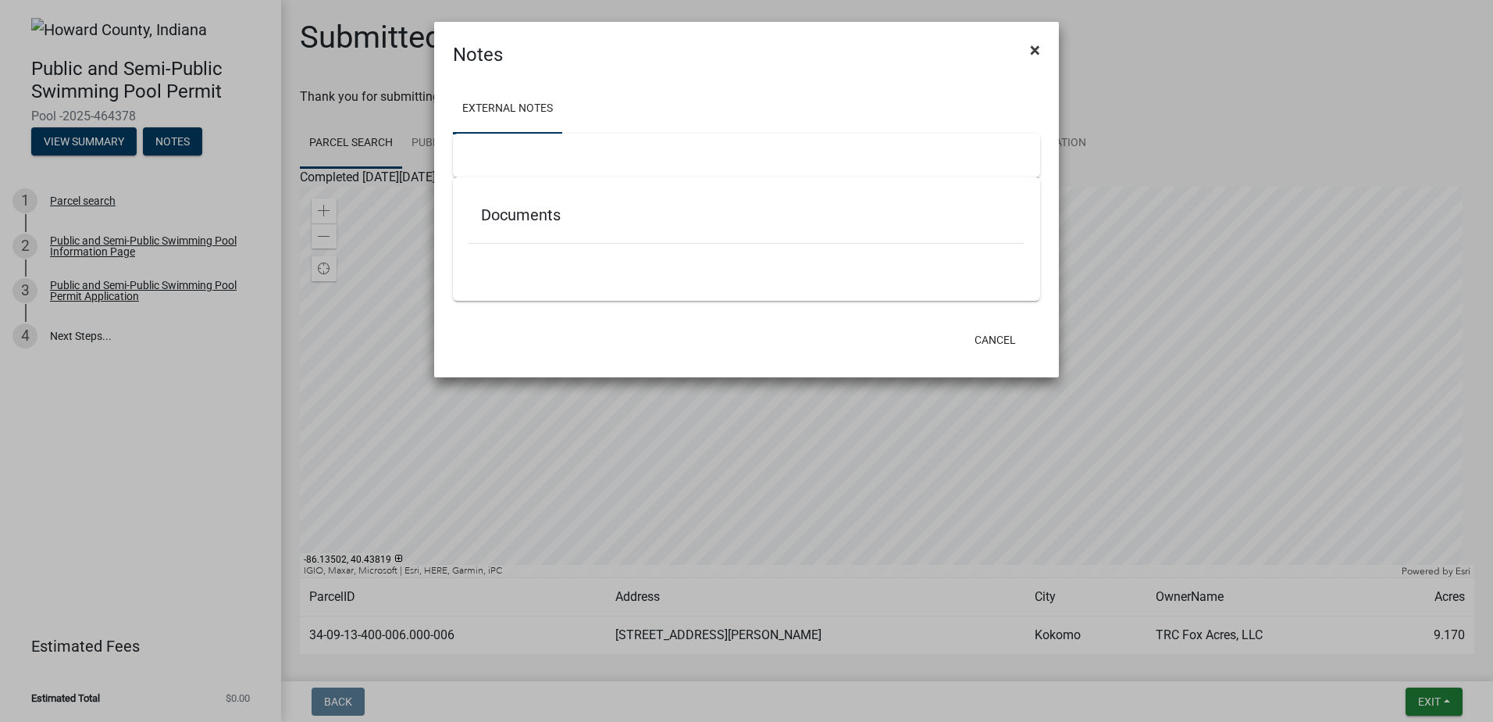
click at [1031, 49] on span "×" at bounding box center [1035, 50] width 10 height 22
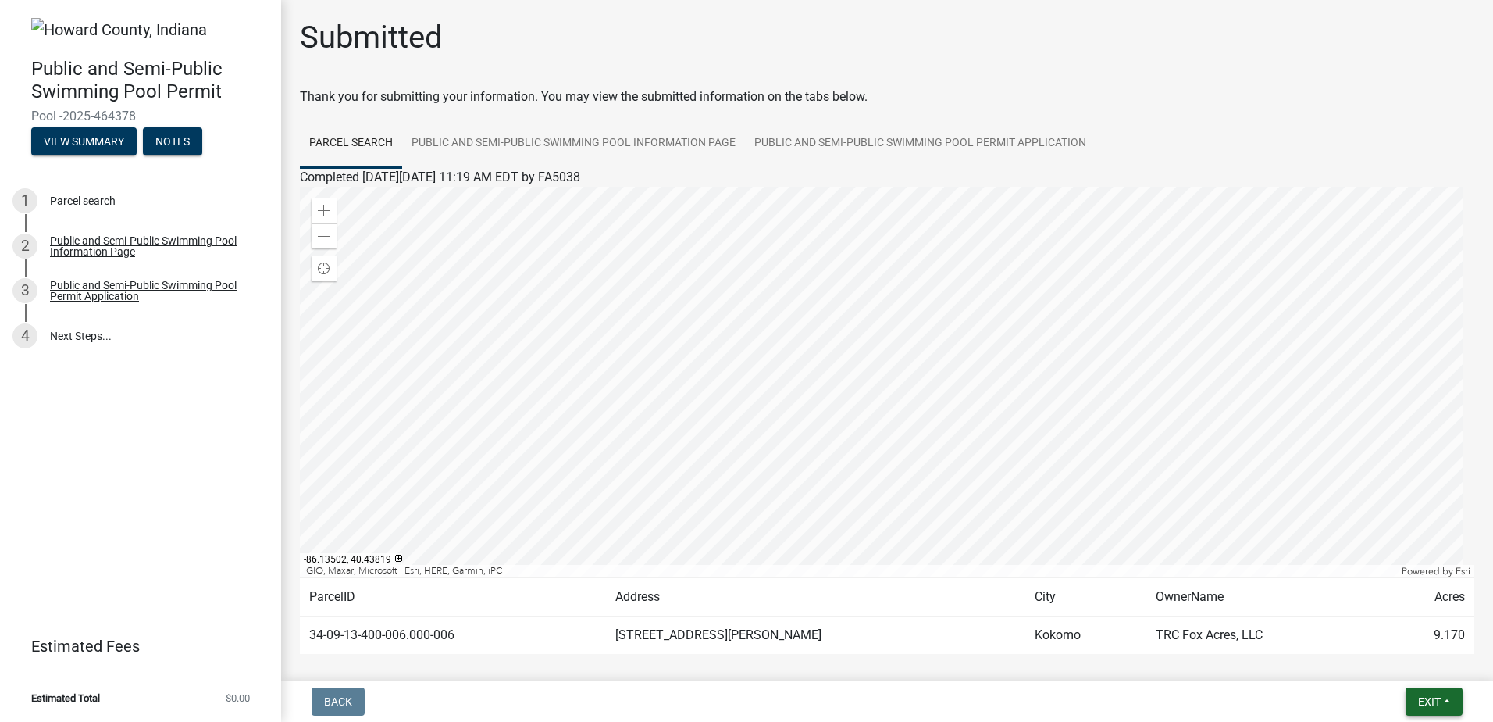
click at [1433, 697] on span "Exit" at bounding box center [1429, 701] width 23 height 12
click at [1381, 660] on button "Save & Exit" at bounding box center [1400, 660] width 125 height 37
